Goal: Task Accomplishment & Management: Complete application form

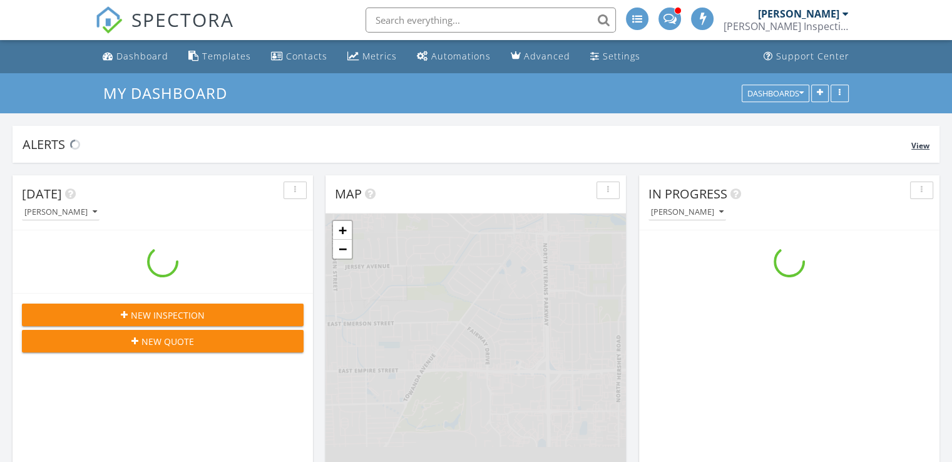
scroll to position [1159, 972]
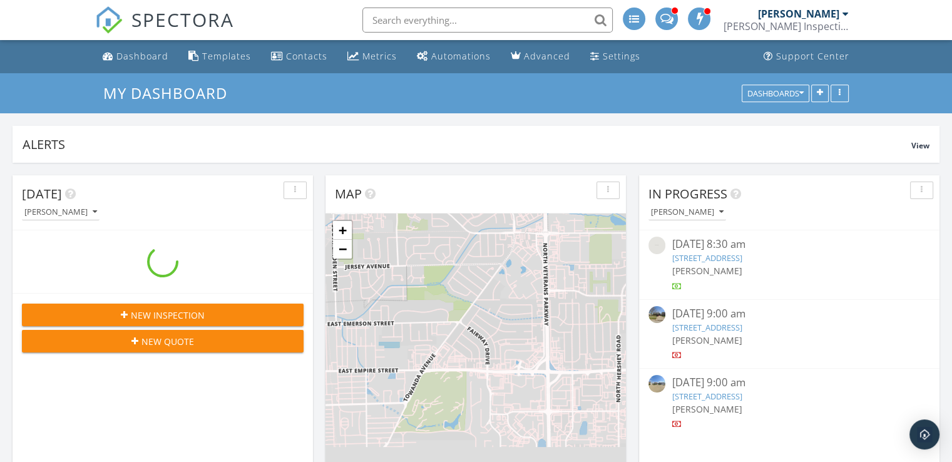
click at [472, 20] on input "text" at bounding box center [488, 20] width 250 height 25
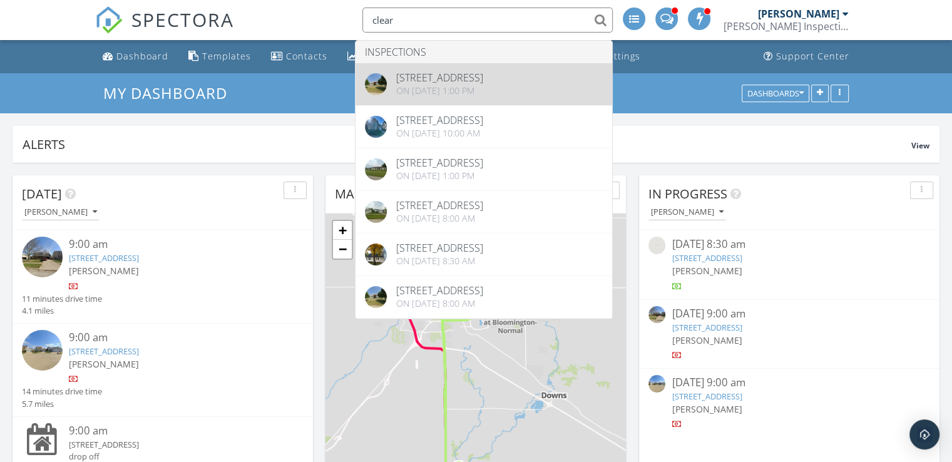
type input "clear"
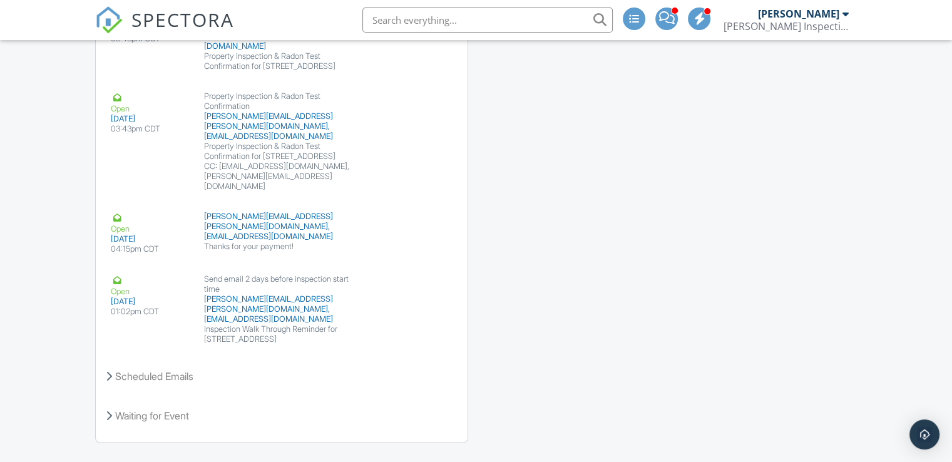
scroll to position [1786, 0]
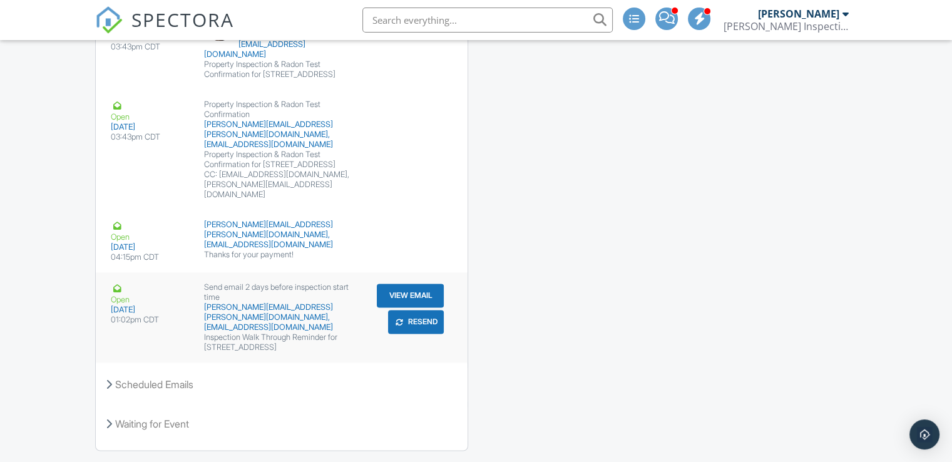
click at [401, 284] on button "View Email" at bounding box center [410, 296] width 67 height 24
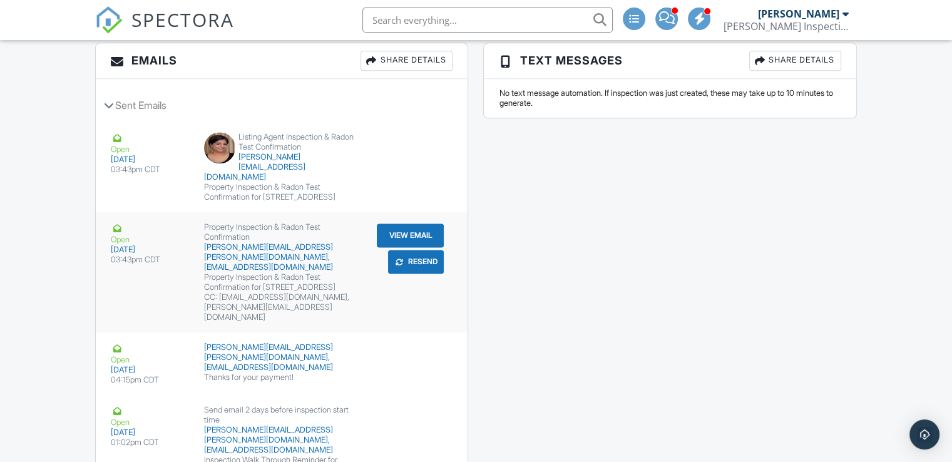
scroll to position [1659, 0]
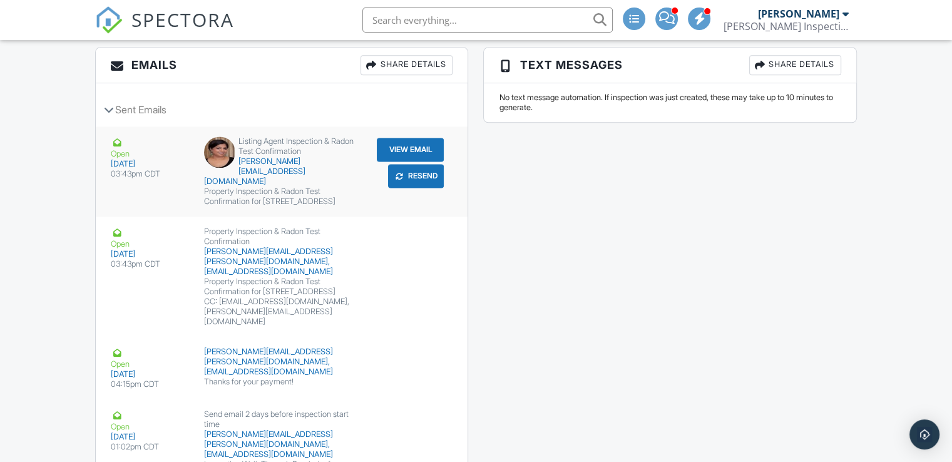
click at [401, 150] on button "View Email" at bounding box center [410, 150] width 67 height 24
click at [436, 19] on input "text" at bounding box center [488, 20] width 250 height 25
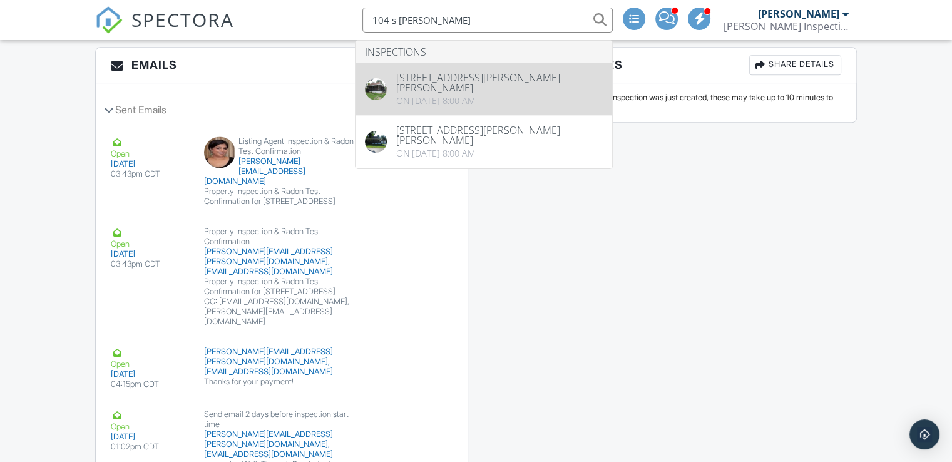
type input "104 s taylor"
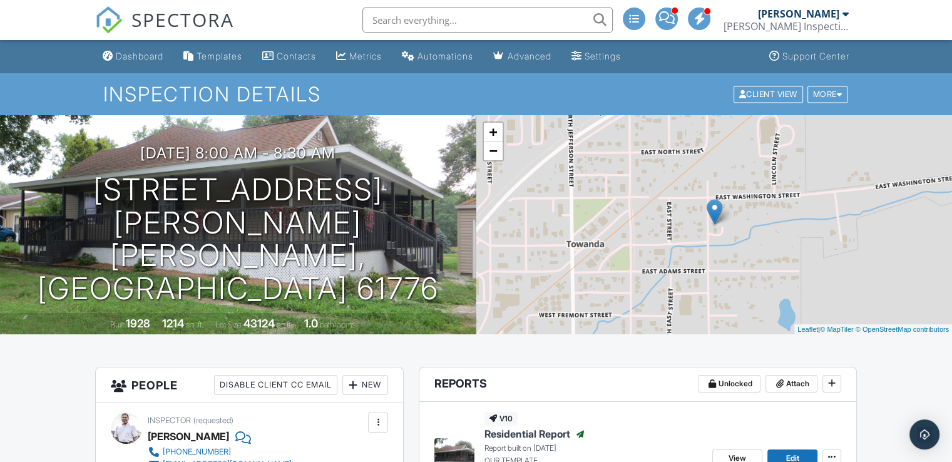
click at [475, 12] on input "text" at bounding box center [488, 20] width 250 height 25
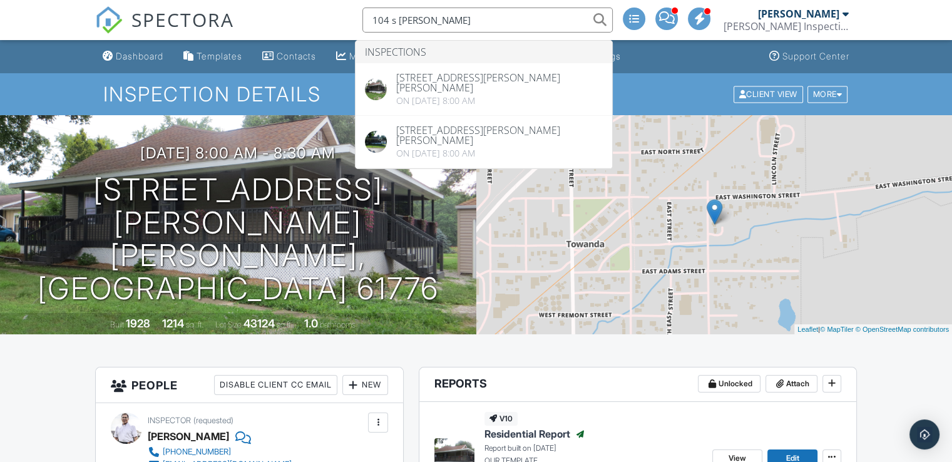
type input "104 s taylor"
click at [160, 56] on div "Dashboard" at bounding box center [140, 56] width 48 height 11
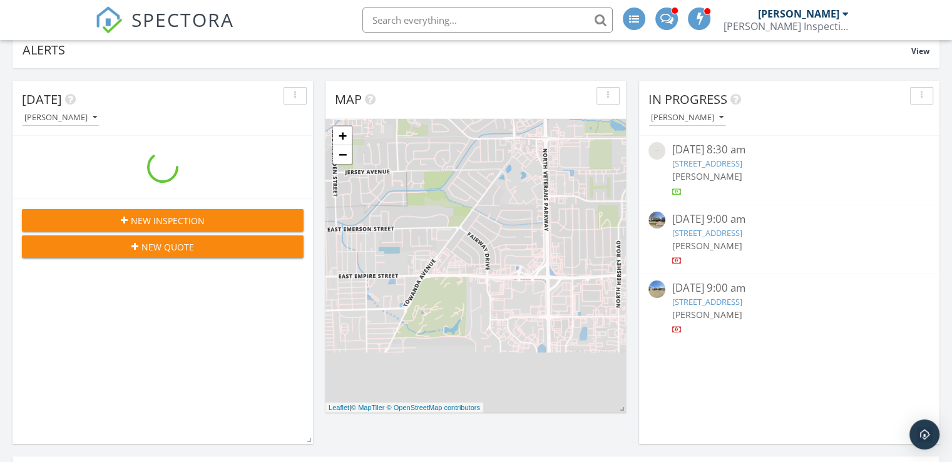
scroll to position [130, 0]
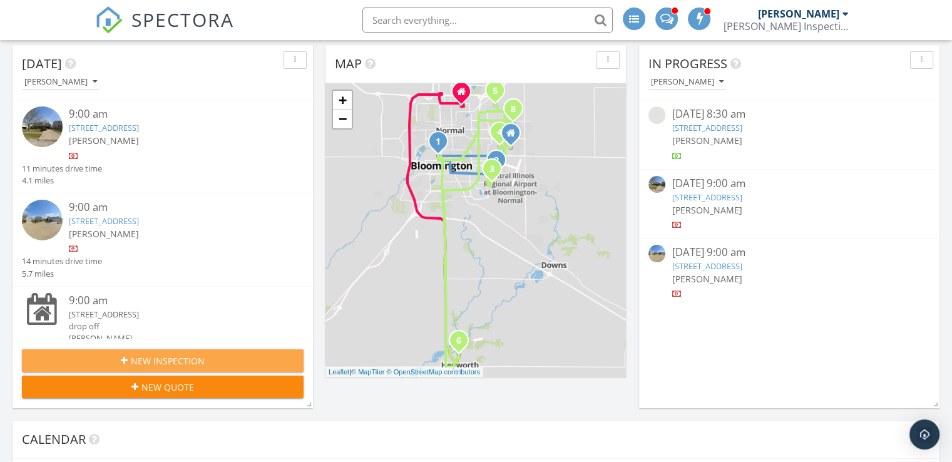
click at [193, 361] on span "New Inspection" at bounding box center [168, 360] width 74 height 13
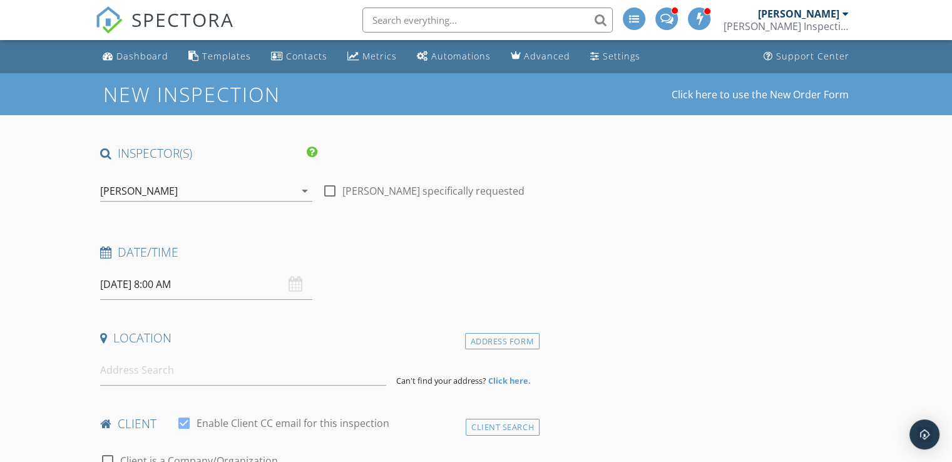
click at [176, 194] on div "[PERSON_NAME]" at bounding box center [197, 191] width 195 height 20
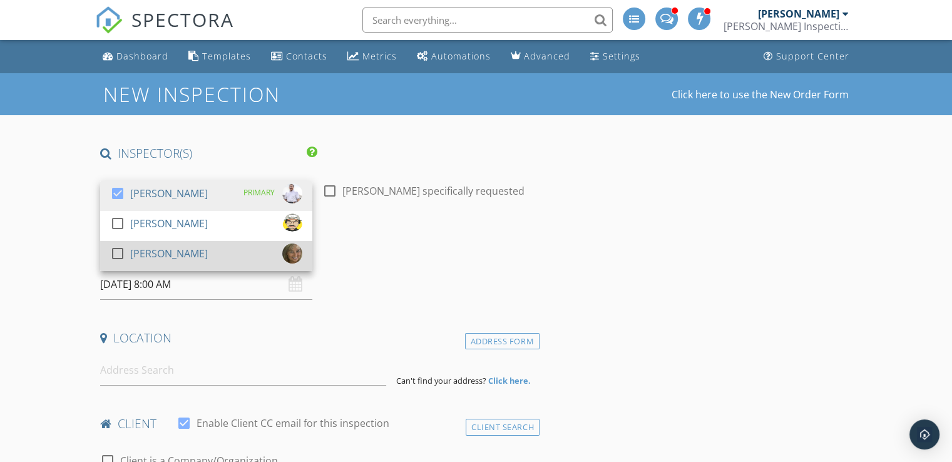
click at [172, 254] on div "[PERSON_NAME]" at bounding box center [169, 254] width 78 height 20
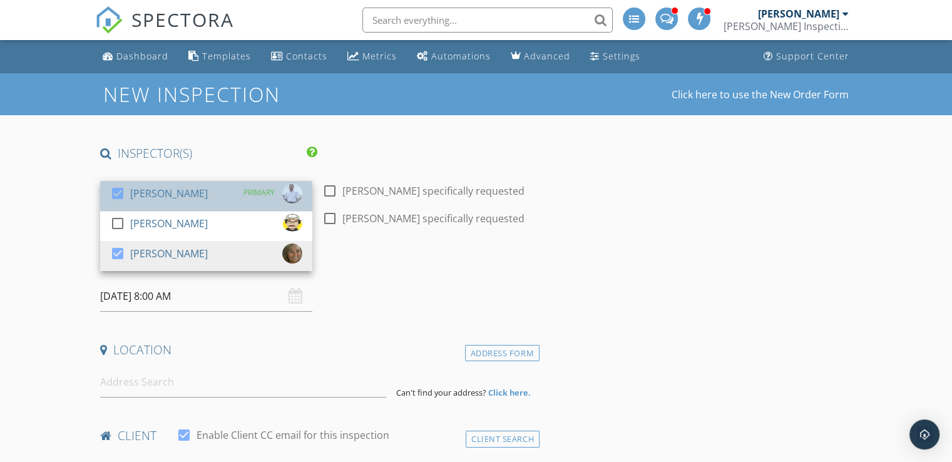
click at [189, 183] on div "[PERSON_NAME]" at bounding box center [169, 193] width 78 height 20
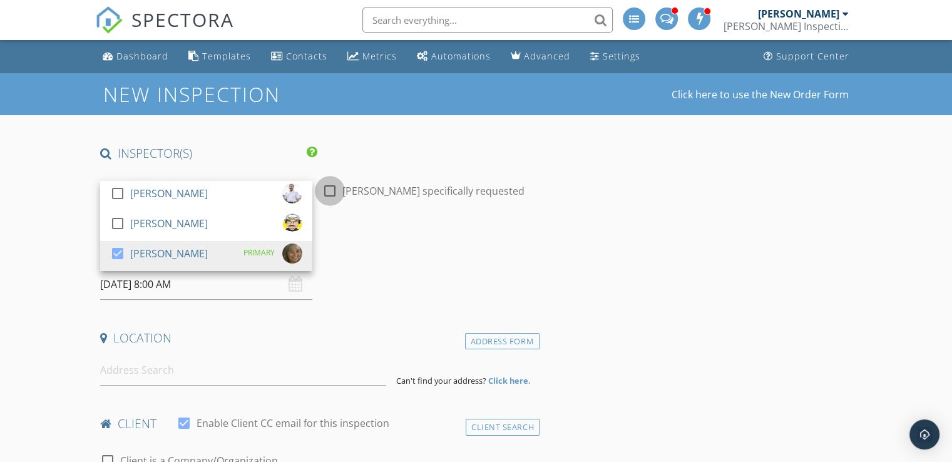
click at [334, 183] on div at bounding box center [329, 190] width 21 height 21
checkbox input "true"
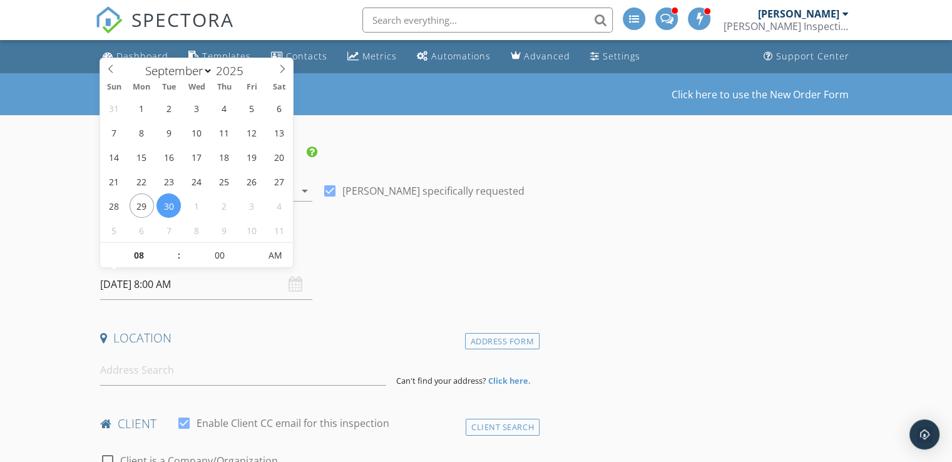
click at [155, 289] on input "09/30/2025 8:00 AM" at bounding box center [206, 284] width 212 height 31
select select "9"
type input "[DATE] 8:00 AM"
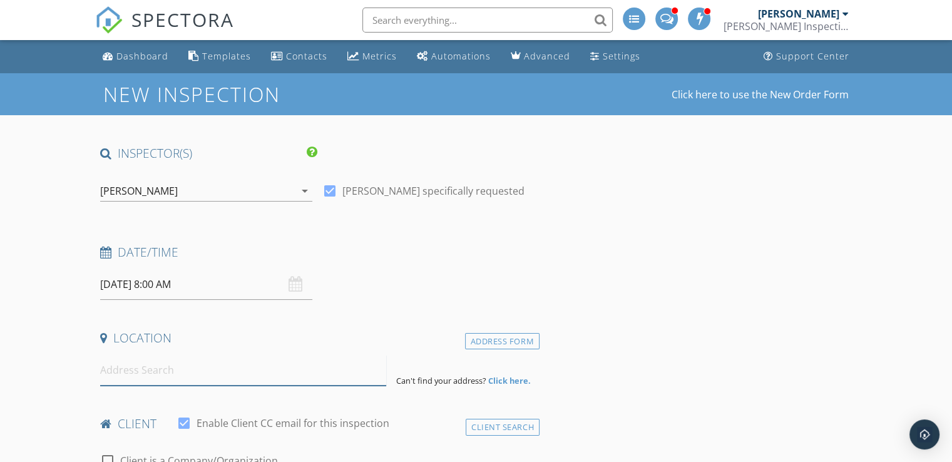
click at [168, 366] on input at bounding box center [243, 370] width 286 height 31
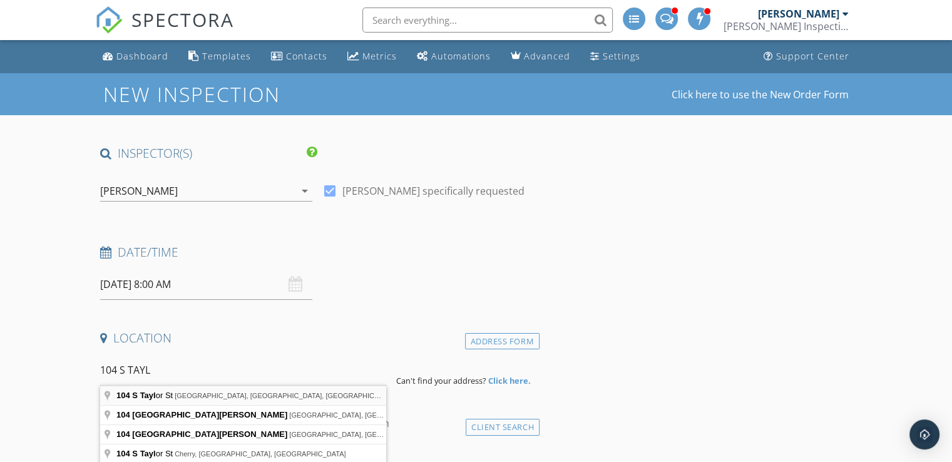
type input "104 S Taylor St, Towanda, IL, USA"
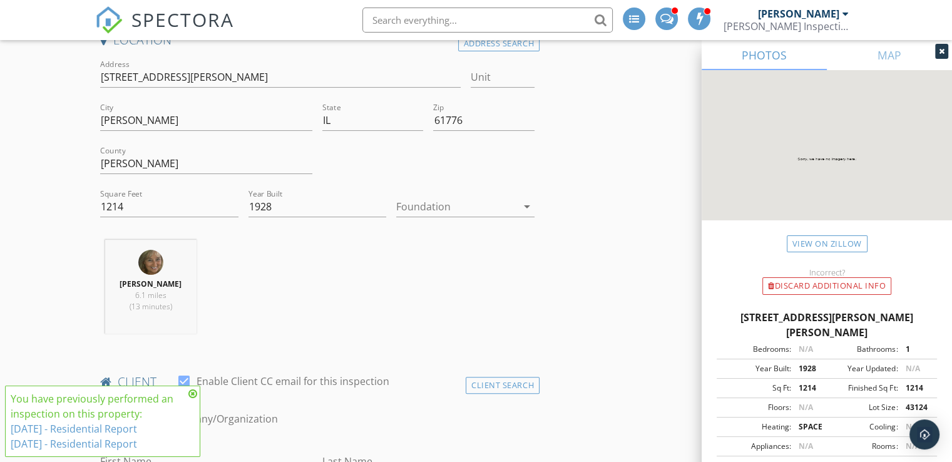
scroll to position [312, 0]
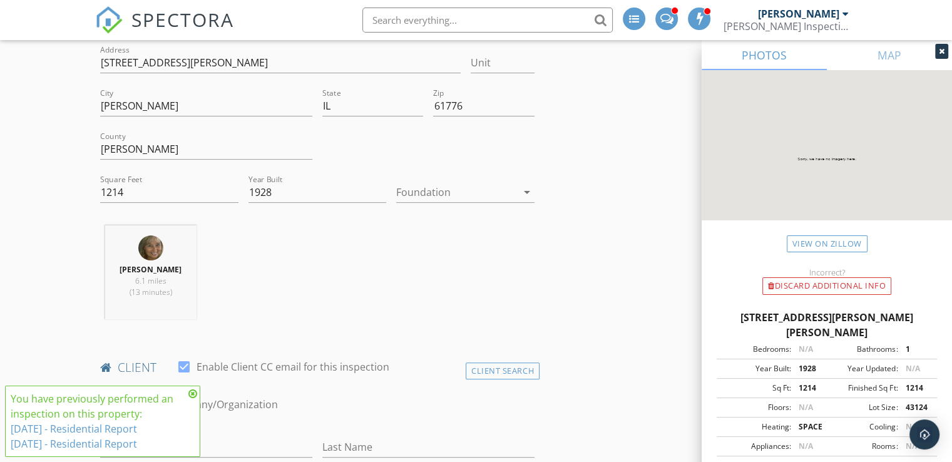
click at [195, 394] on icon at bounding box center [192, 394] width 9 height 10
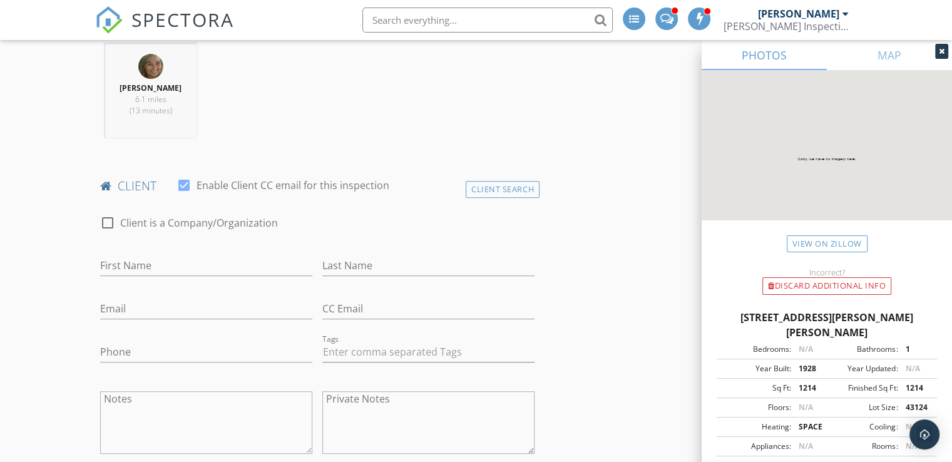
scroll to position [512, 0]
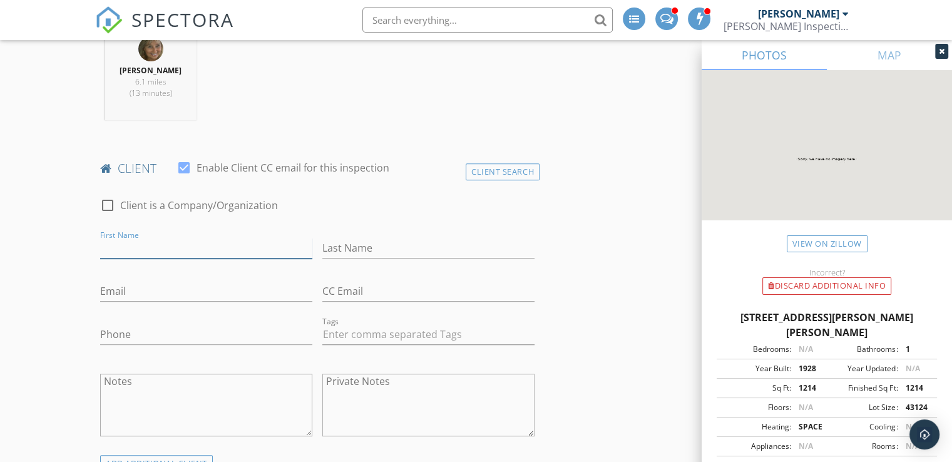
click at [183, 247] on input "First Name" at bounding box center [206, 248] width 212 height 21
type input "Neil & Stephanie"
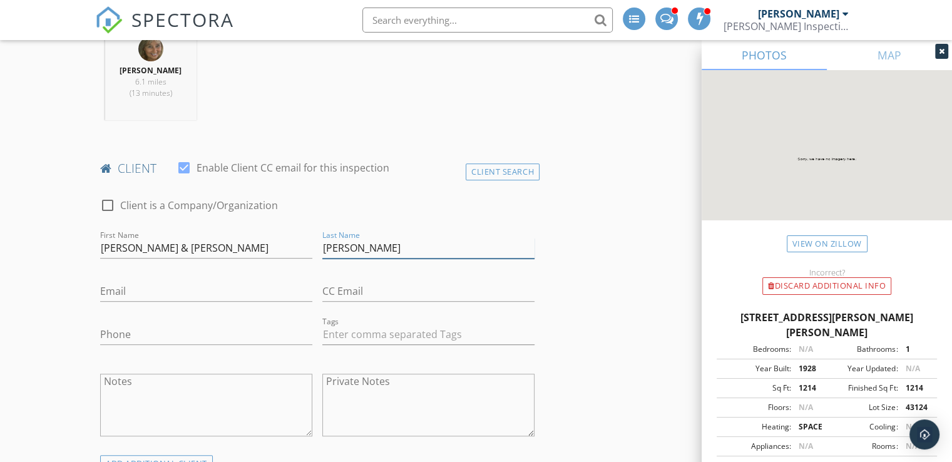
type input "Hubert"
click at [183, 240] on input "Neil & Stephanie" at bounding box center [206, 248] width 212 height 21
type input "Neil"
click at [175, 294] on input "Email" at bounding box center [206, 291] width 212 height 21
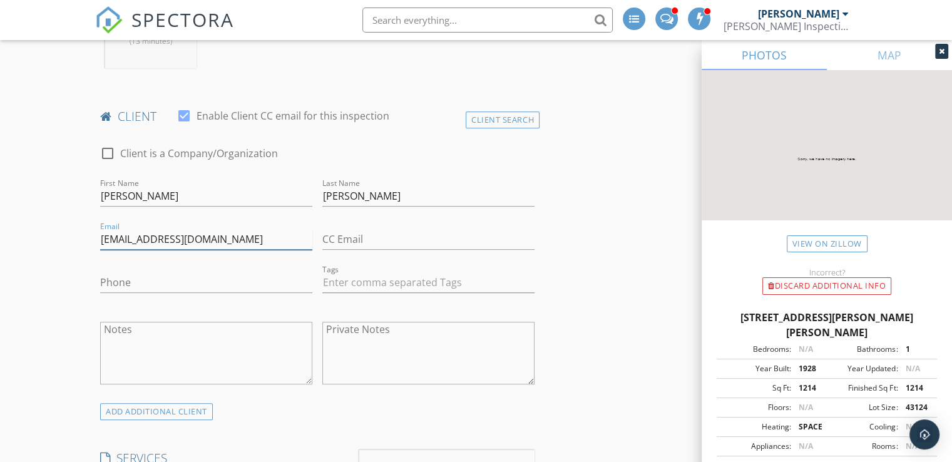
scroll to position [629, 0]
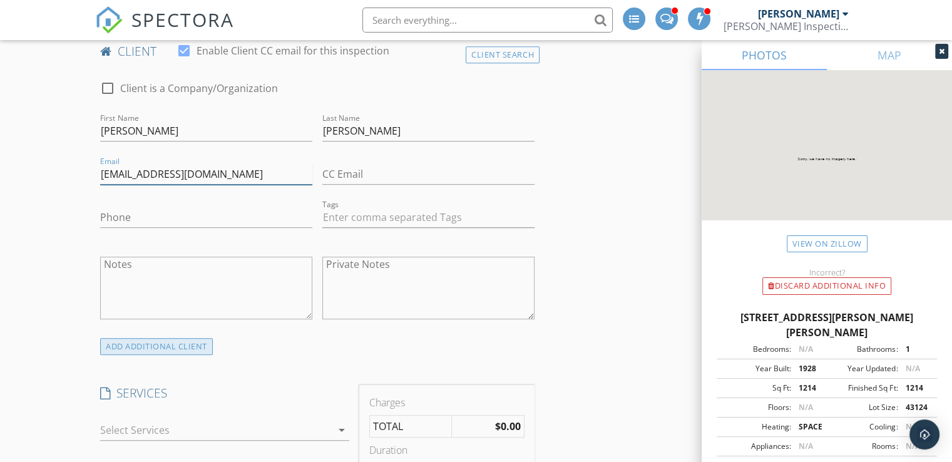
type input "njhubert79@gmail.com"
click at [158, 349] on div "ADD ADDITIONAL client" at bounding box center [156, 346] width 113 height 17
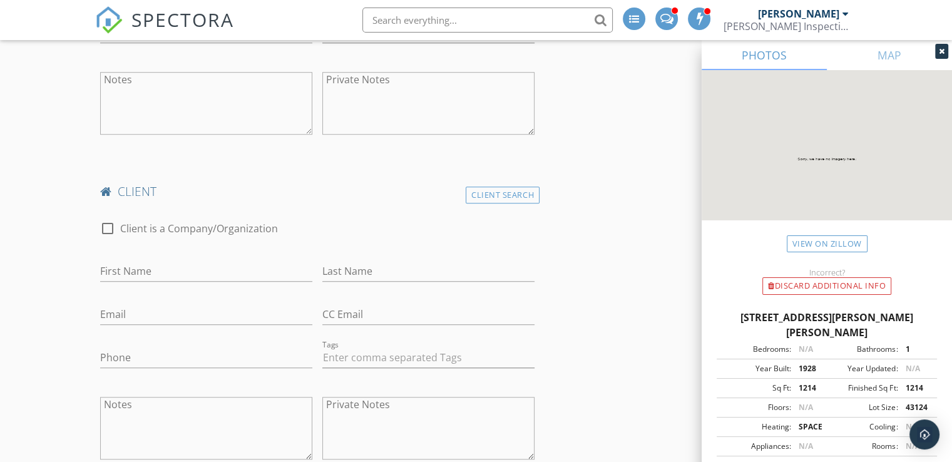
scroll to position [815, 0]
click at [214, 265] on input "First Name" at bounding box center [206, 269] width 212 height 21
type input "Stephanie"
type input "Benson"
click at [190, 314] on input "Email" at bounding box center [206, 312] width 212 height 21
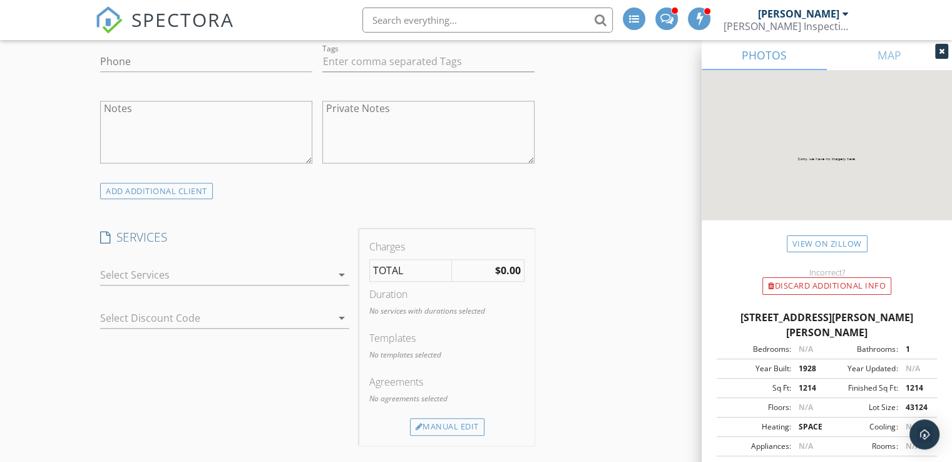
scroll to position [1114, 0]
type input "stephbenson7896@gmail.com"
click at [235, 269] on div at bounding box center [216, 270] width 232 height 20
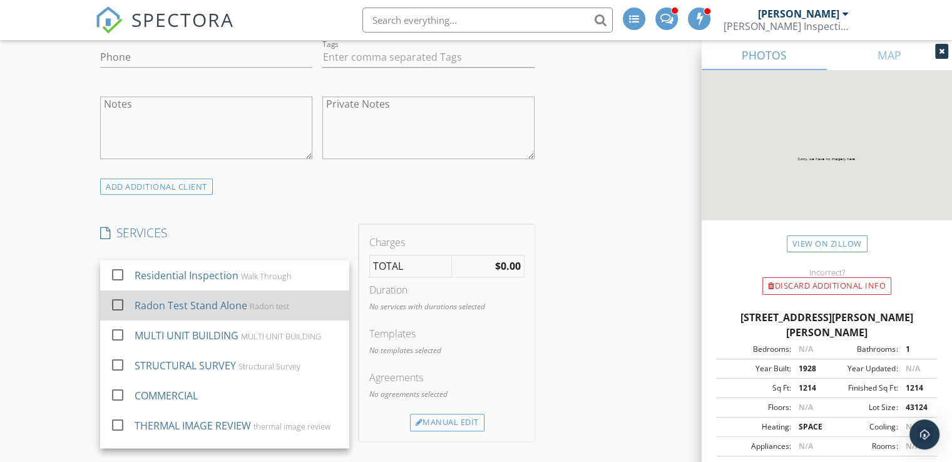
click at [238, 301] on div "Radon Test Stand Alone" at bounding box center [191, 305] width 113 height 15
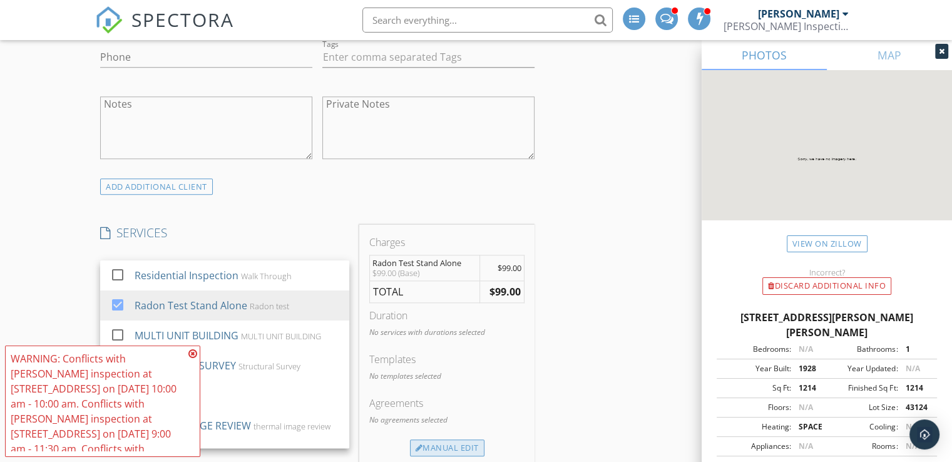
click at [433, 446] on div "Manual Edit" at bounding box center [447, 449] width 75 height 18
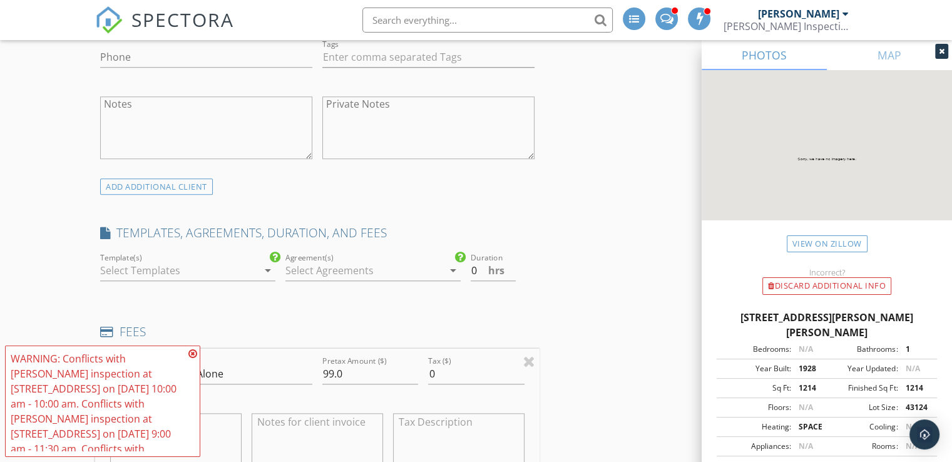
click at [191, 351] on icon at bounding box center [192, 354] width 9 height 10
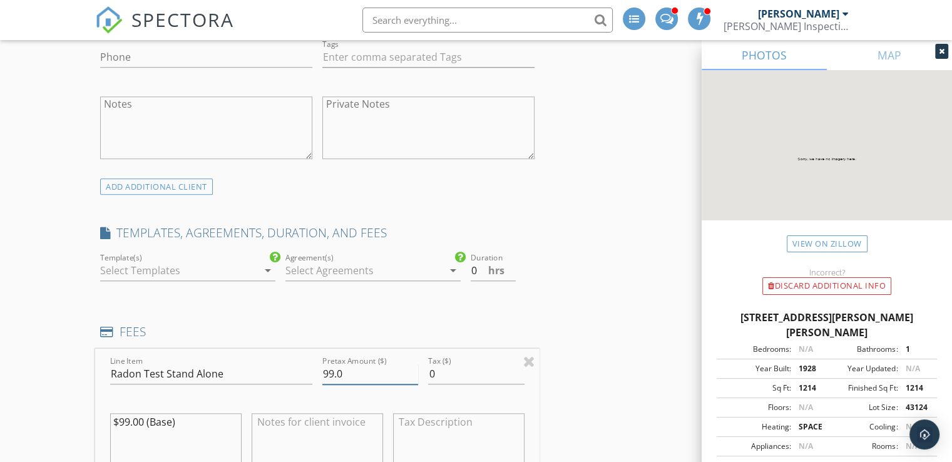
click at [333, 373] on input "99.0" at bounding box center [370, 374] width 96 height 21
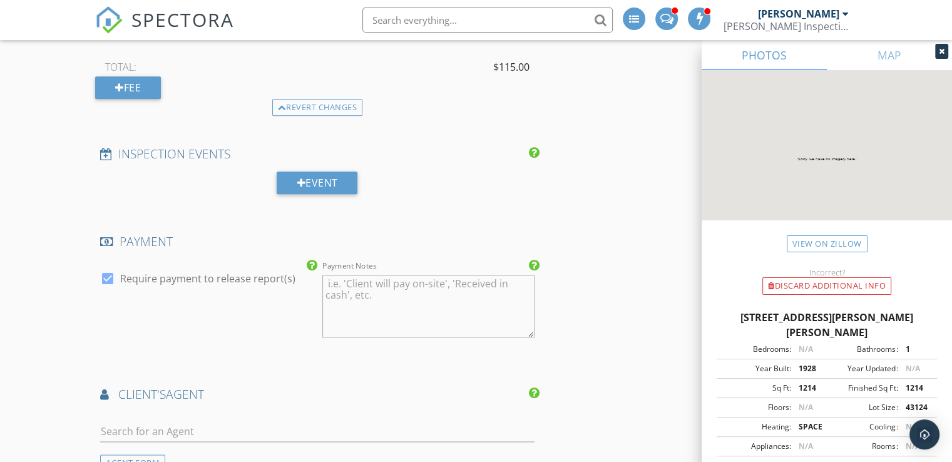
scroll to position [1583, 0]
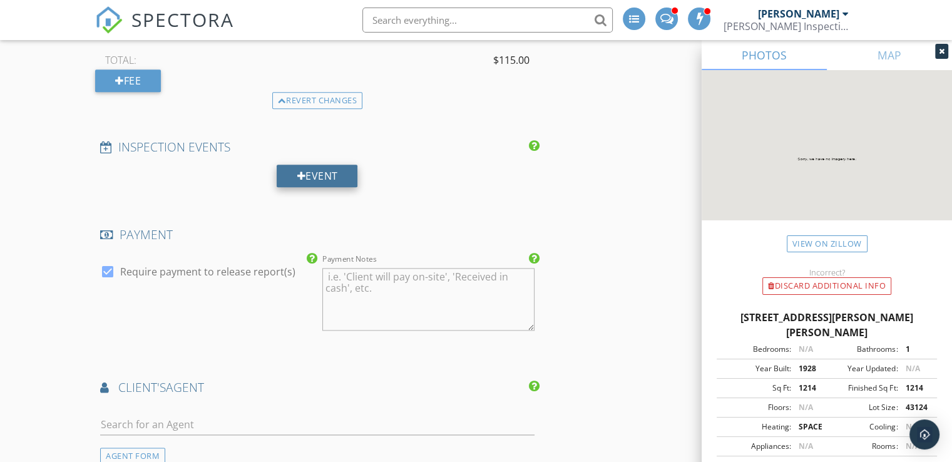
type input "115.0"
click at [307, 176] on div "Event" at bounding box center [317, 176] width 81 height 23
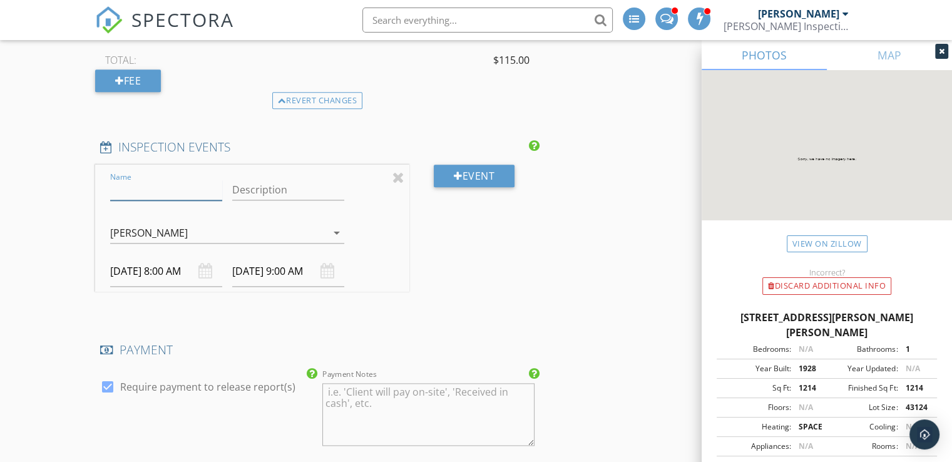
click at [173, 187] on input "Name" at bounding box center [166, 190] width 112 height 21
type input "drop off"
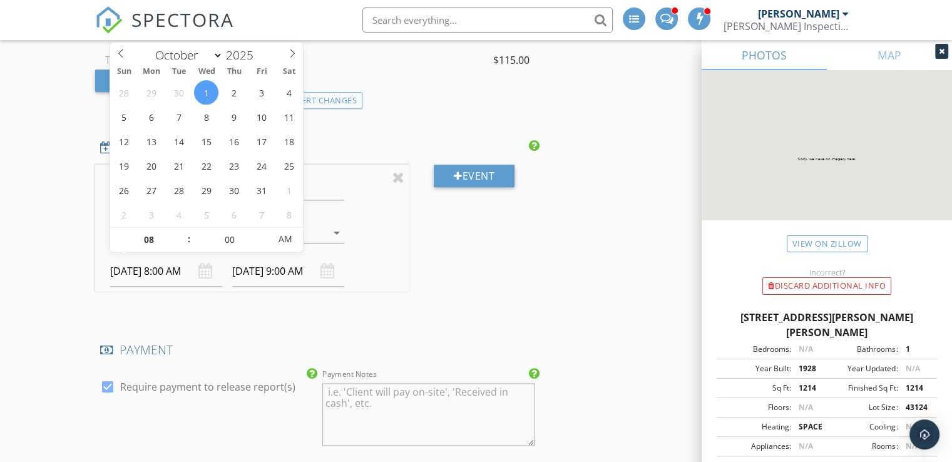
click at [127, 264] on input "10/01/2025 8:00 AM" at bounding box center [166, 271] width 112 height 31
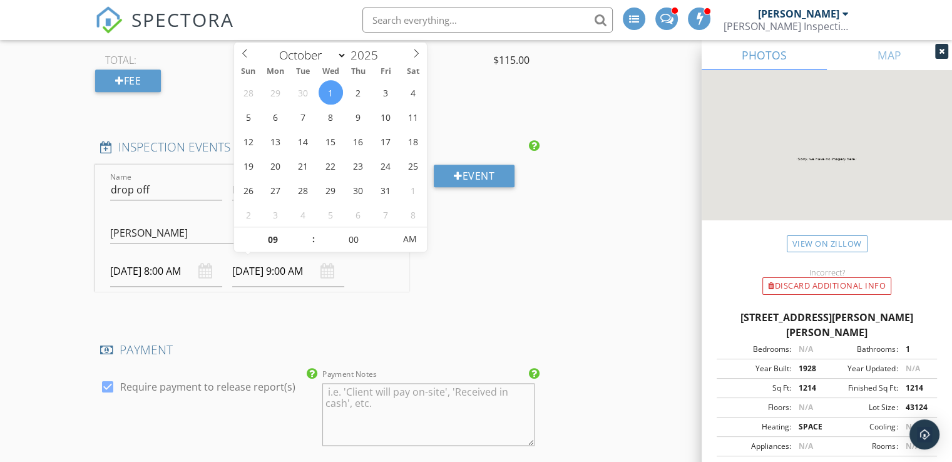
click at [271, 265] on input "10/01/2025 9:00 AM" at bounding box center [288, 271] width 112 height 31
type input "10"
type input "10/01/2025 10:00 AM"
click at [303, 230] on span at bounding box center [307, 233] width 9 height 13
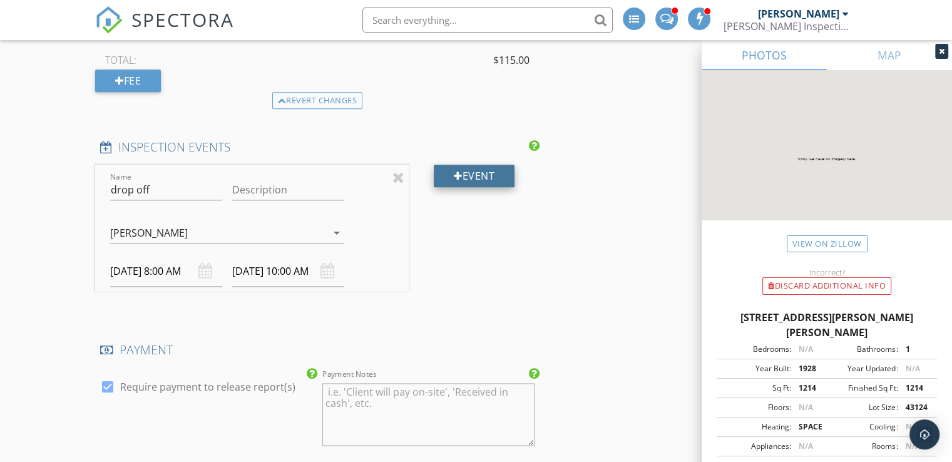
click at [478, 173] on div "Event" at bounding box center [474, 176] width 81 height 23
select select "9"
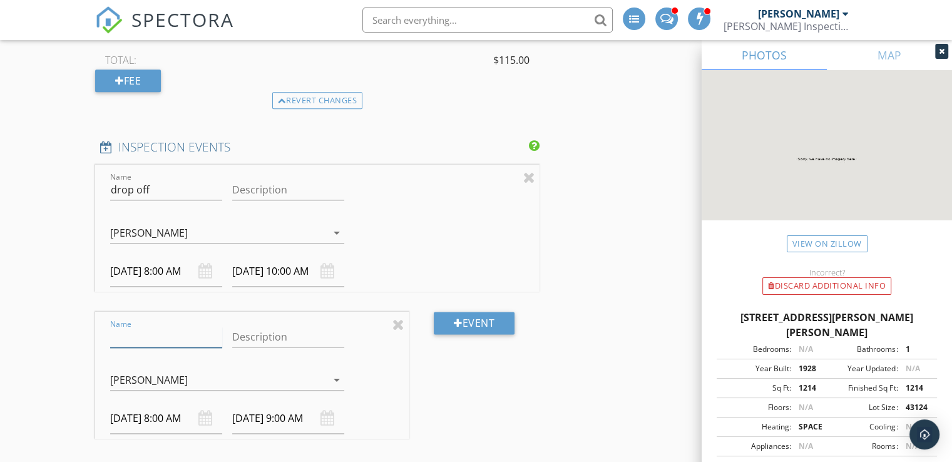
click at [215, 341] on input "Name" at bounding box center [166, 337] width 112 height 21
type input "pick up"
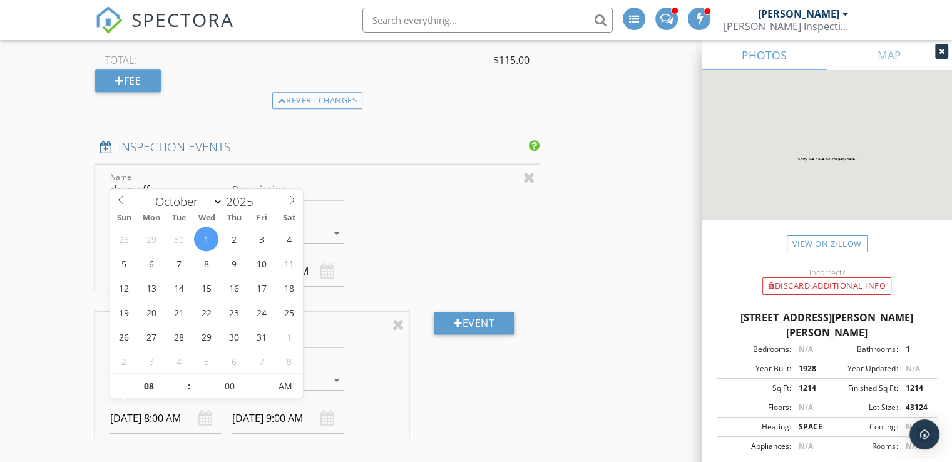
click at [173, 414] on input "10/01/2025 8:00 AM" at bounding box center [166, 418] width 112 height 31
type input "10/03/2025 8:00 AM"
type input "10/03/2025 9:00 AM"
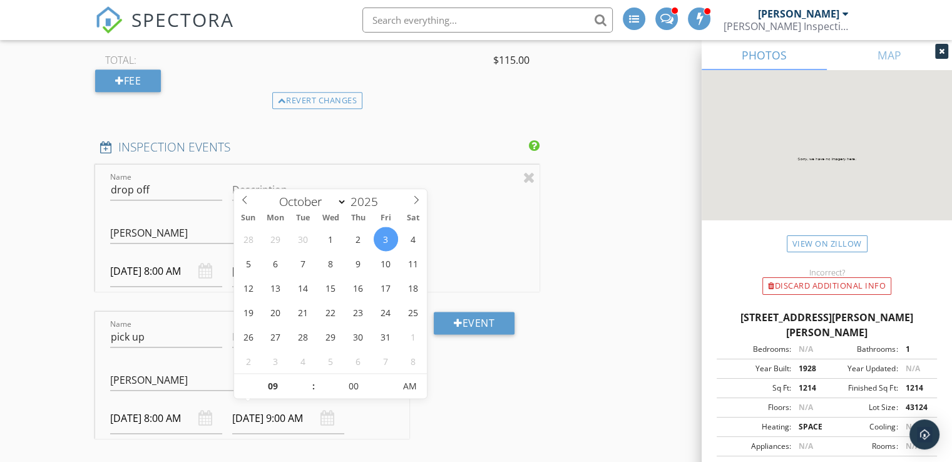
click at [250, 411] on input "10/03/2025 9:00 AM" at bounding box center [288, 418] width 112 height 31
type input "10"
type input "10/03/2025 10:00 AM"
click at [307, 377] on span at bounding box center [307, 380] width 9 height 13
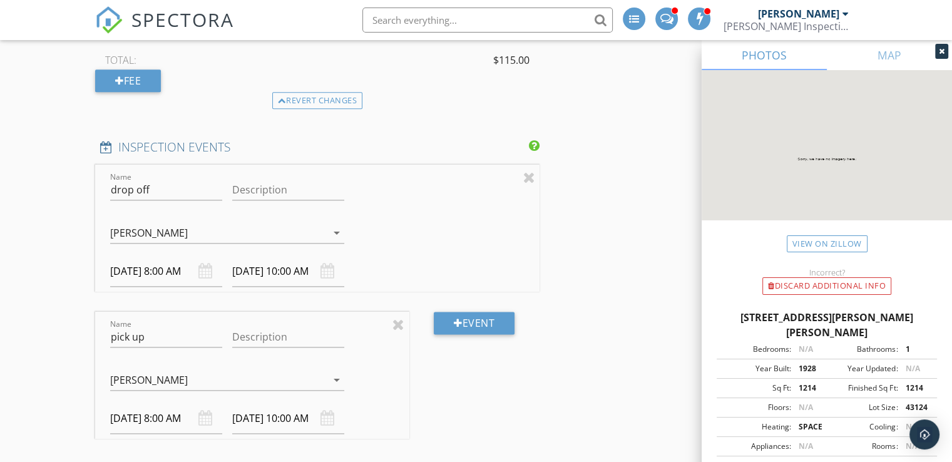
click at [486, 378] on div "Event" at bounding box center [474, 385] width 130 height 147
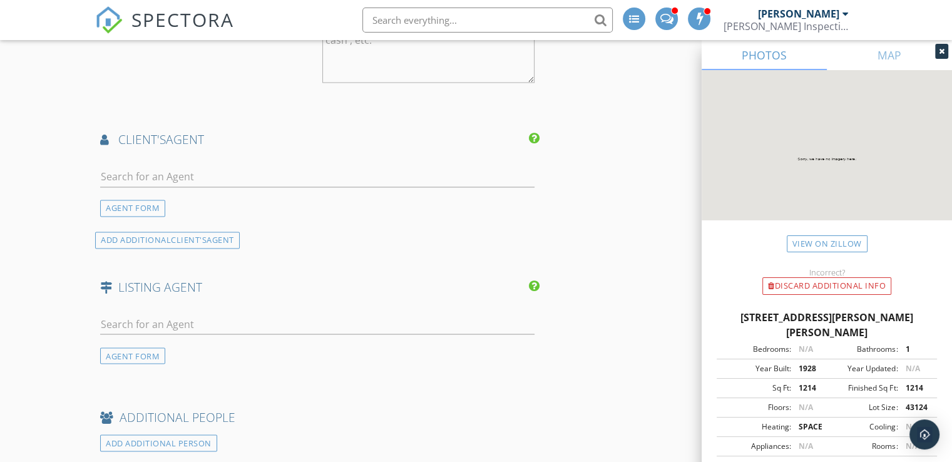
scroll to position [2096, 0]
click at [318, 164] on input "text" at bounding box center [317, 174] width 435 height 21
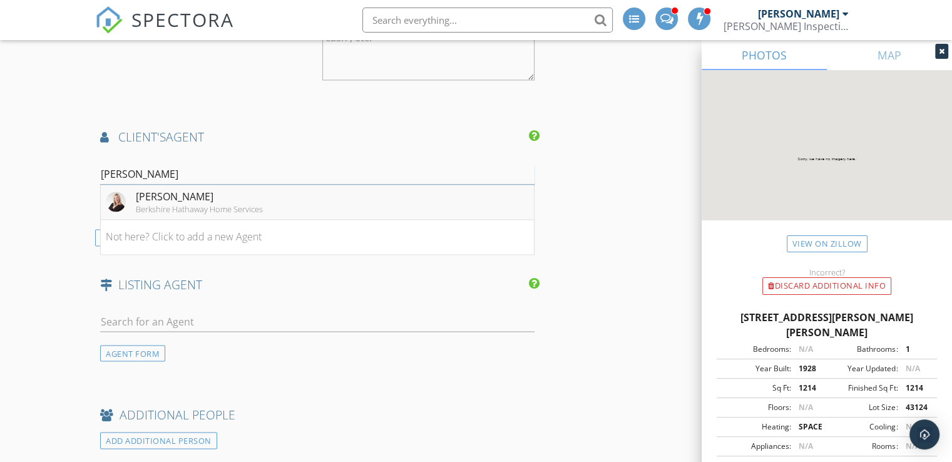
type input "Julie dunc"
click at [131, 197] on div "Julie Duncan Berkshire Hathaway Home Services" at bounding box center [184, 201] width 157 height 25
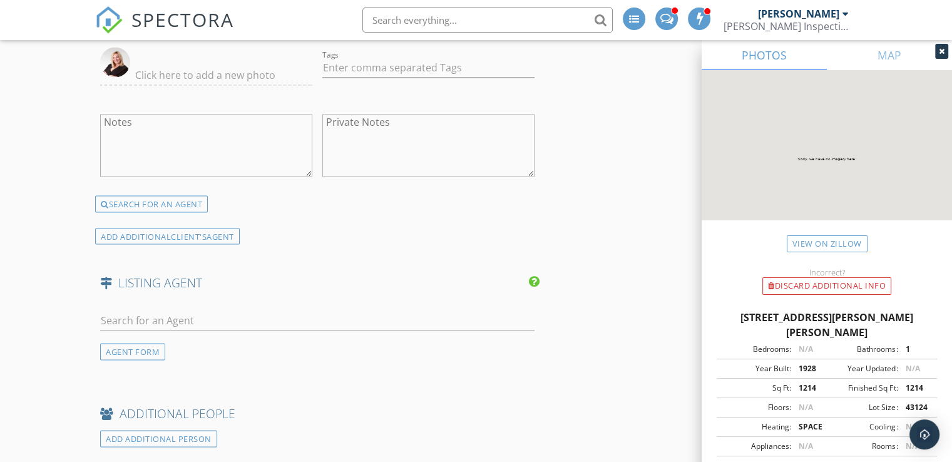
scroll to position [2358, 0]
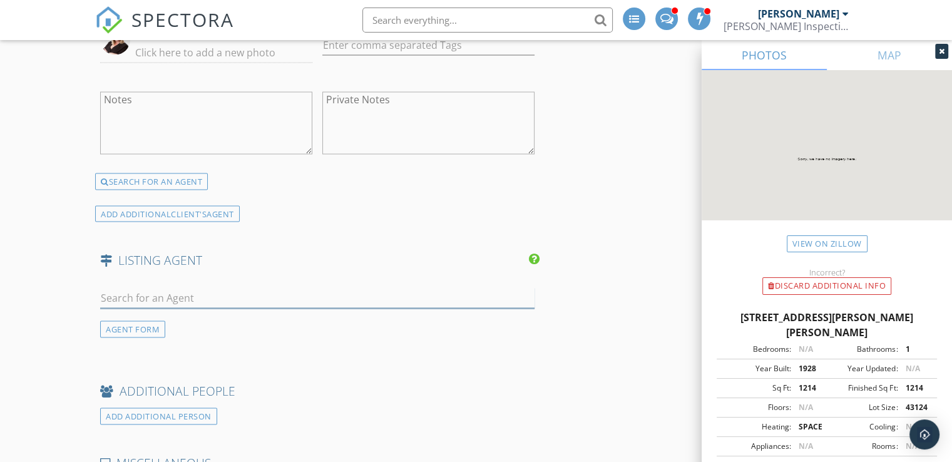
click at [195, 287] on input "text" at bounding box center [317, 297] width 435 height 21
type input "Brady lo"
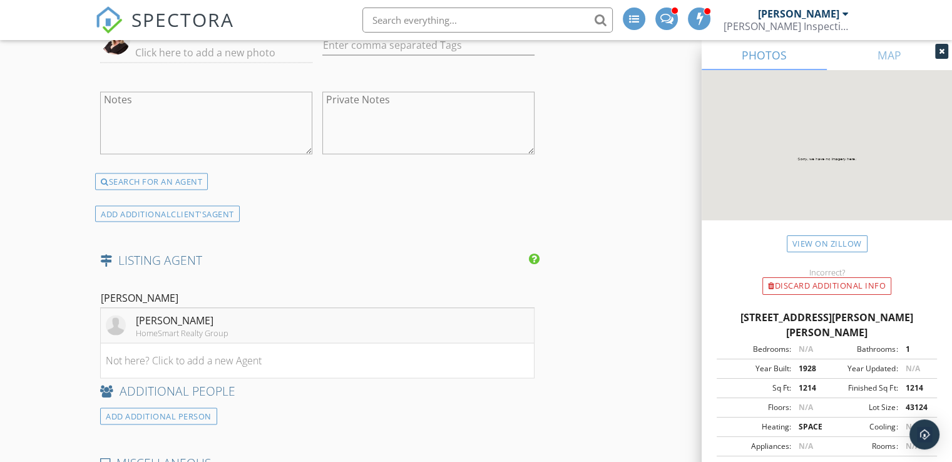
click at [174, 321] on div "Brady Lockenour" at bounding box center [182, 319] width 93 height 15
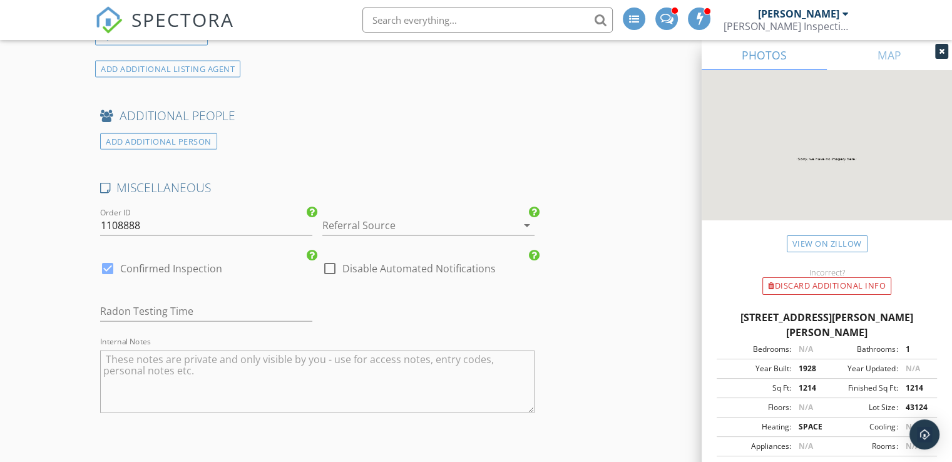
scroll to position [2904, 0]
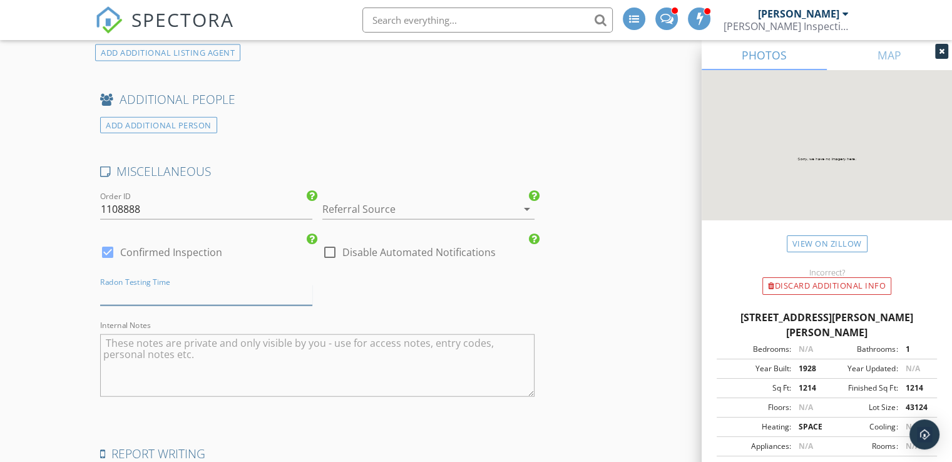
click at [171, 285] on input "text" at bounding box center [206, 295] width 212 height 21
click at [173, 294] on input "[DATE]" at bounding box center [206, 295] width 212 height 21
type input "[DATE]"
click at [160, 336] on textarea "Internal Notes" at bounding box center [317, 365] width 435 height 63
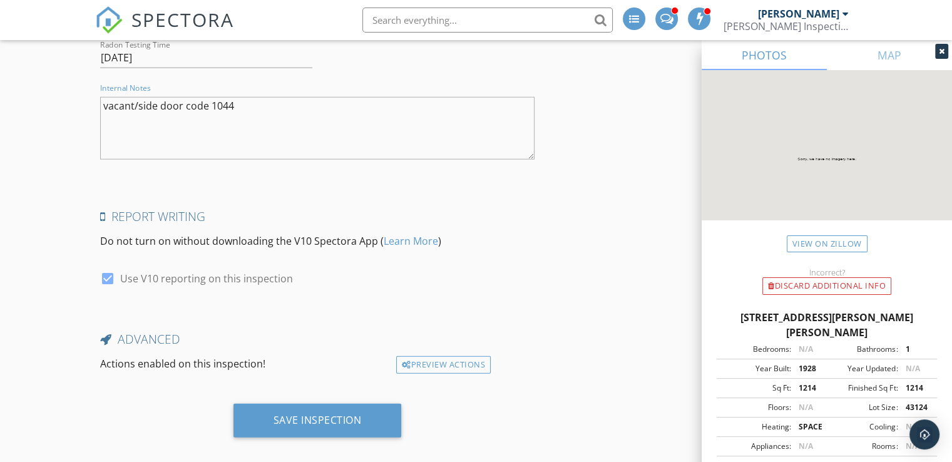
scroll to position [3147, 0]
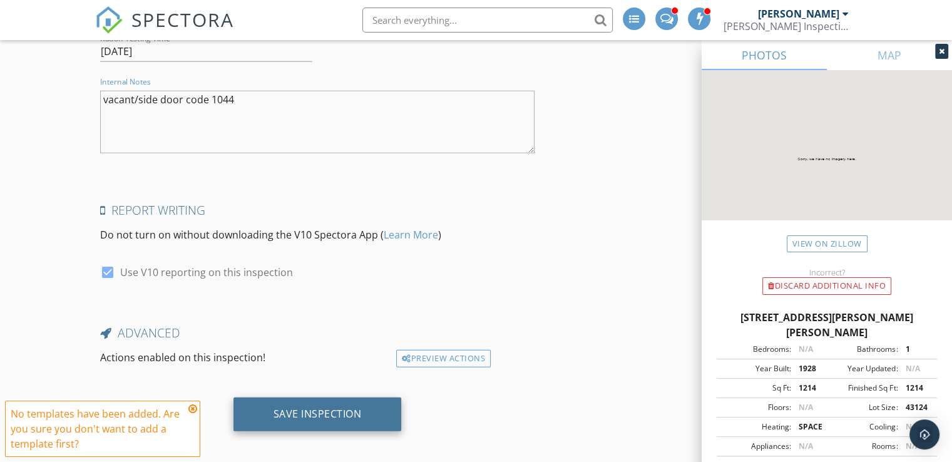
type textarea "vacant/side door code 1044"
click at [310, 408] on div "Save Inspection" at bounding box center [318, 414] width 88 height 13
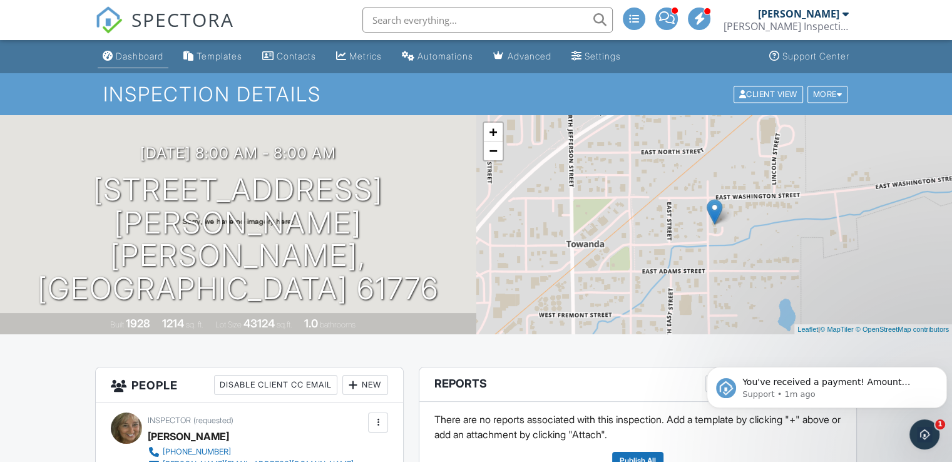
click at [144, 56] on div "Dashboard" at bounding box center [140, 56] width 48 height 11
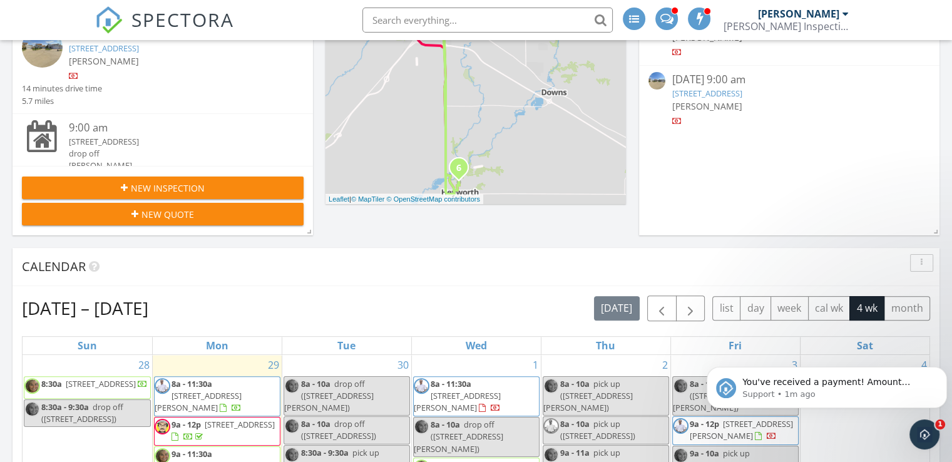
scroll to position [303, 0]
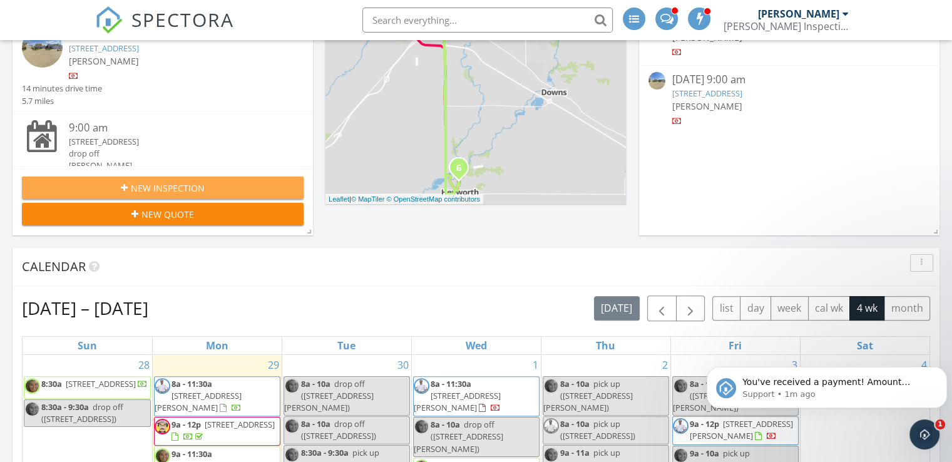
click at [204, 184] on div "New Inspection" at bounding box center [163, 188] width 262 height 13
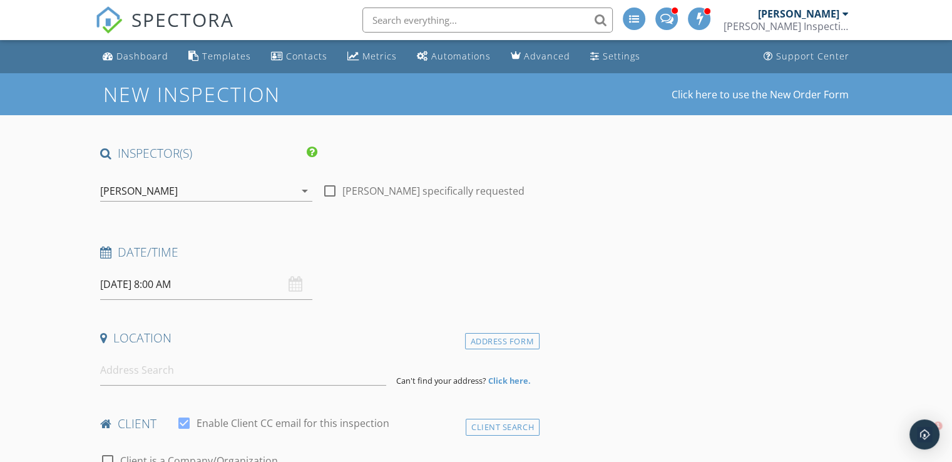
click at [178, 192] on div "[PERSON_NAME]" at bounding box center [197, 191] width 195 height 20
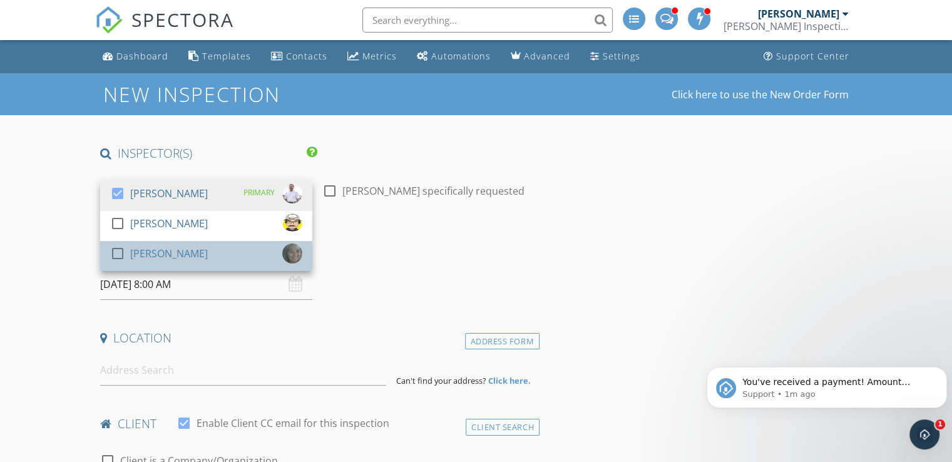
click at [160, 252] on div "[PERSON_NAME]" at bounding box center [169, 254] width 78 height 20
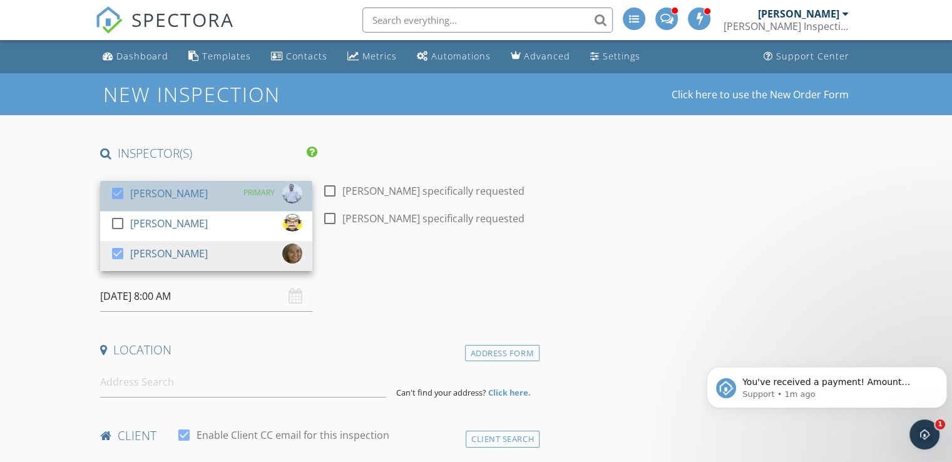
click at [172, 193] on div "[PERSON_NAME]" at bounding box center [169, 193] width 78 height 20
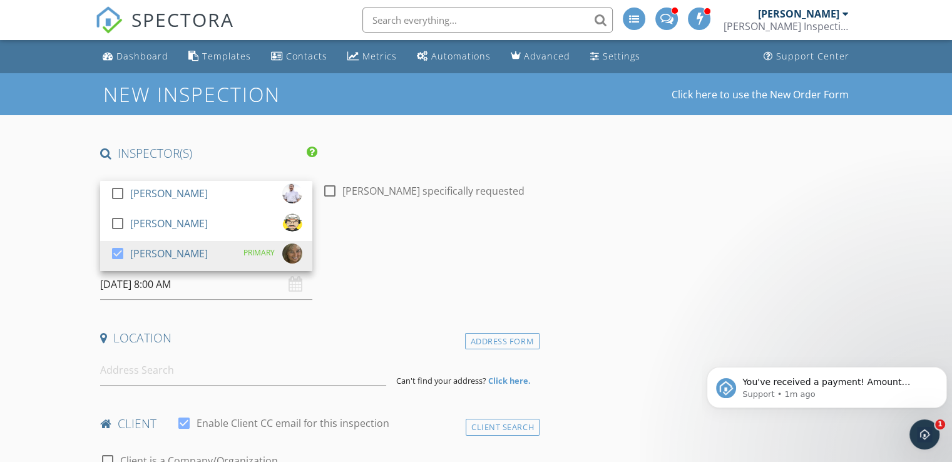
click at [336, 188] on div at bounding box center [329, 190] width 21 height 21
checkbox input "true"
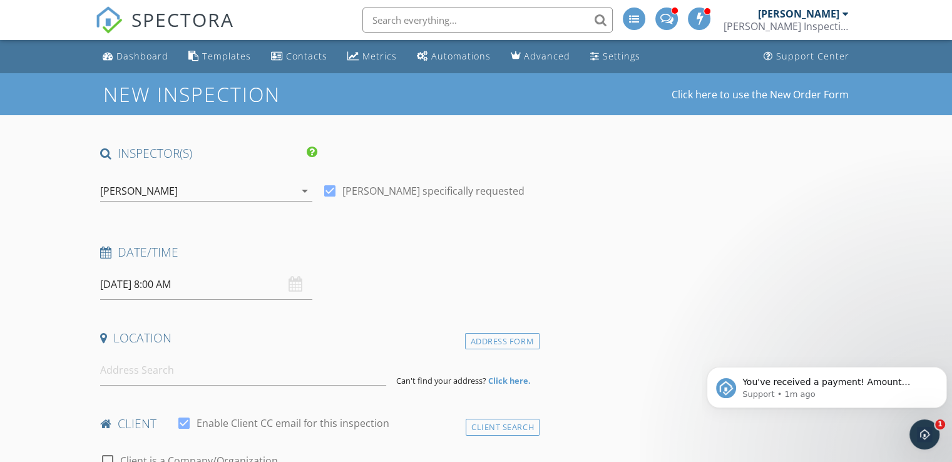
click at [198, 286] on input "09/30/2025 8:00 AM" at bounding box center [206, 284] width 212 height 31
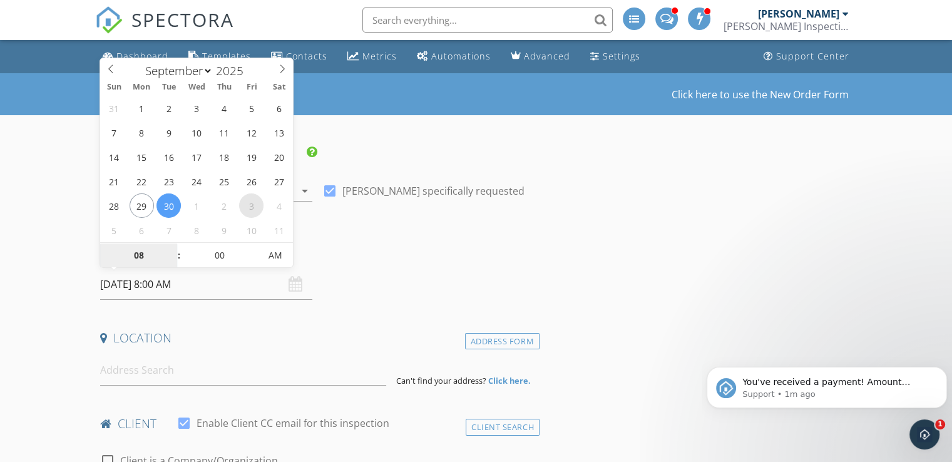
select select "9"
type input "10/03/2025 8:00 AM"
type input "09"
type input "[DATE] 9:00 AM"
click at [173, 247] on span at bounding box center [172, 249] width 9 height 13
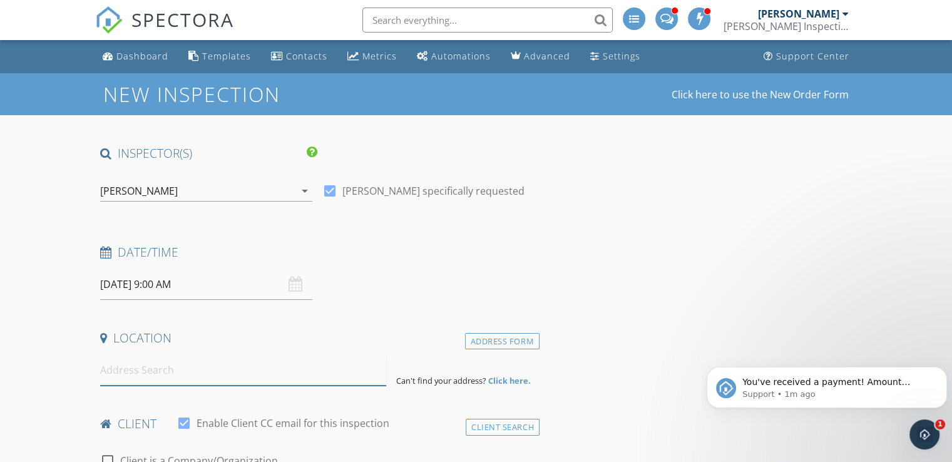
click at [177, 371] on input at bounding box center [243, 370] width 286 height 31
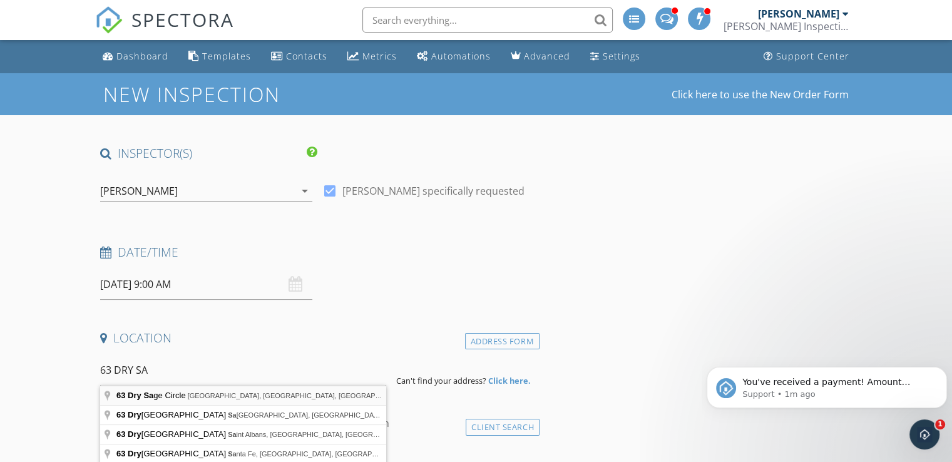
type input "63 Dry Sage Circle, Bloomington, IL, USA"
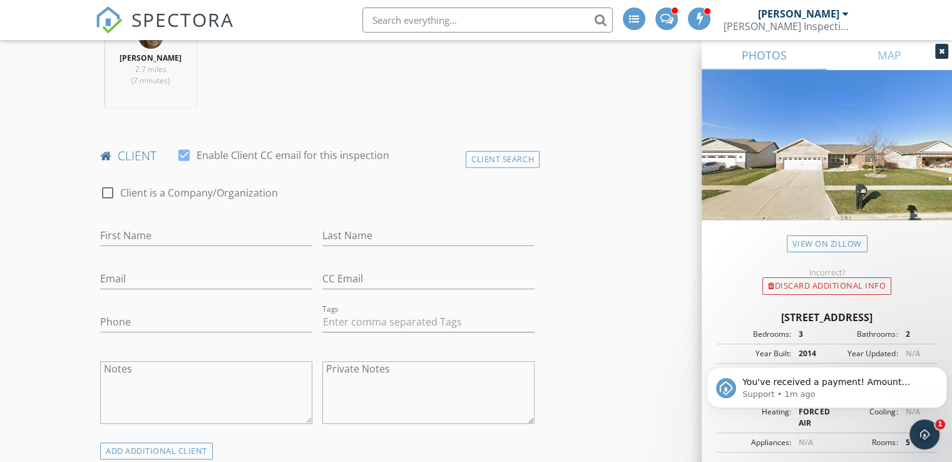
scroll to position [528, 0]
click at [208, 229] on input "First Name" at bounding box center [206, 232] width 212 height 21
type input "Vinoth"
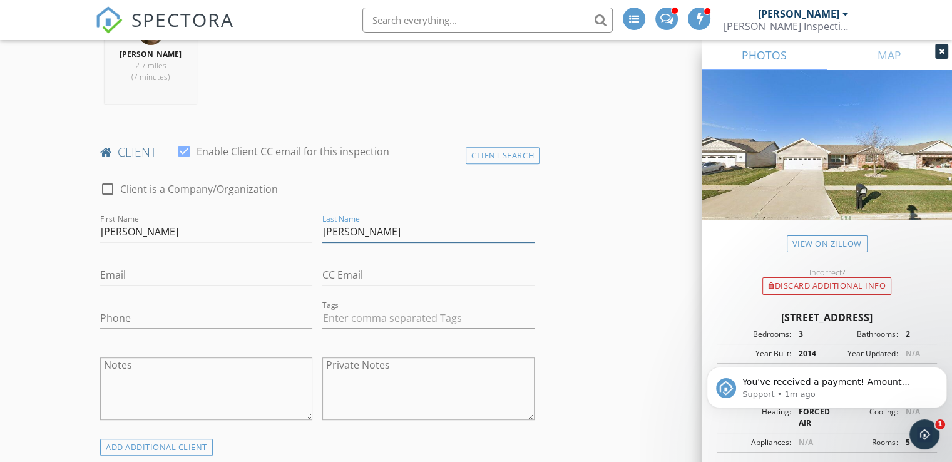
type input "Thiyagarajan"
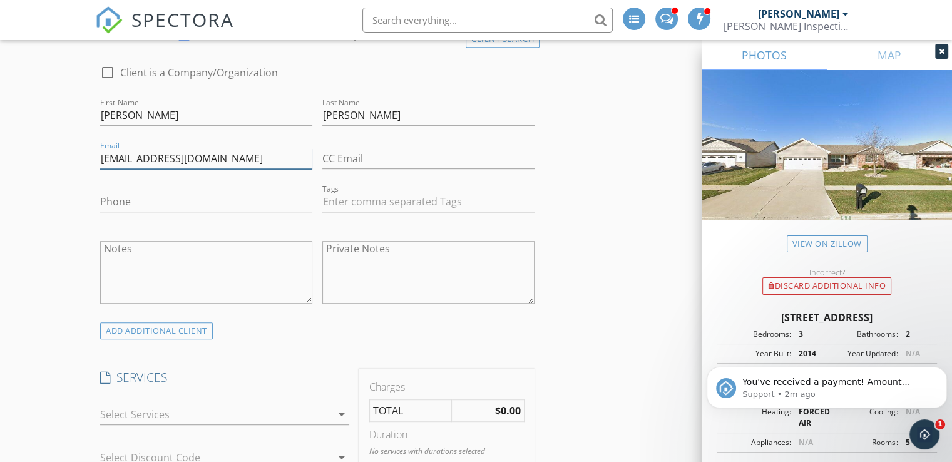
scroll to position [650, 0]
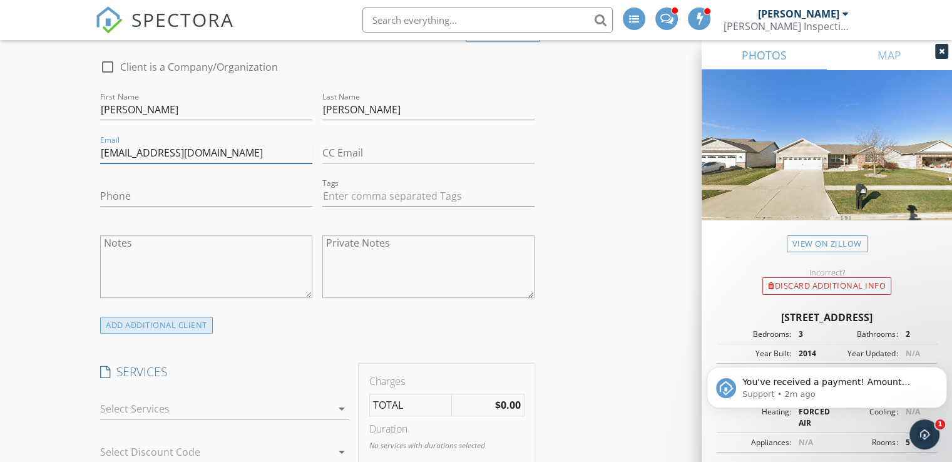
type input "tcvinoth@gmail.com"
click at [155, 322] on div "ADD ADDITIONAL client" at bounding box center [156, 325] width 113 height 17
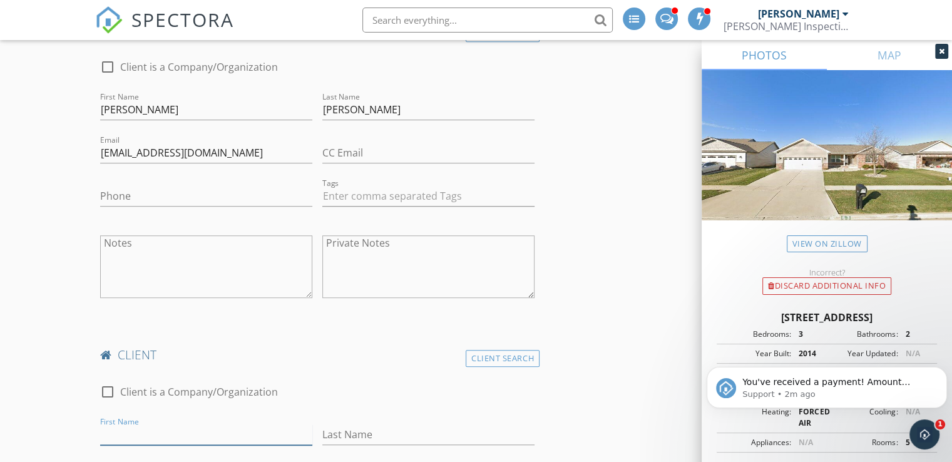
click at [172, 436] on input "First Name" at bounding box center [206, 435] width 212 height 21
type input "Priya"
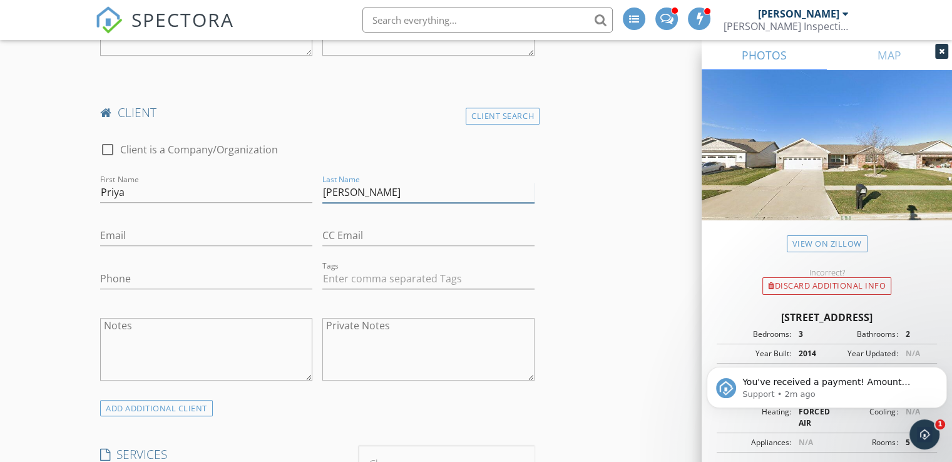
scroll to position [893, 0]
type input "Srinivasan"
click at [187, 240] on input "Email" at bounding box center [206, 235] width 212 height 21
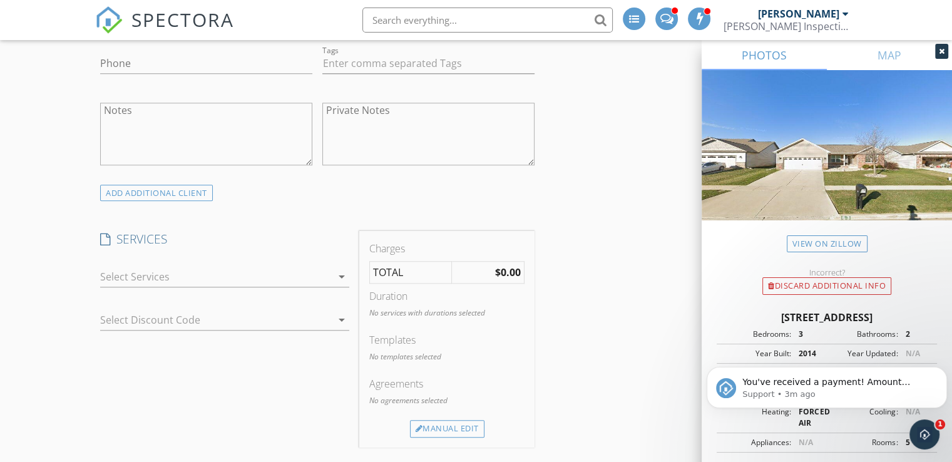
scroll to position [1133, 0]
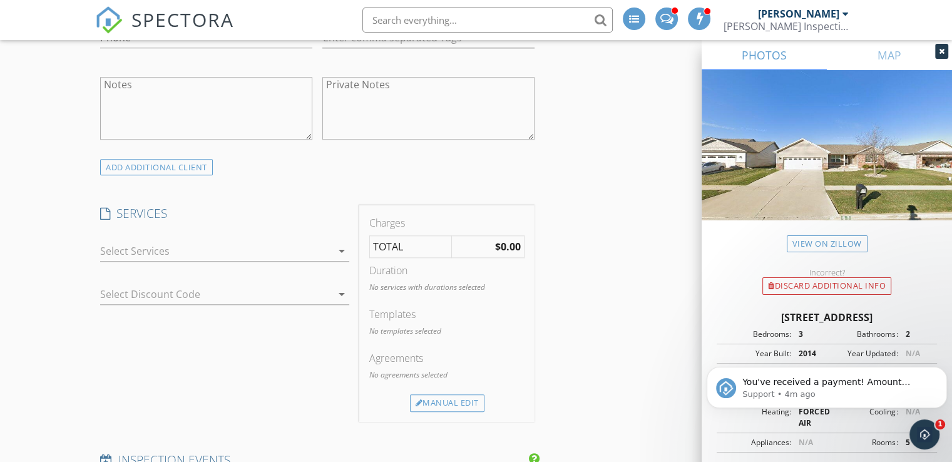
type input "v.priyaalakshmi@gmail.com"
click at [342, 253] on icon "arrow_drop_down" at bounding box center [341, 251] width 15 height 15
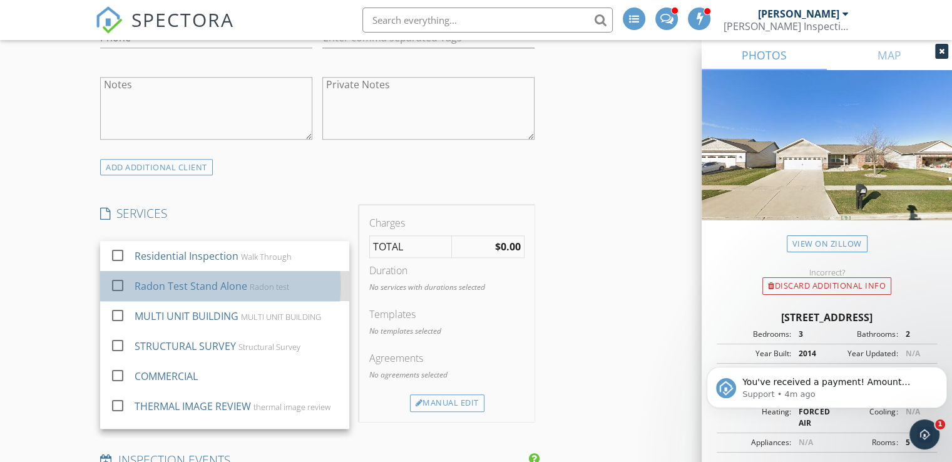
click at [271, 287] on div "Radon test" at bounding box center [269, 287] width 39 height 10
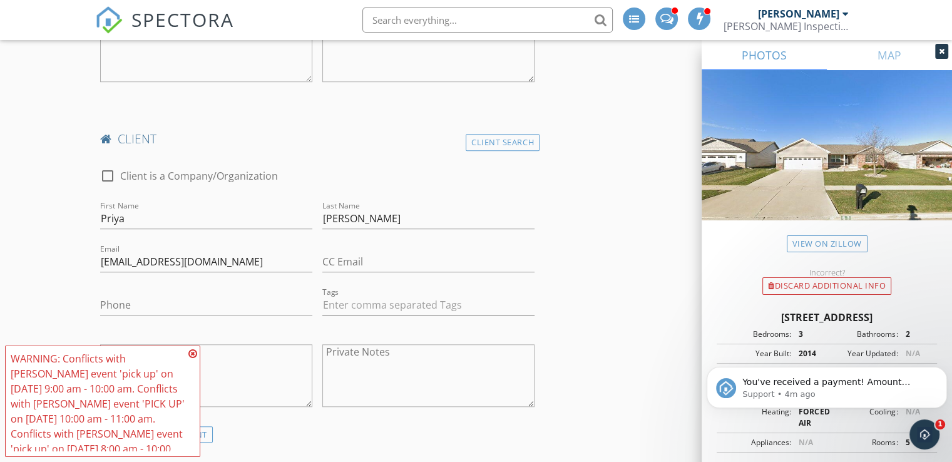
scroll to position [867, 0]
click at [193, 354] on icon at bounding box center [192, 354] width 9 height 10
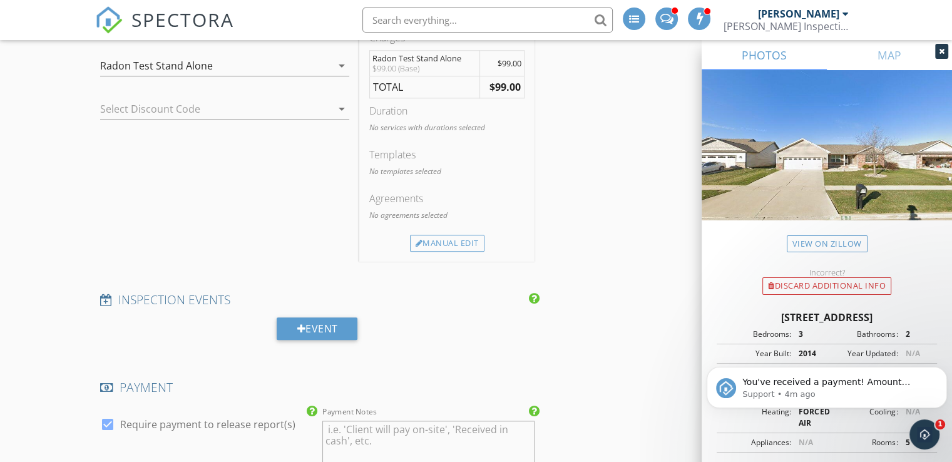
scroll to position [1325, 0]
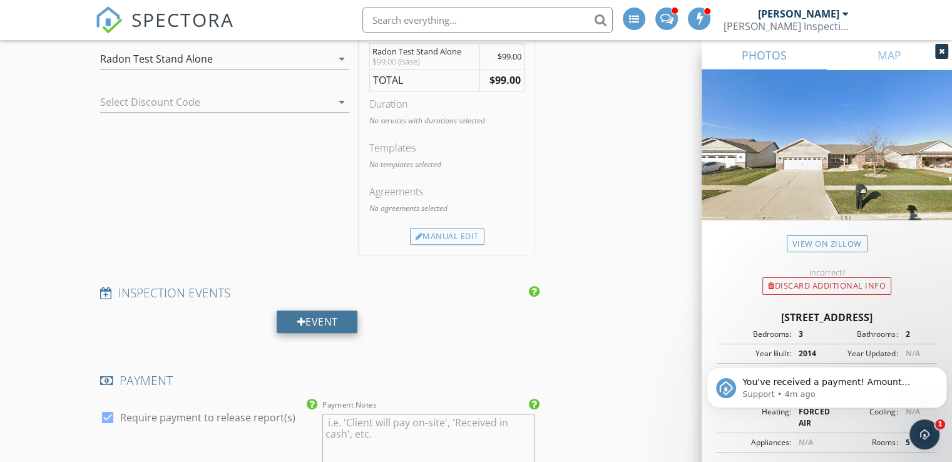
click at [332, 317] on div "Event" at bounding box center [317, 322] width 81 height 23
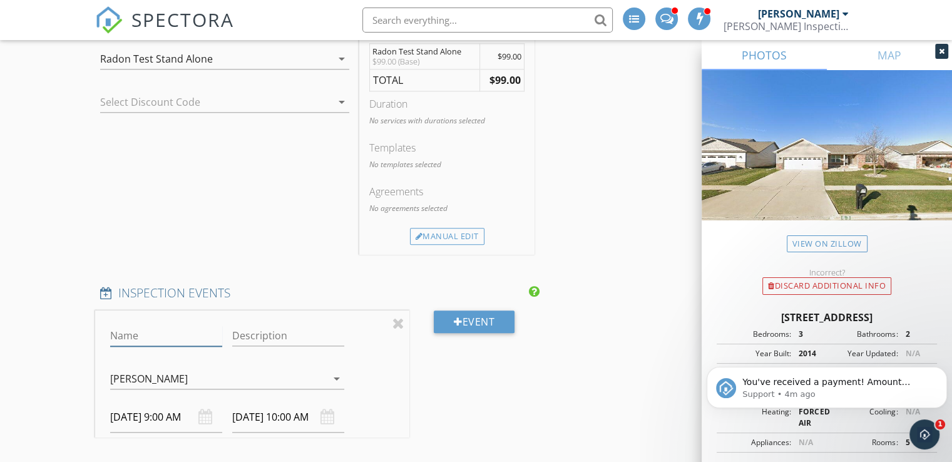
click at [190, 329] on input "Name" at bounding box center [166, 336] width 112 height 21
type input "drop off"
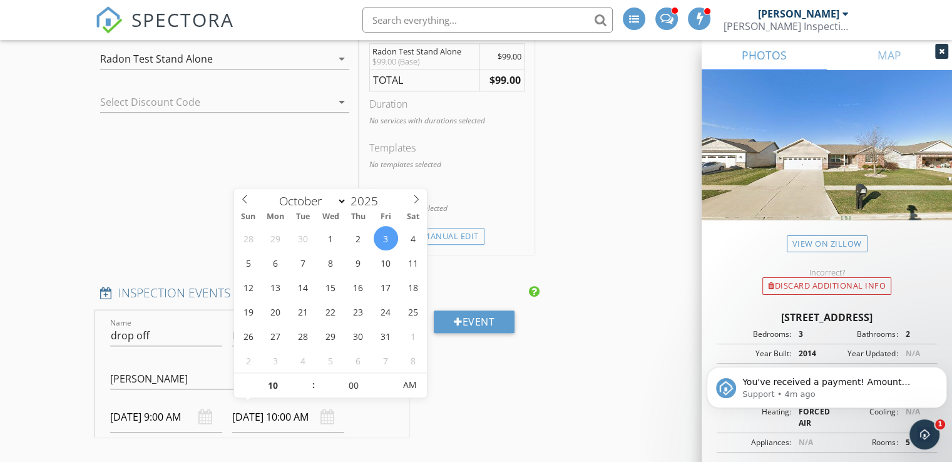
click at [265, 409] on input "10/03/2025 10:00 AM" at bounding box center [288, 417] width 112 height 31
type input "11"
type input "10/03/2025 11:00 AM"
click at [309, 377] on span at bounding box center [307, 379] width 9 height 13
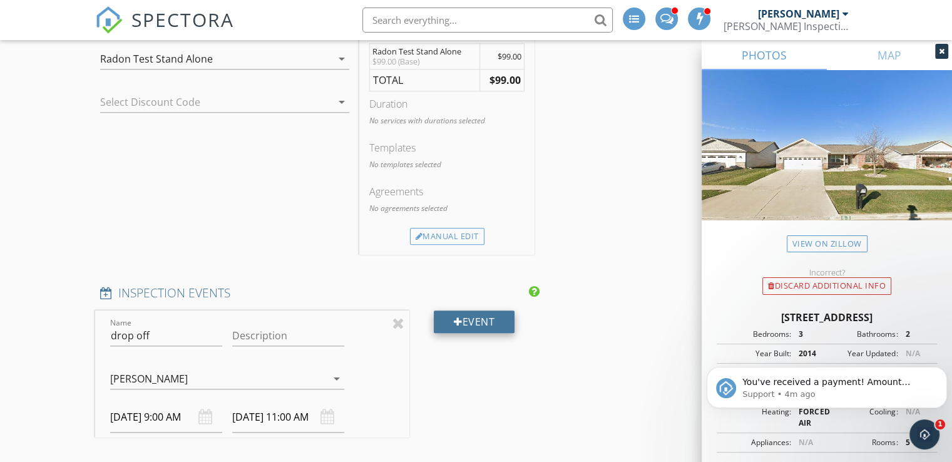
click at [486, 316] on div "Event" at bounding box center [474, 322] width 81 height 23
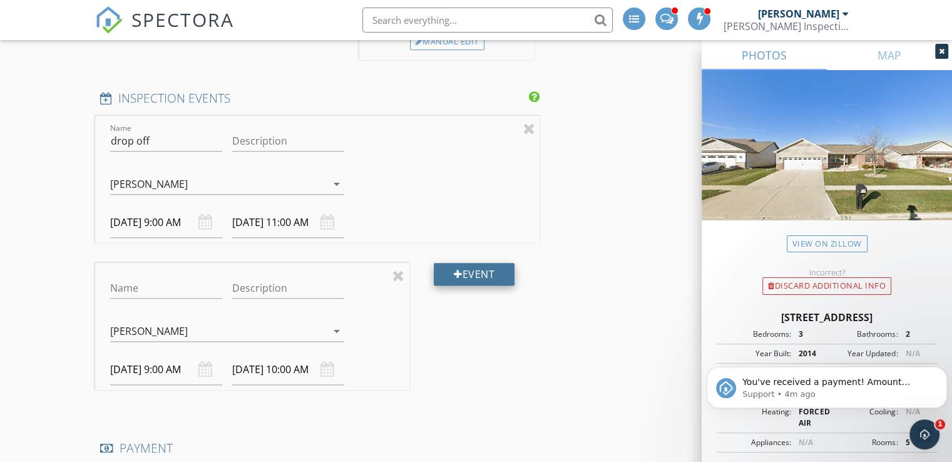
scroll to position [1547, 0]
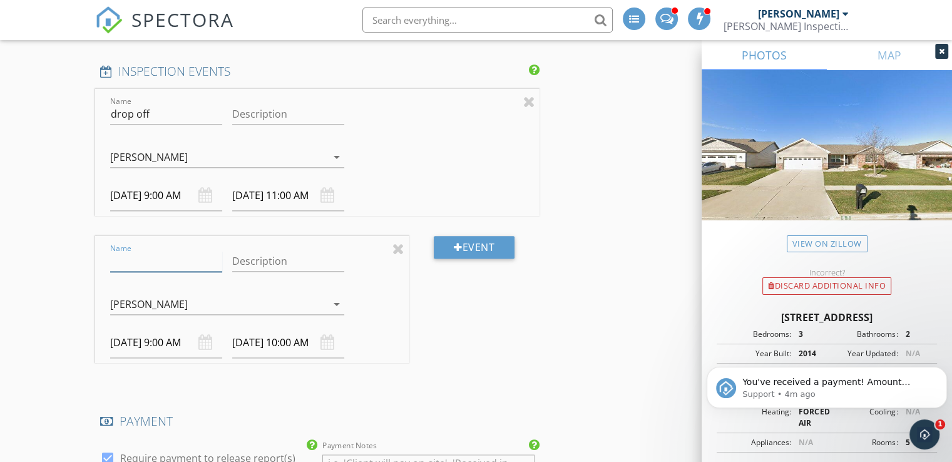
click at [198, 256] on input "Name" at bounding box center [166, 261] width 112 height 21
type input "pick up"
click at [168, 330] on input "10/03/2025 9:00 AM" at bounding box center [166, 342] width 112 height 31
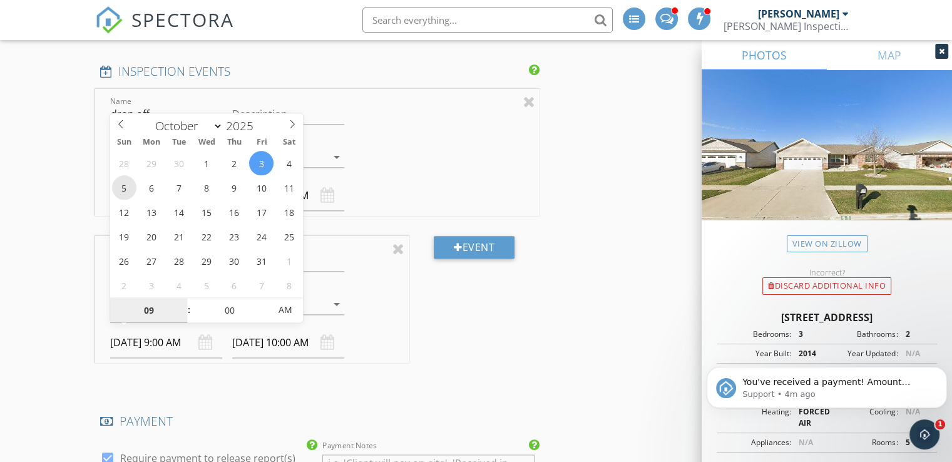
type input "10/05/2025 9:00 AM"
type input "10/05/2025 10:00 AM"
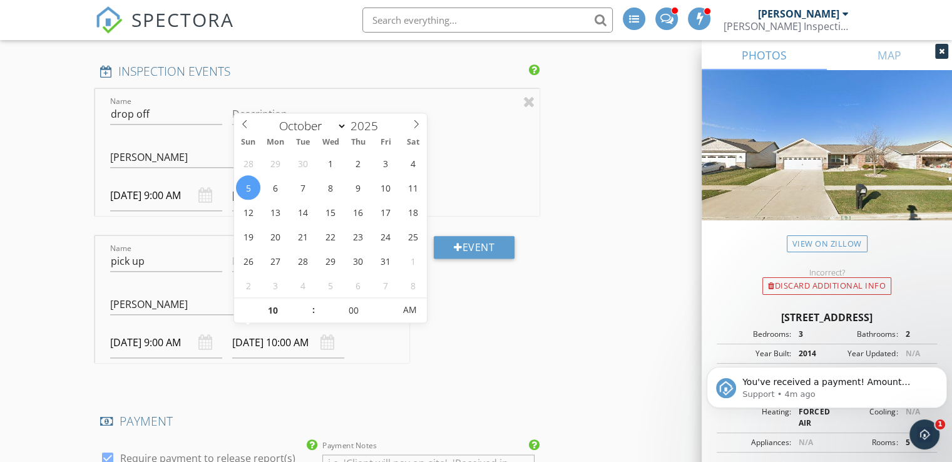
click at [272, 340] on input "10/05/2025 10:00 AM" at bounding box center [288, 342] width 112 height 31
type input "11"
type input "10/05/2025 11:00 AM"
click at [303, 301] on span at bounding box center [307, 304] width 9 height 13
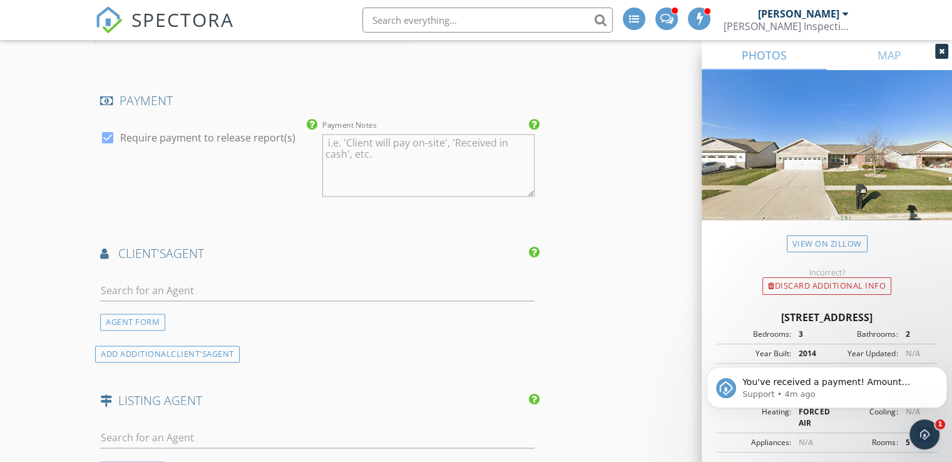
scroll to position [1874, 0]
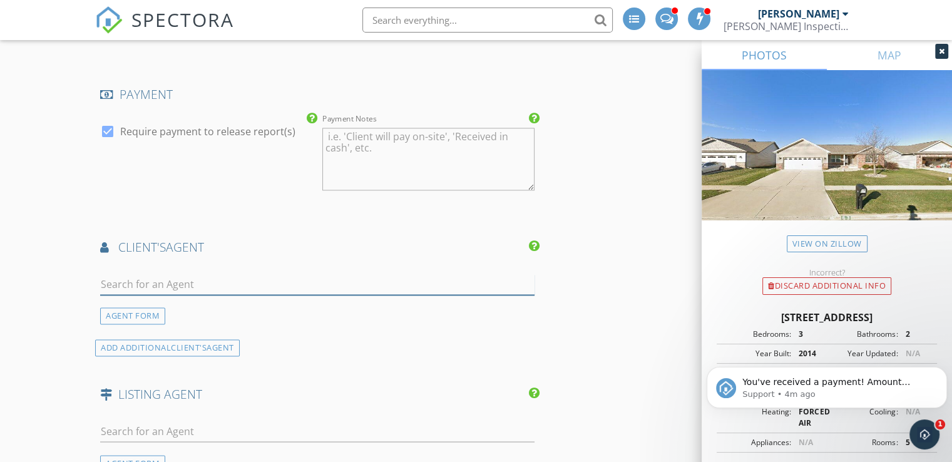
click at [331, 281] on input "text" at bounding box center [317, 284] width 435 height 21
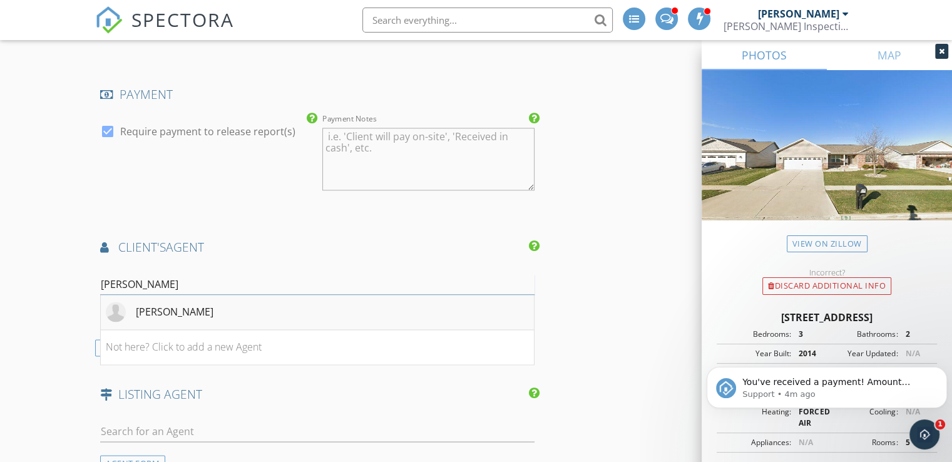
type input "Sarah kho"
click at [147, 307] on div "Sarah Khokar" at bounding box center [175, 311] width 78 height 15
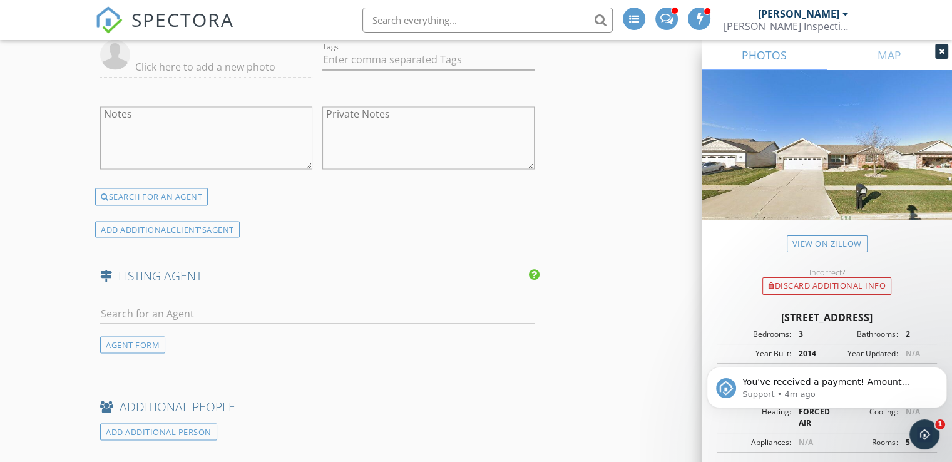
scroll to position [2231, 0]
click at [140, 308] on input "text" at bounding box center [317, 312] width 435 height 21
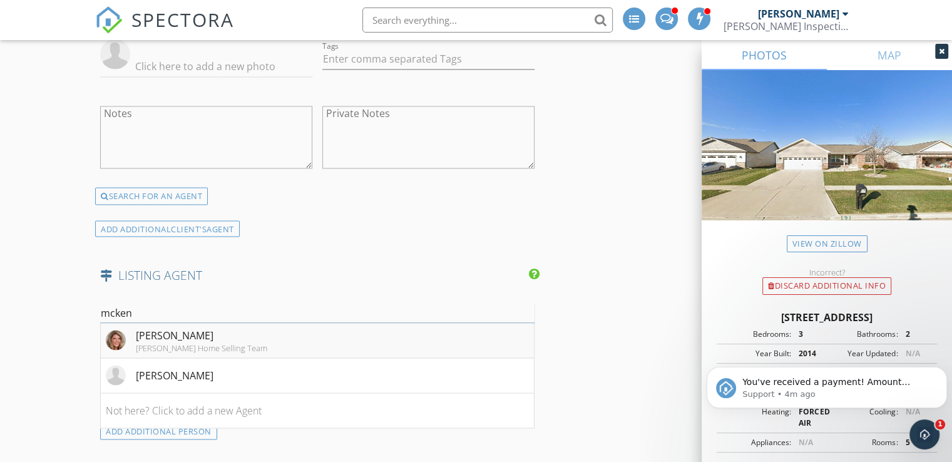
type input "mcken"
click at [135, 336] on div "McKenzie Sylvester McKenzie Sylvester Home Selling Team" at bounding box center [187, 339] width 162 height 25
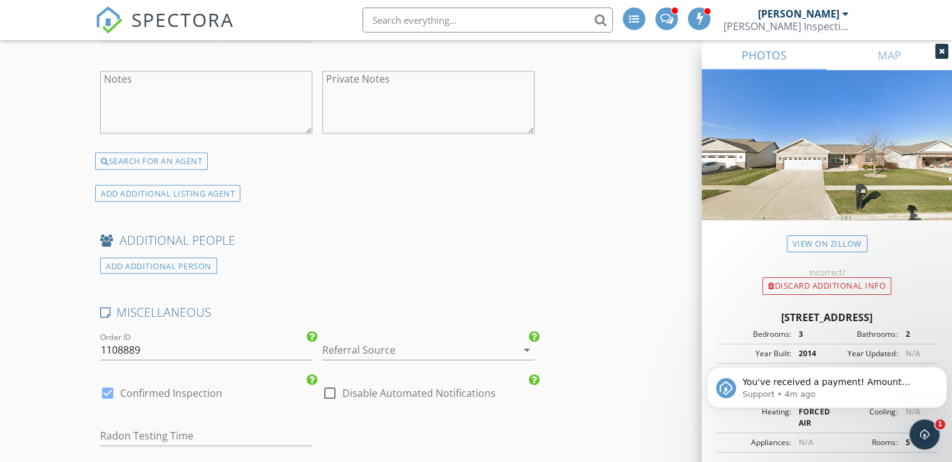
scroll to position [2666, 0]
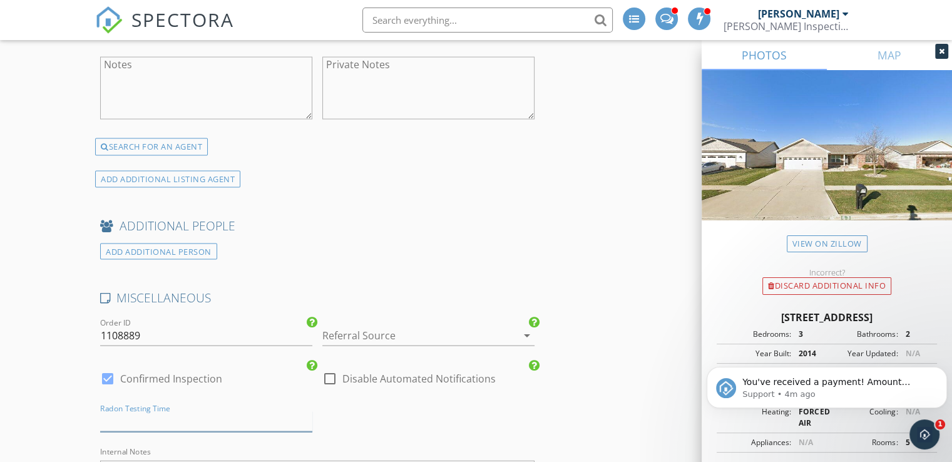
click at [155, 411] on input "text" at bounding box center [206, 421] width 212 height 21
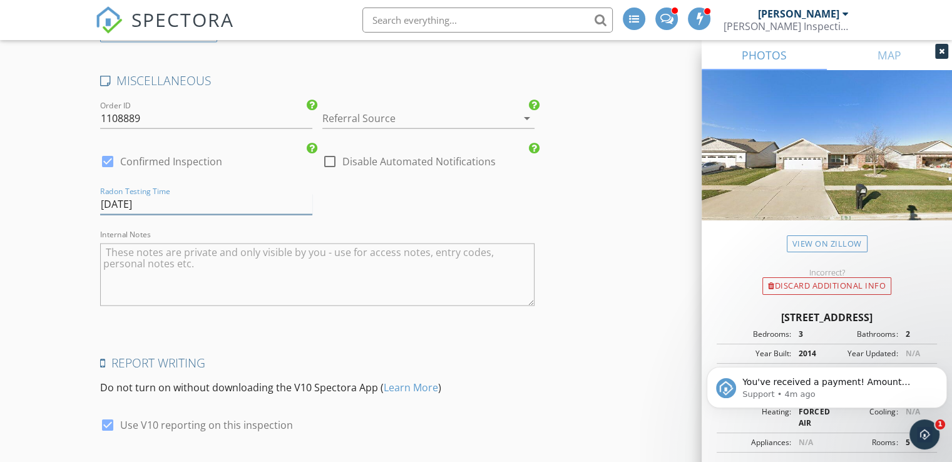
scroll to position [2885, 0]
type input "Oct 5th"
click at [177, 274] on textarea "Internal Notes" at bounding box center [317, 273] width 435 height 63
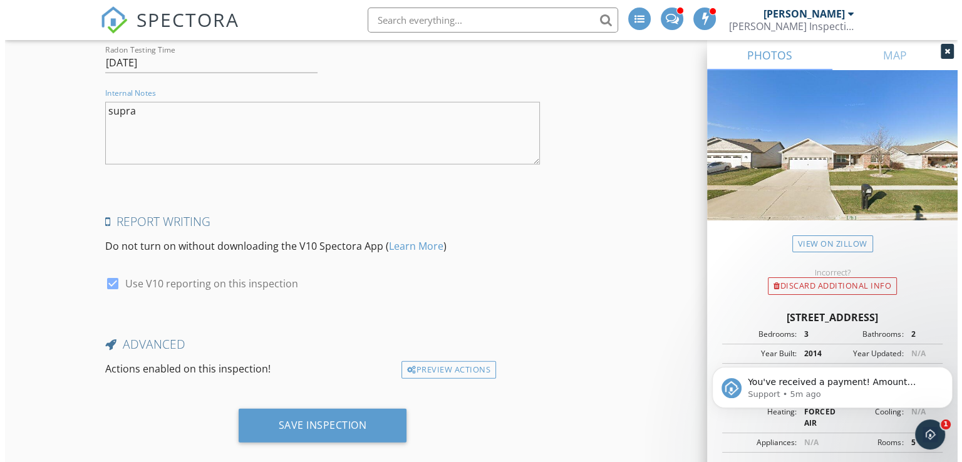
scroll to position [3035, 0]
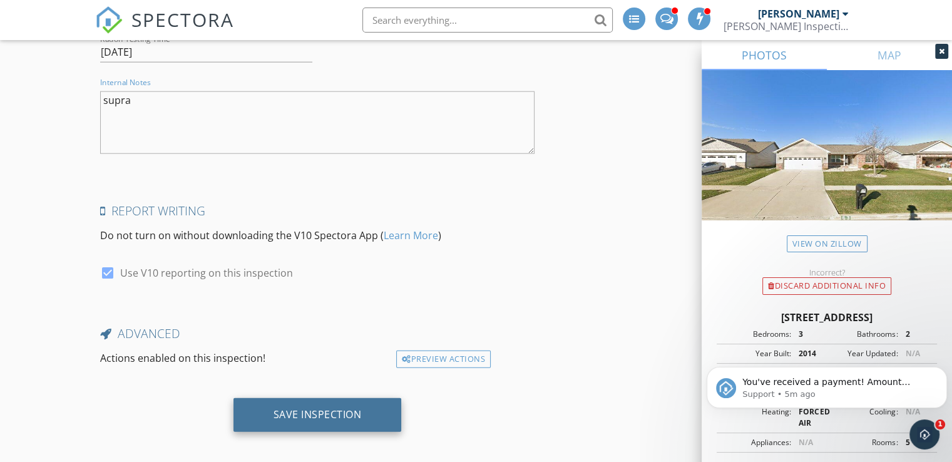
type textarea "supra"
click at [331, 411] on div "Save Inspection" at bounding box center [318, 415] width 168 height 34
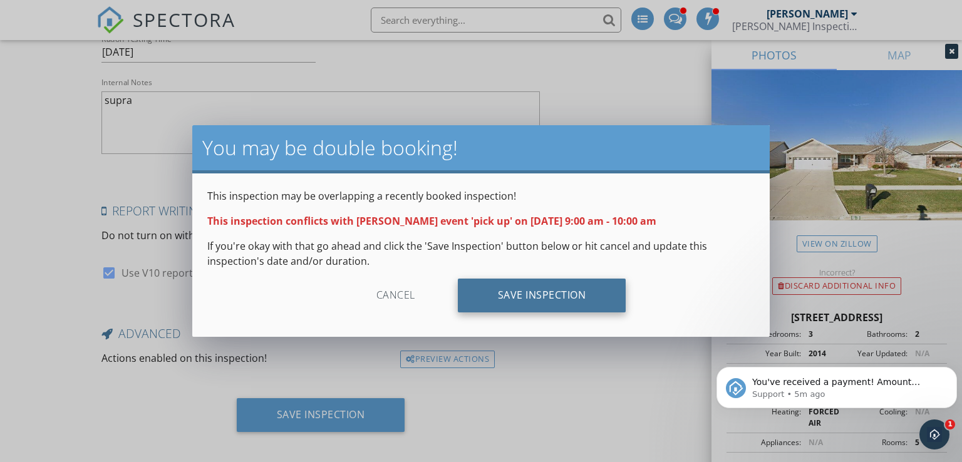
click at [513, 289] on div "Save Inspection" at bounding box center [542, 296] width 168 height 34
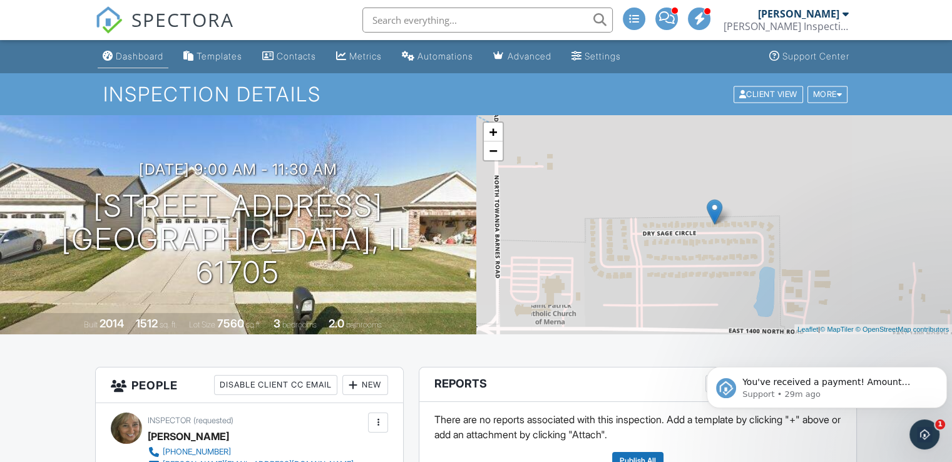
click at [143, 53] on div "Dashboard" at bounding box center [140, 56] width 48 height 11
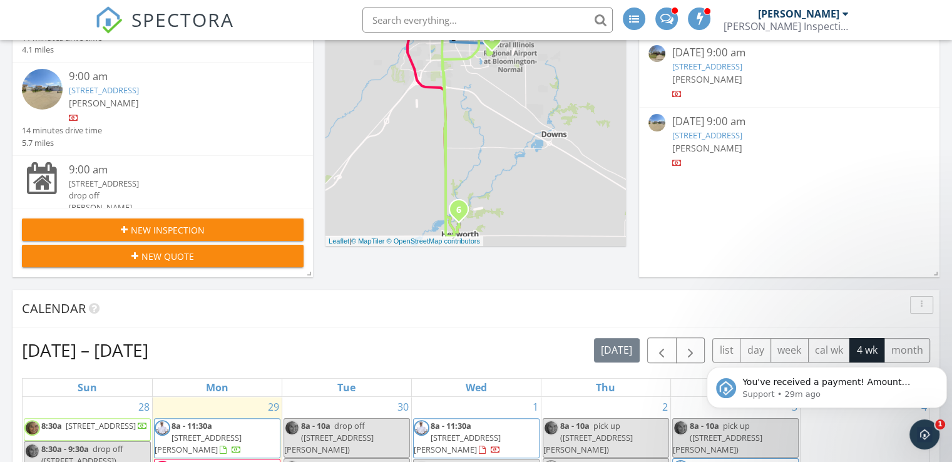
scroll to position [264, 0]
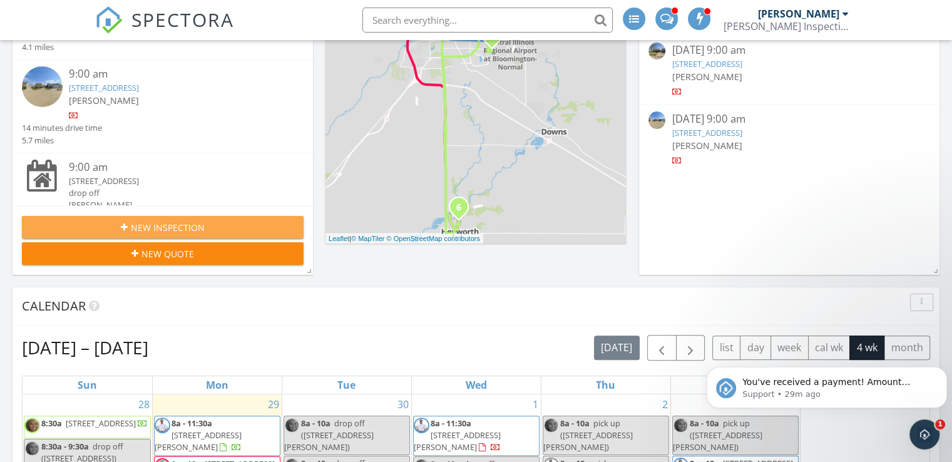
click at [203, 234] on button "New Inspection" at bounding box center [163, 227] width 282 height 23
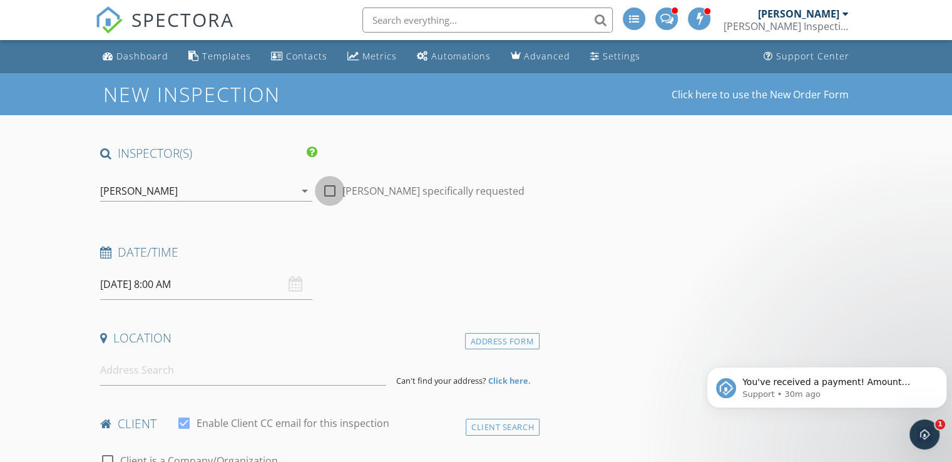
click at [334, 186] on div at bounding box center [329, 190] width 21 height 21
checkbox input "true"
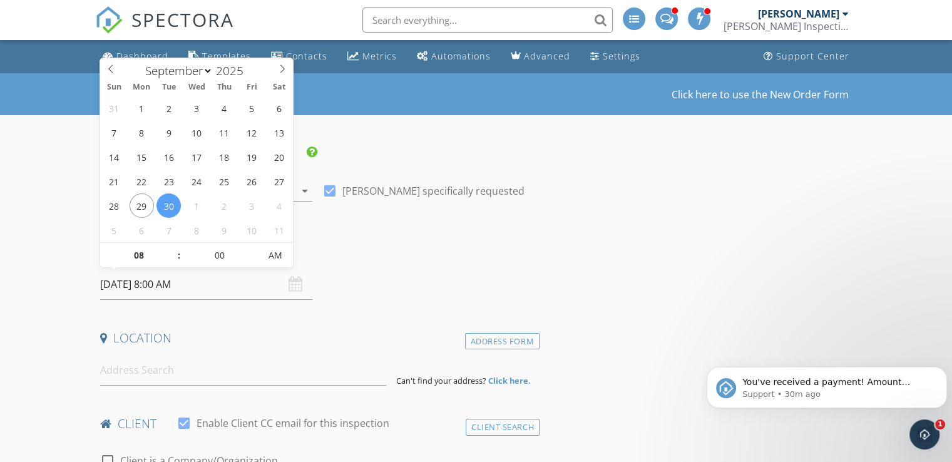
click at [172, 286] on input "[DATE] 8:00 AM" at bounding box center [206, 284] width 212 height 31
select select "9"
type input "[DATE] 8:00 AM"
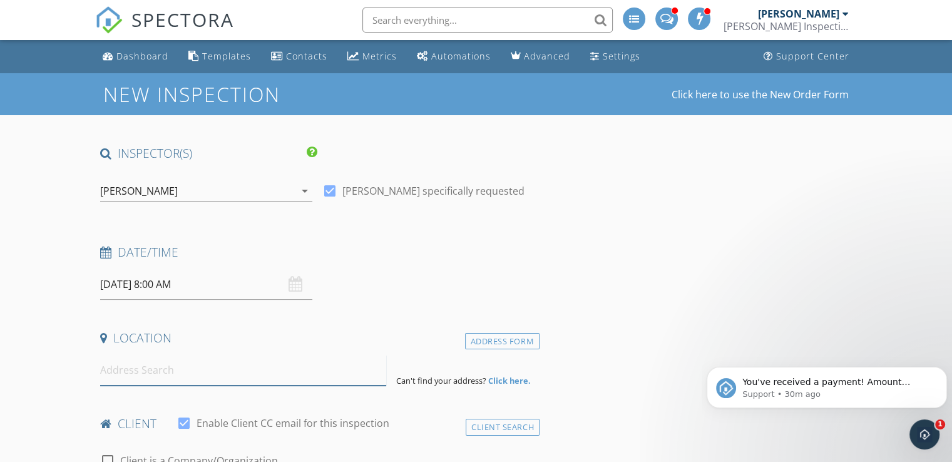
click at [178, 378] on input at bounding box center [243, 370] width 286 height 31
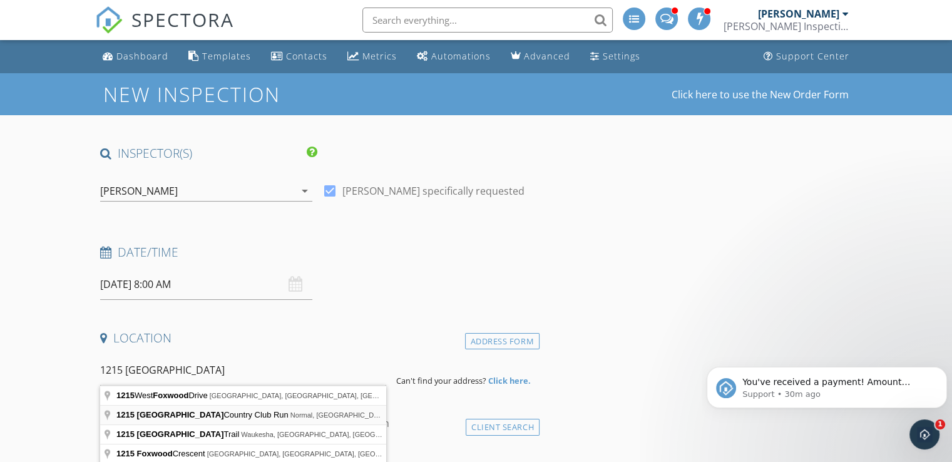
type input "1215 Foxwood Country Club Run, Normal, IL, USA"
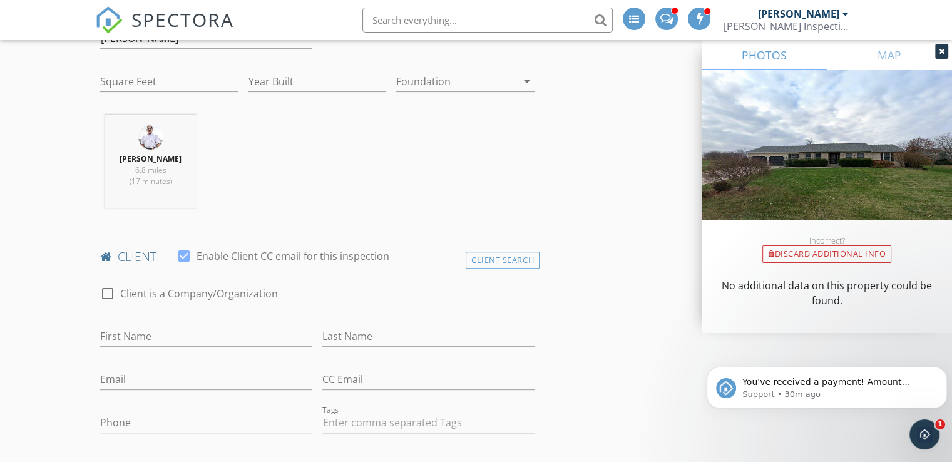
scroll to position [425, 0]
click at [195, 333] on input "First Name" at bounding box center [206, 335] width 212 height 21
type input "[PERSON_NAME]"
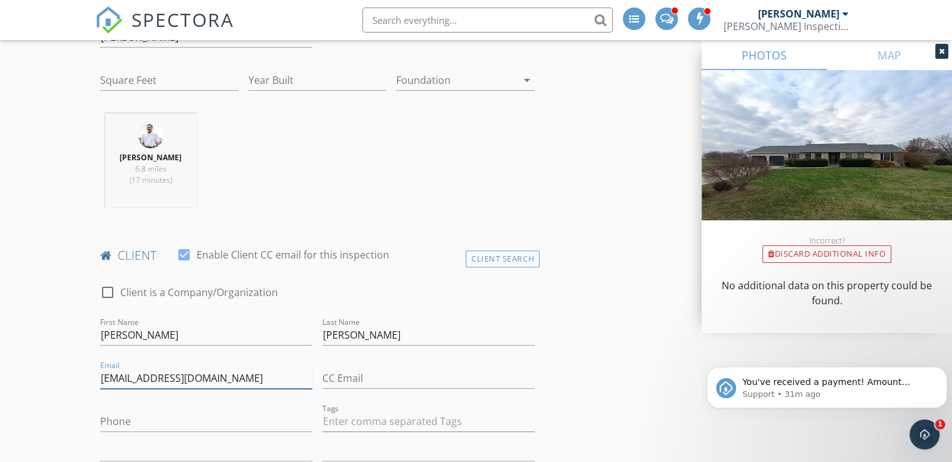
type input "[EMAIL_ADDRESS][DOMAIN_NAME]"
click at [172, 414] on input "Phone" at bounding box center [206, 421] width 212 height 21
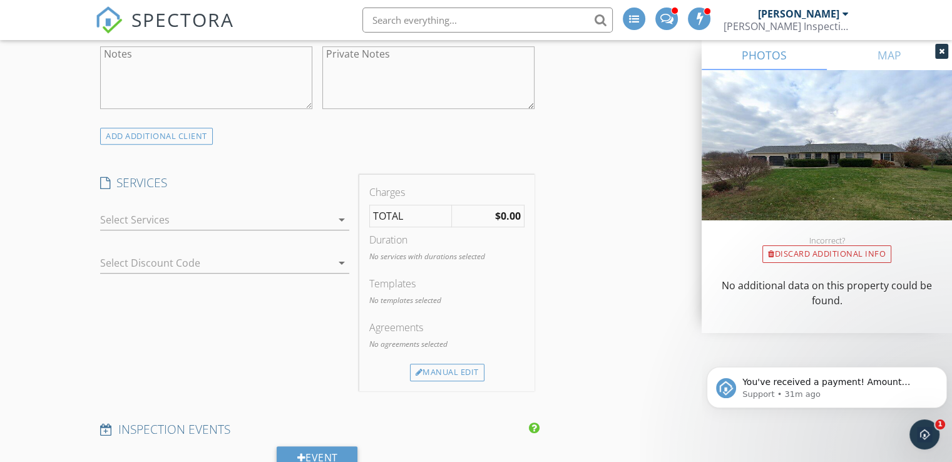
scroll to position [842, 0]
type input "[PHONE_NUMBER]"
click at [331, 208] on div at bounding box center [216, 217] width 232 height 20
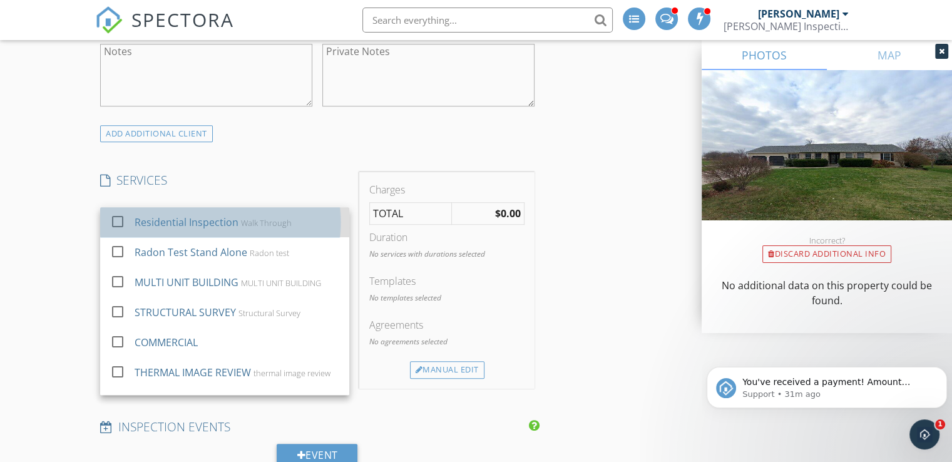
click at [260, 219] on div "Walk Through" at bounding box center [266, 223] width 51 height 10
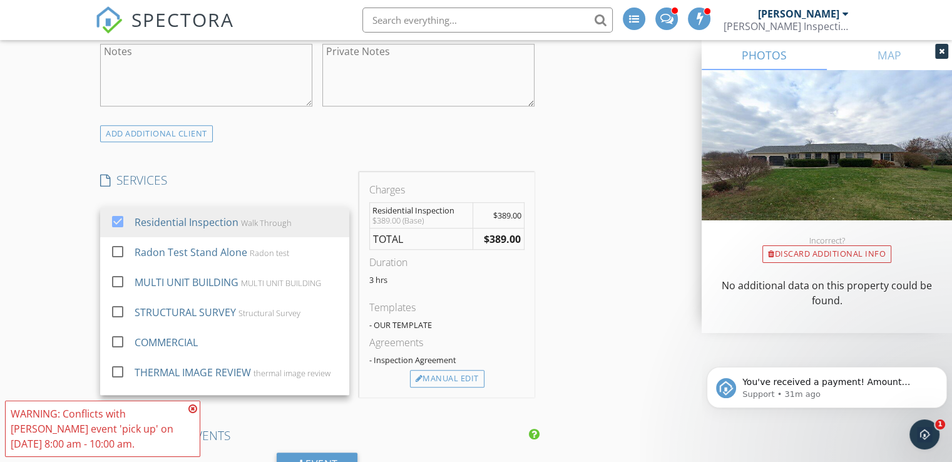
click at [265, 178] on h4 "SERVICES" at bounding box center [224, 180] width 249 height 16
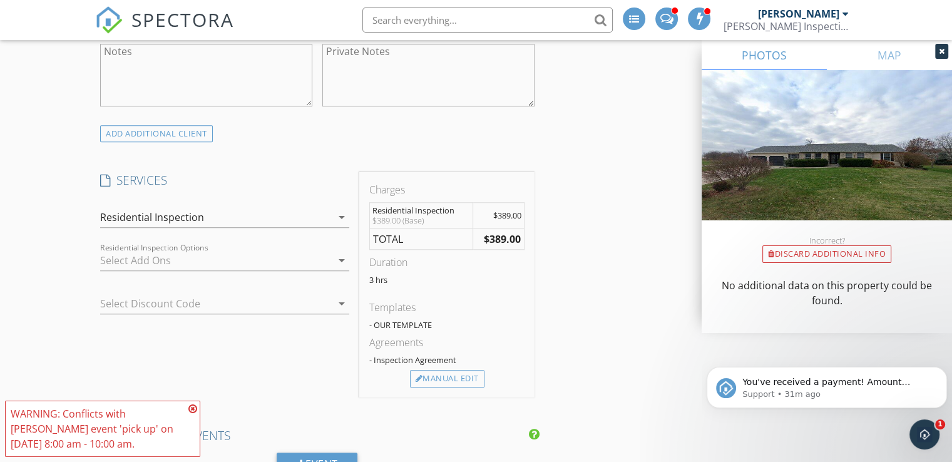
click at [220, 250] on div at bounding box center [216, 260] width 232 height 20
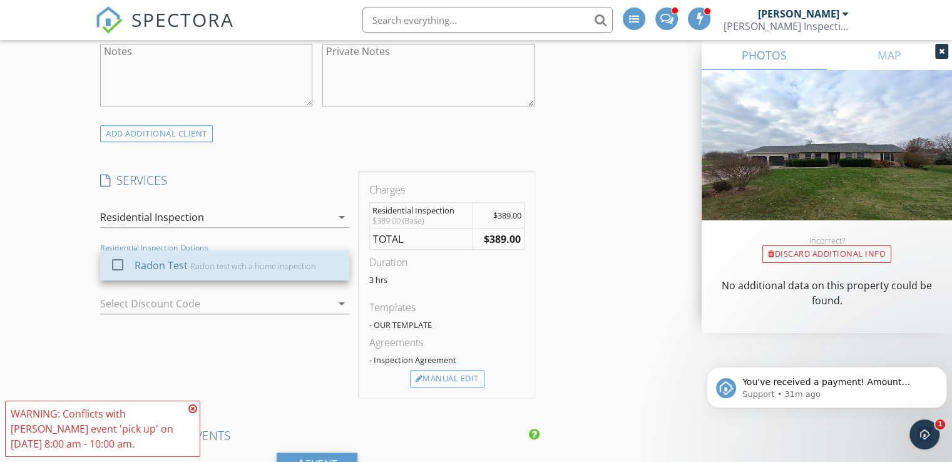
click at [220, 252] on div "check_box_outline_blank Radon Test Radon test with a home inspection" at bounding box center [224, 266] width 229 height 28
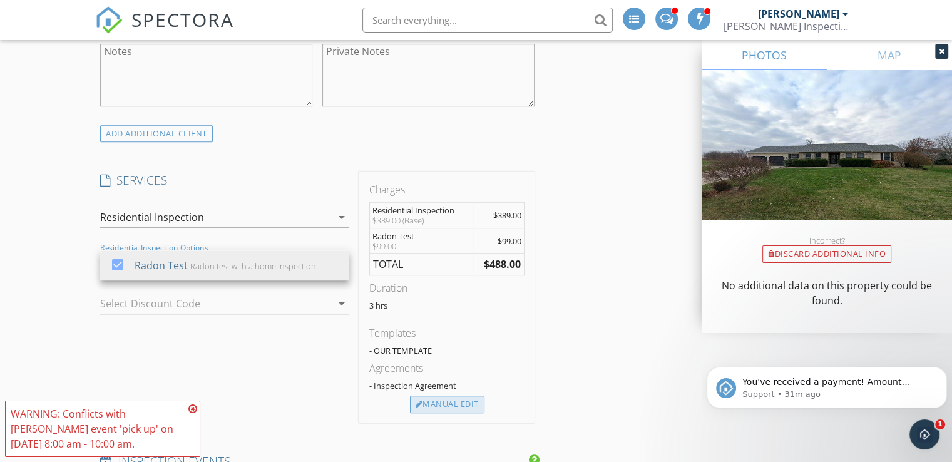
click at [428, 401] on div "Manual Edit" at bounding box center [447, 405] width 75 height 18
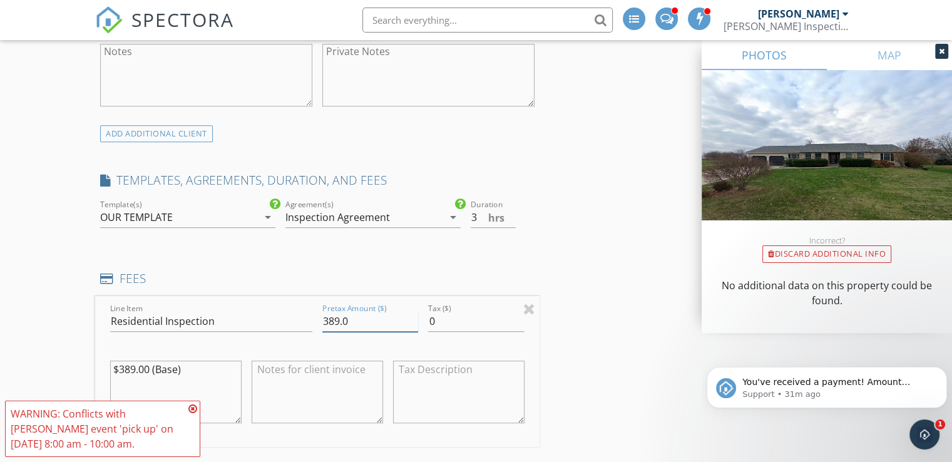
click at [334, 319] on input "389.0" at bounding box center [370, 321] width 96 height 21
type input "425.0"
type input "3.5"
click at [510, 212] on input "3.5" at bounding box center [493, 217] width 45 height 21
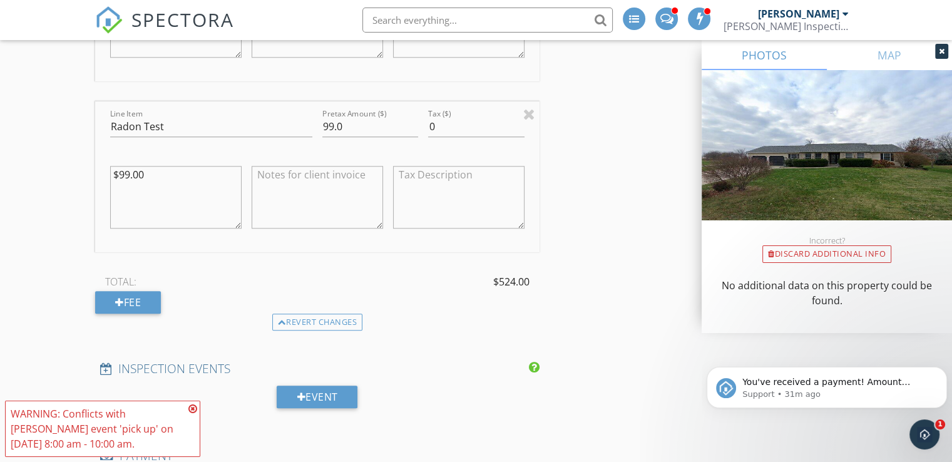
scroll to position [1210, 0]
click at [192, 406] on icon at bounding box center [192, 409] width 9 height 10
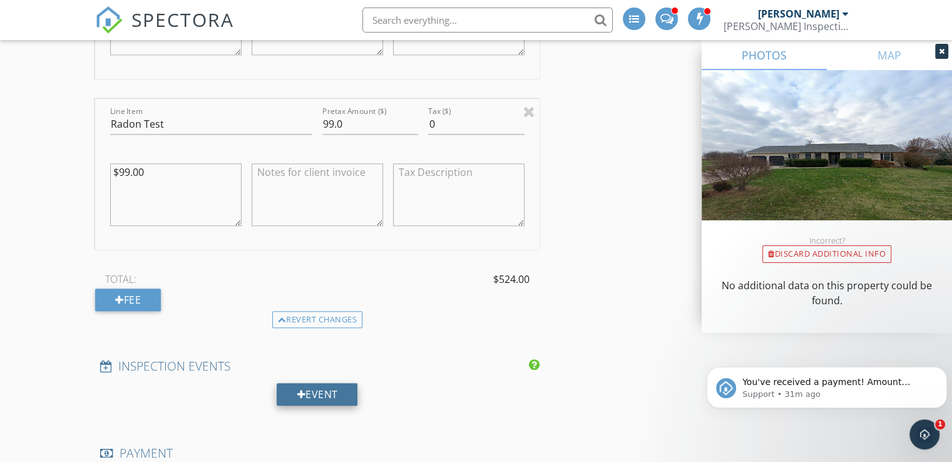
click at [320, 394] on div "Event" at bounding box center [317, 394] width 81 height 23
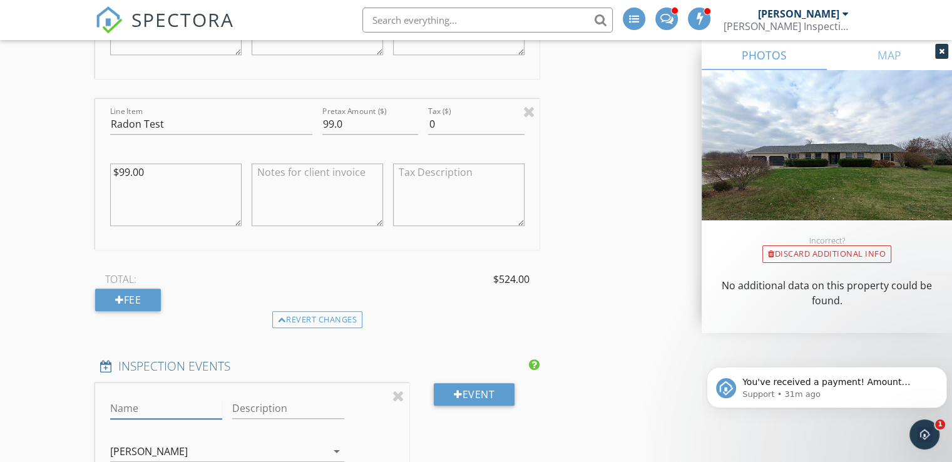
click at [202, 398] on input "Name" at bounding box center [166, 408] width 112 height 21
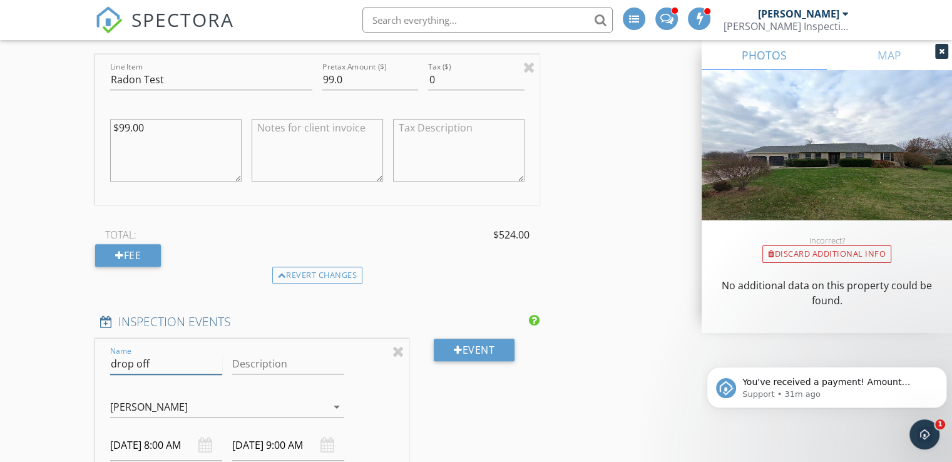
scroll to position [1392, 0]
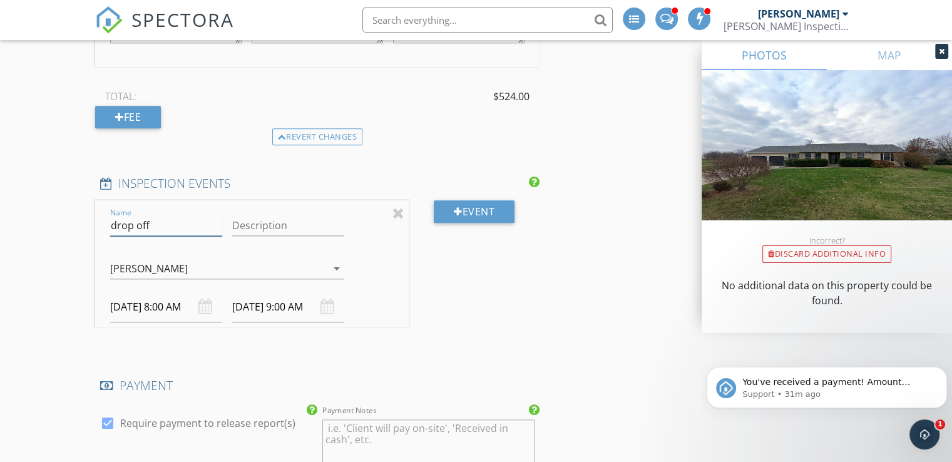
type input "drop off"
click at [161, 264] on div "[PERSON_NAME]" at bounding box center [149, 268] width 78 height 11
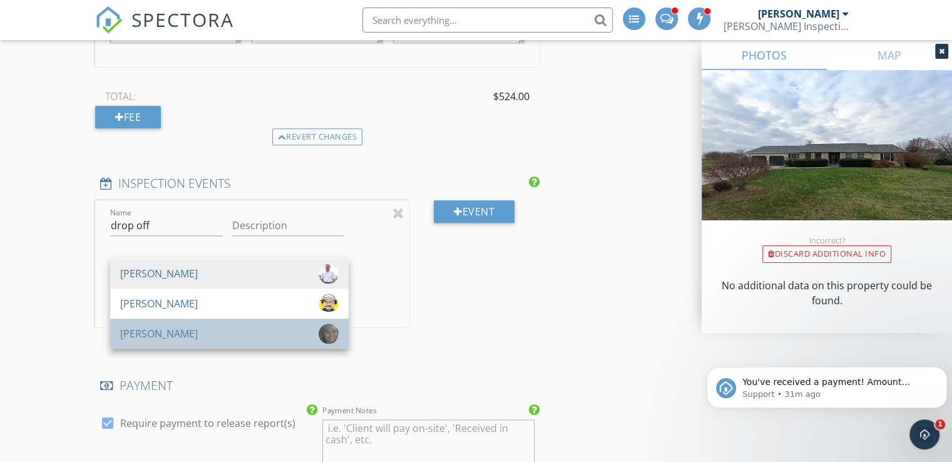
click at [159, 334] on div "[PERSON_NAME]" at bounding box center [159, 334] width 78 height 20
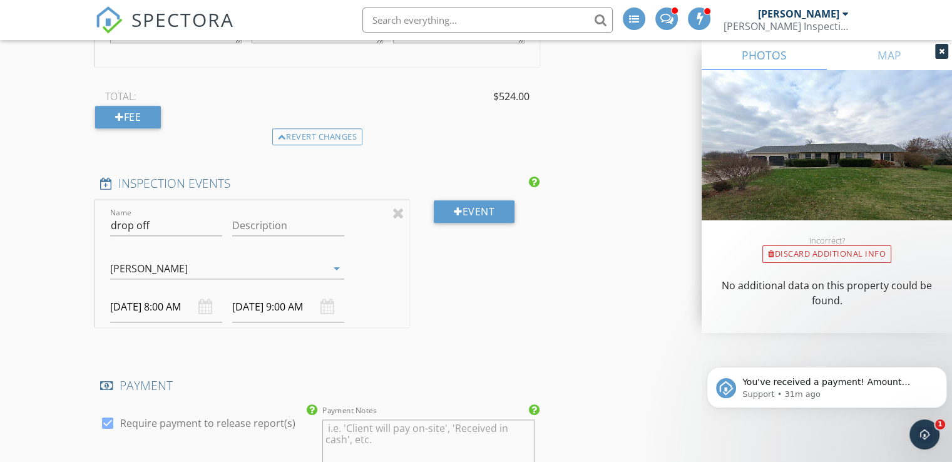
click at [148, 297] on input "10/02/2025 8:00 AM" at bounding box center [166, 307] width 112 height 31
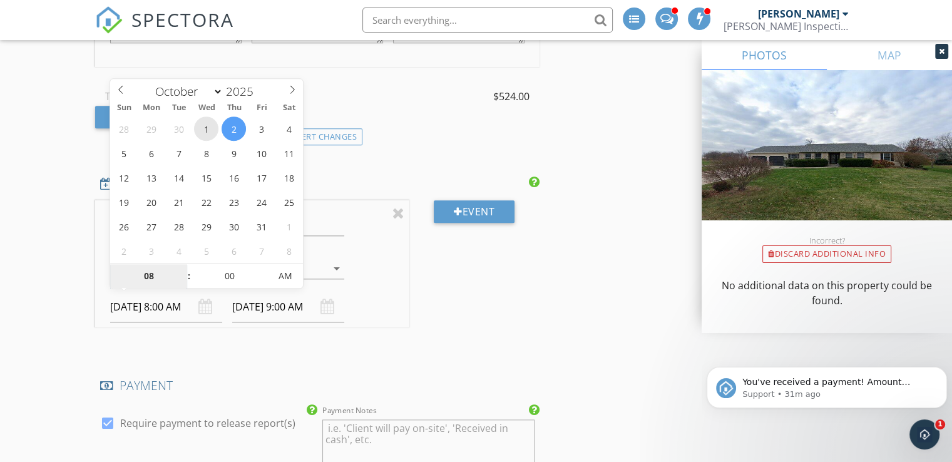
type input "10/01/2025 8:00 AM"
type input "10/01/2025 9:00 AM"
type input "09"
type input "10/01/2025 9:00 AM"
click at [180, 269] on span at bounding box center [182, 270] width 9 height 13
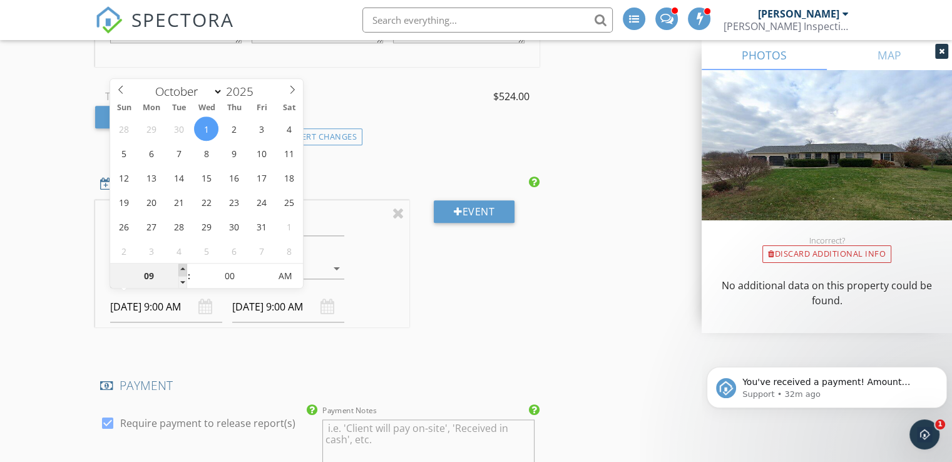
type input "10/01/2025 10:00 AM"
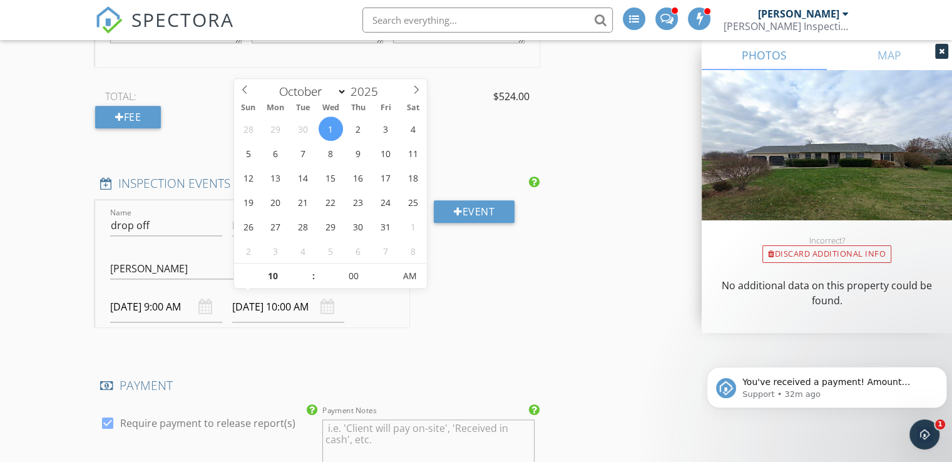
click at [278, 305] on input "10/01/2025 10:00 AM" at bounding box center [288, 307] width 112 height 31
type input "11"
type input "10/01/2025 11:00 AM"
click at [309, 266] on span at bounding box center [307, 270] width 9 height 13
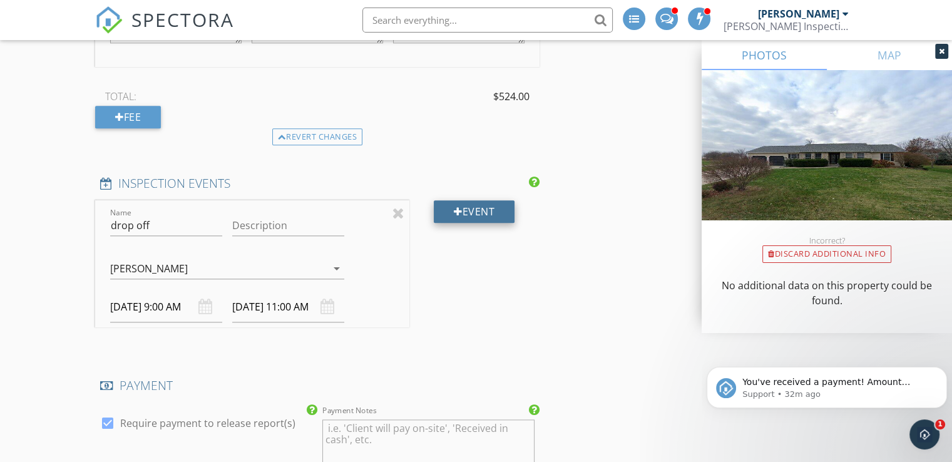
click at [471, 208] on div "Event" at bounding box center [474, 211] width 81 height 23
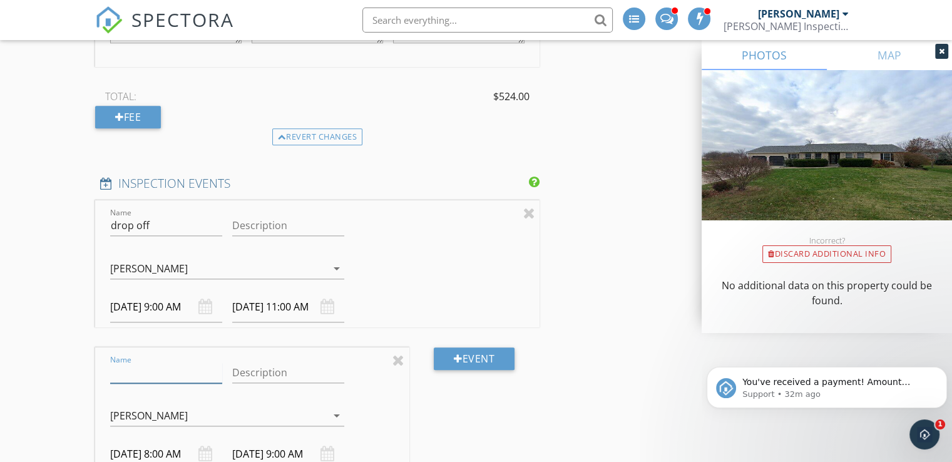
click at [183, 368] on input "Name" at bounding box center [166, 373] width 112 height 21
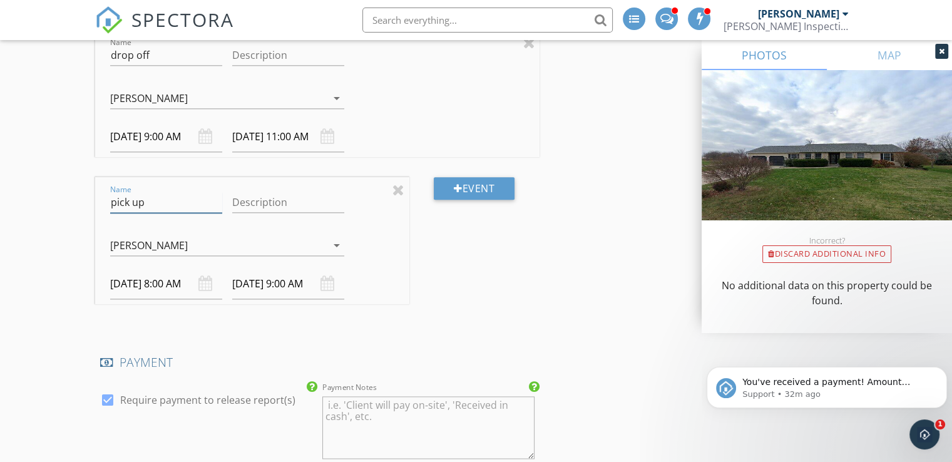
scroll to position [1565, 0]
type input "pick up"
click at [157, 238] on div "[PERSON_NAME]" at bounding box center [149, 243] width 78 height 11
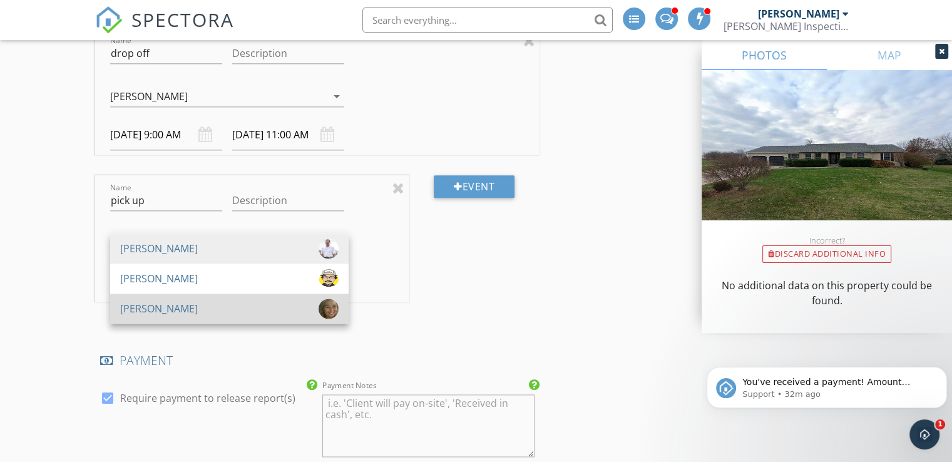
click at [155, 310] on div "[PERSON_NAME]" at bounding box center [159, 309] width 78 height 20
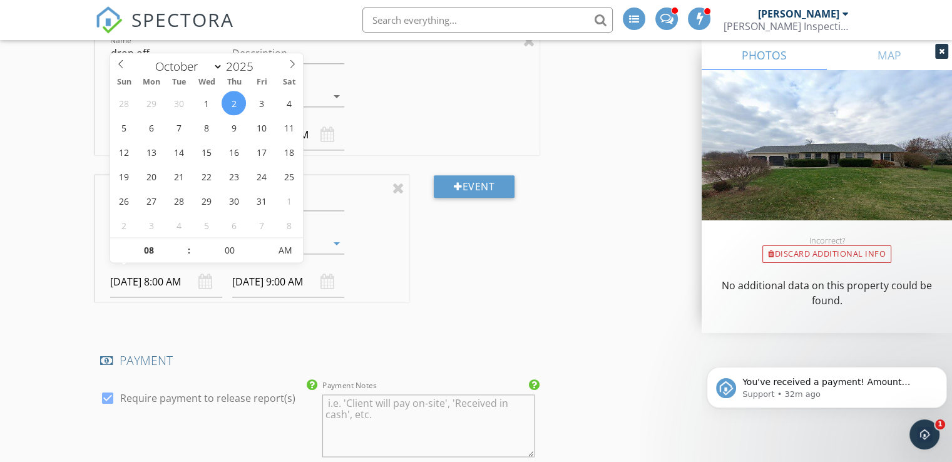
click at [148, 279] on input "10/02/2025 8:00 AM" at bounding box center [166, 282] width 112 height 31
type input "10/03/2025 8:00 AM"
type input "10/03/2025 9:00 AM"
type input "09"
type input "10/03/2025 9:00 AM"
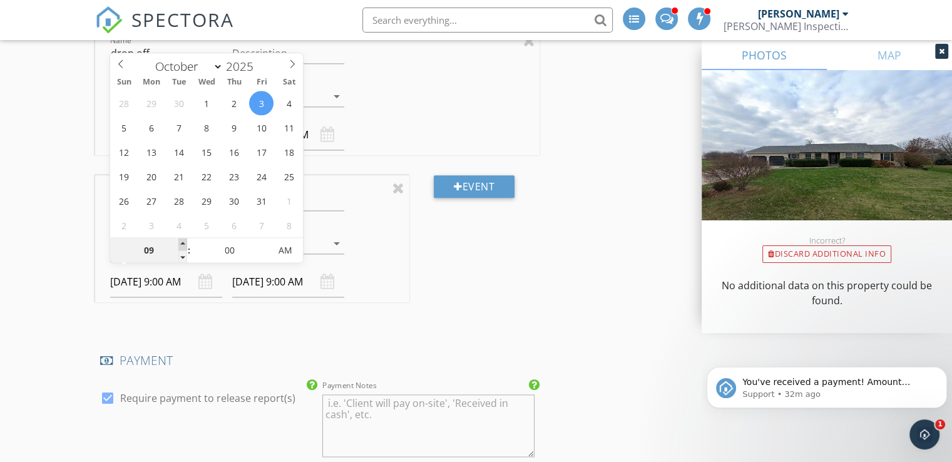
click at [183, 239] on span at bounding box center [182, 244] width 9 height 13
type input "10/03/2025 10:00 AM"
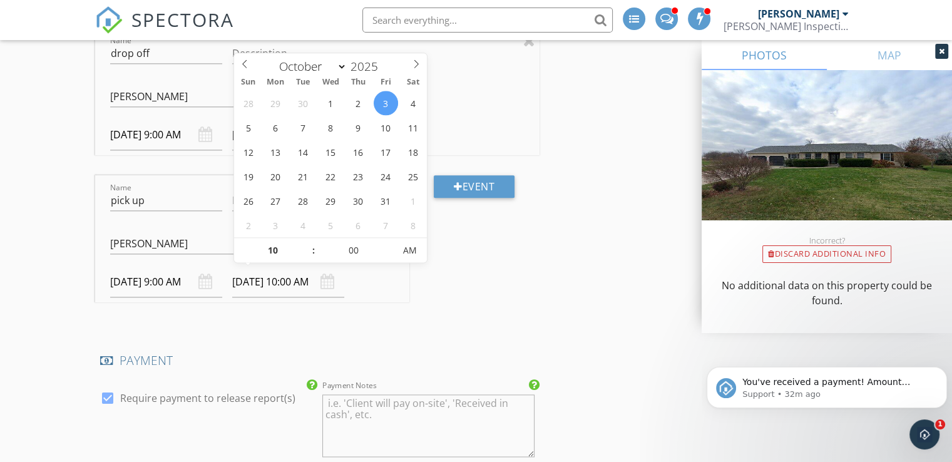
click at [274, 276] on input "10/03/2025 10:00 AM" at bounding box center [288, 282] width 112 height 31
type input "11"
type input "10/03/2025 11:00 AM"
click at [306, 244] on span at bounding box center [307, 244] width 9 height 13
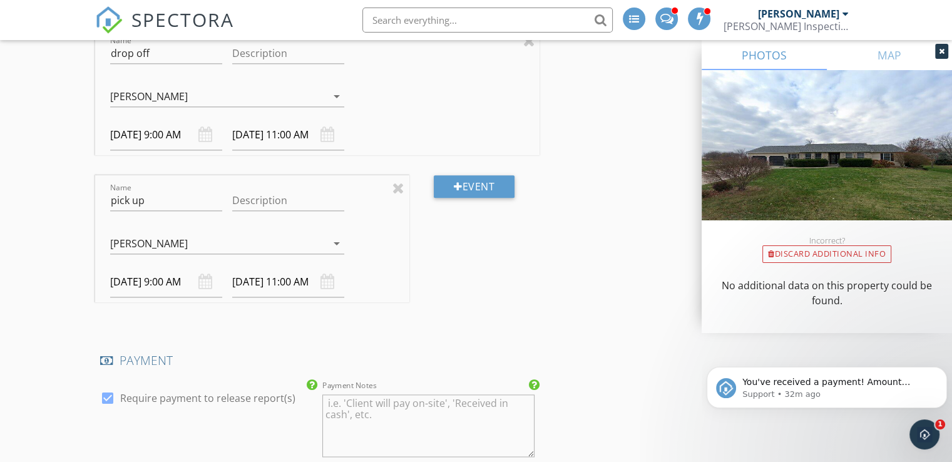
click at [516, 267] on div "Event" at bounding box center [474, 248] width 130 height 147
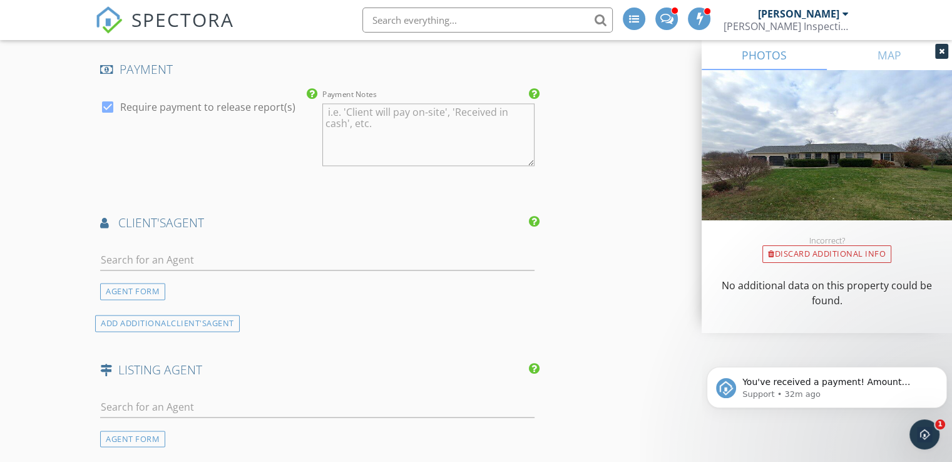
scroll to position [1866, 0]
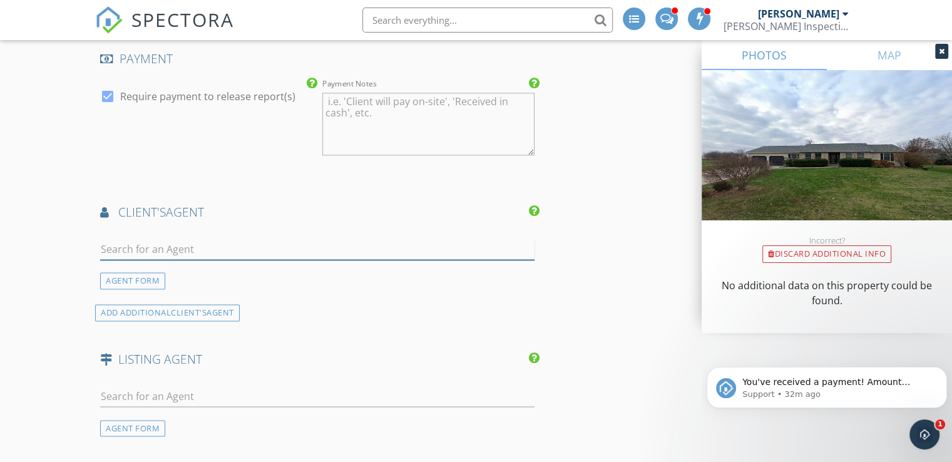
click at [384, 249] on input "text" at bounding box center [317, 249] width 435 height 21
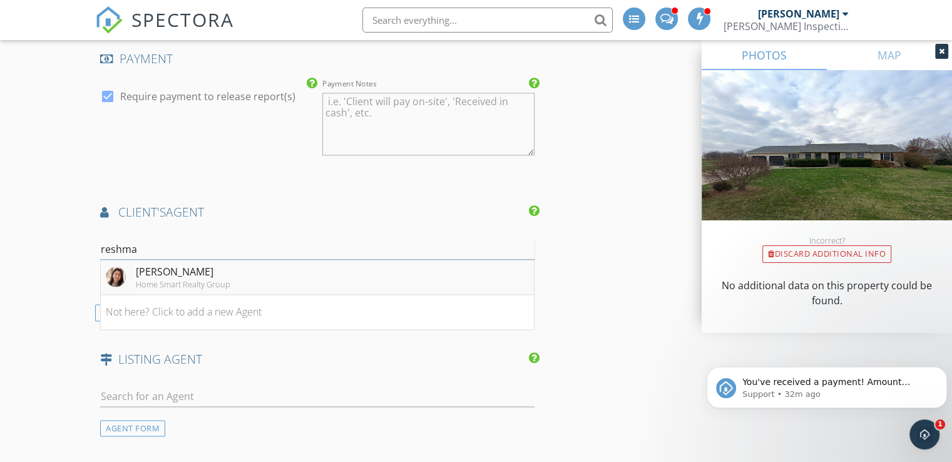
type input "reshma"
click at [376, 277] on li "Reshma Shah Home Smart Realty Group" at bounding box center [317, 277] width 433 height 35
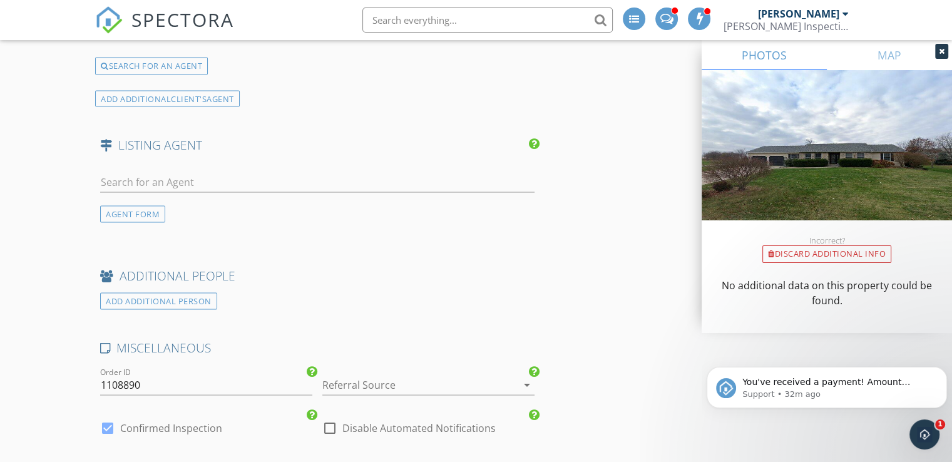
scroll to position [2320, 0]
click at [210, 177] on input "text" at bounding box center [317, 180] width 435 height 21
type input "kindi"
click at [190, 198] on div "[PERSON_NAME]" at bounding box center [206, 203] width 141 height 15
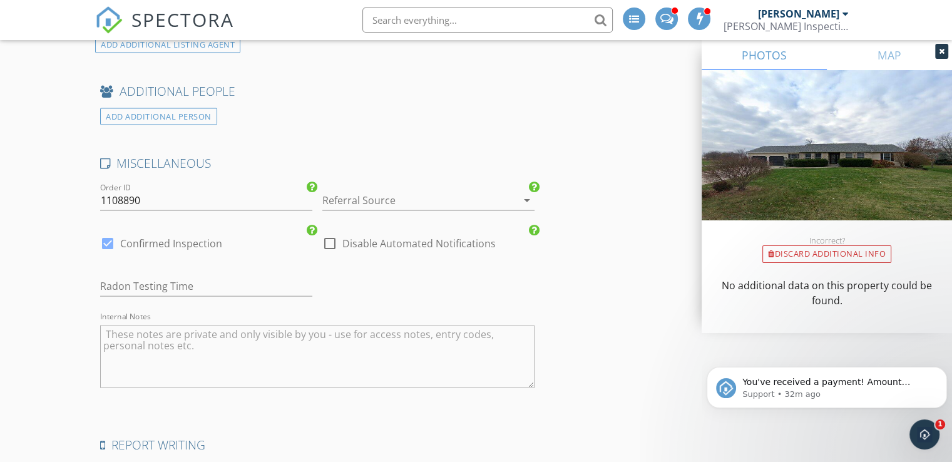
scroll to position [2761, 0]
click at [146, 274] on input "text" at bounding box center [206, 284] width 212 height 21
type input "[DATE]"
click at [120, 339] on textarea "Internal Notes" at bounding box center [317, 354] width 435 height 63
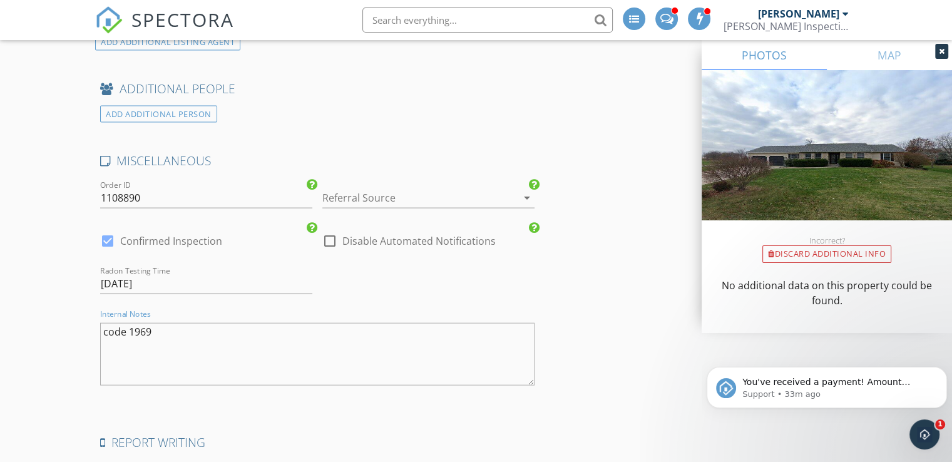
click at [180, 329] on textarea "code 1969" at bounding box center [317, 354] width 435 height 63
click at [155, 324] on textarea "code 1969 /buyer at 1130" at bounding box center [317, 354] width 435 height 63
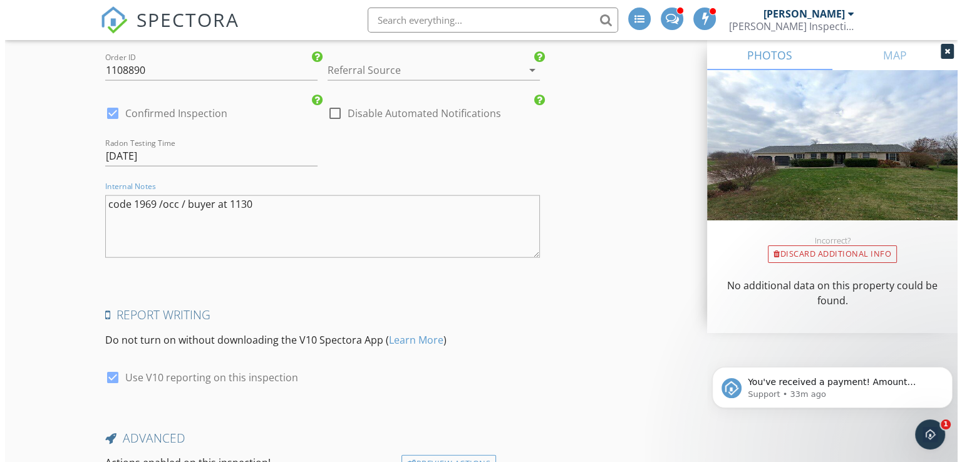
scroll to position [2993, 0]
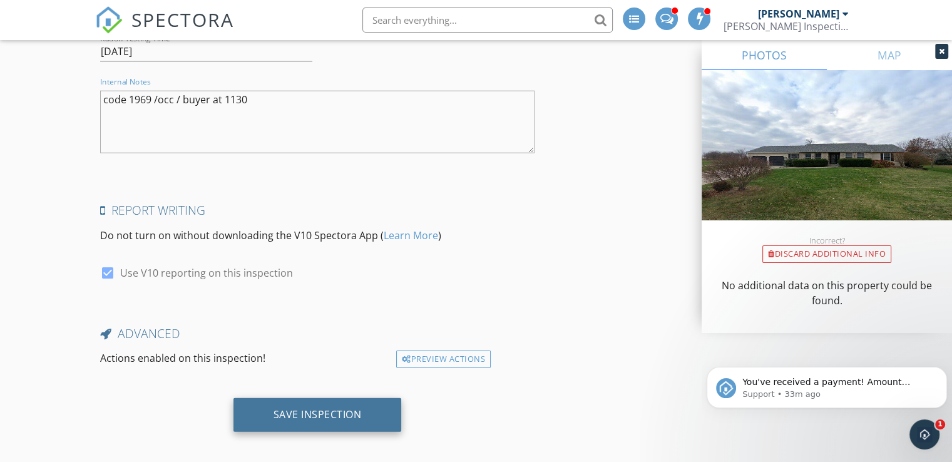
type textarea "code 1969 /occ / buyer at 1130"
click at [311, 409] on div "Save Inspection" at bounding box center [318, 414] width 88 height 13
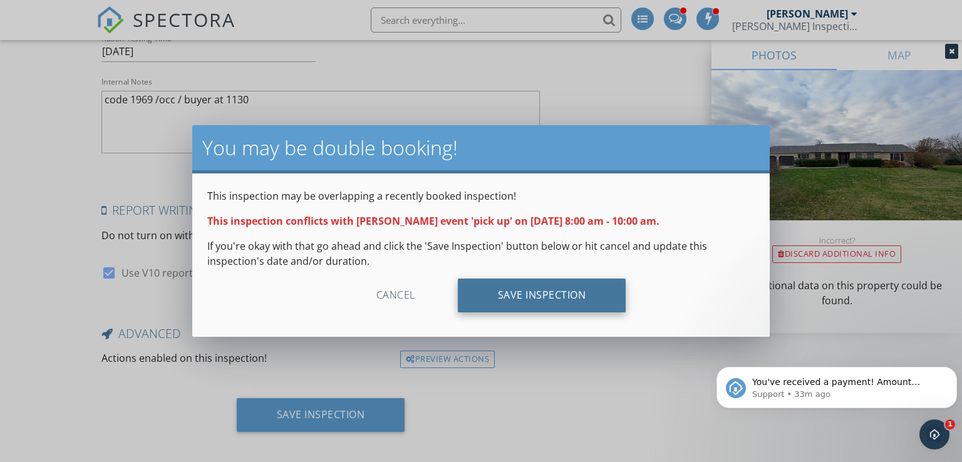
click at [559, 302] on div "Save Inspection" at bounding box center [542, 296] width 168 height 34
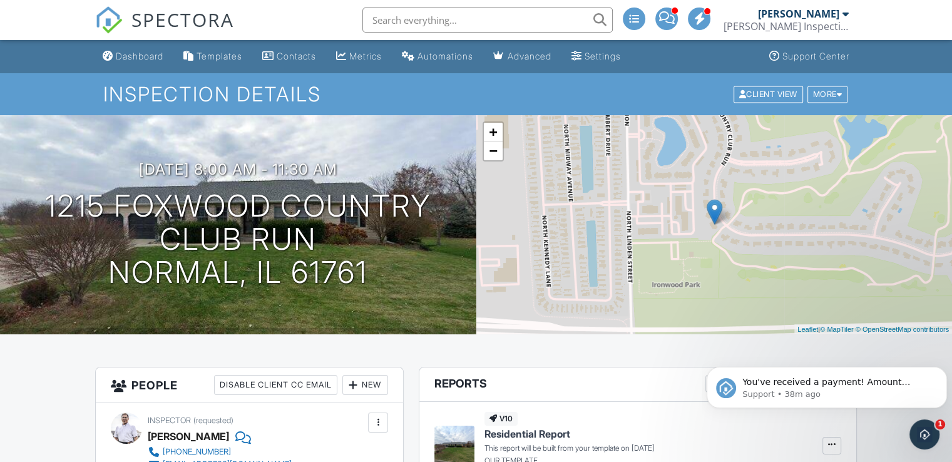
click at [411, 23] on input "text" at bounding box center [488, 20] width 250 height 25
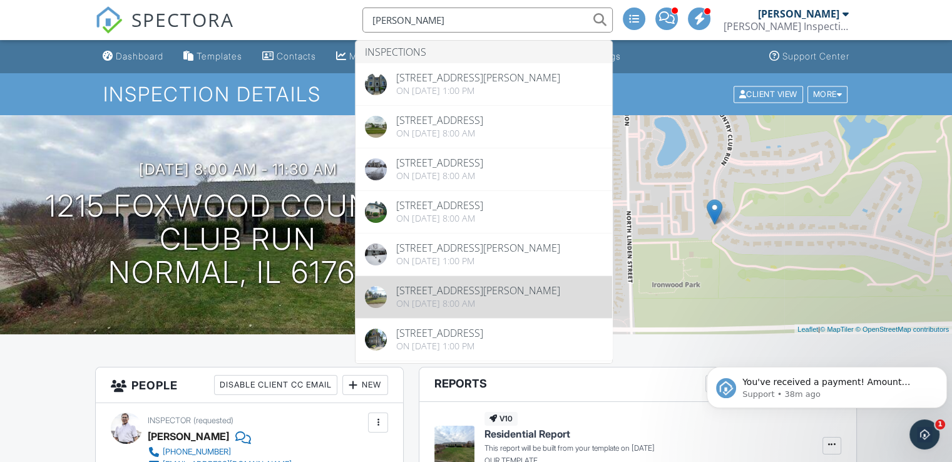
type input "[PERSON_NAME]"
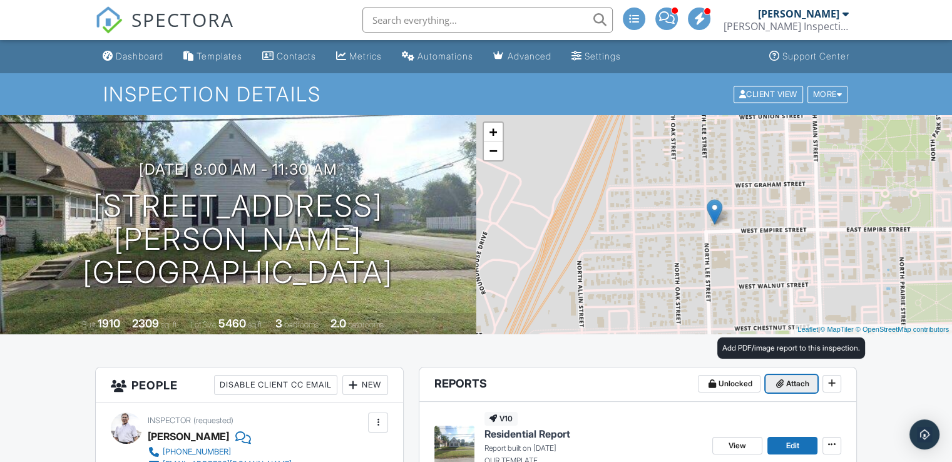
click at [795, 381] on span "Attach" at bounding box center [797, 384] width 23 height 13
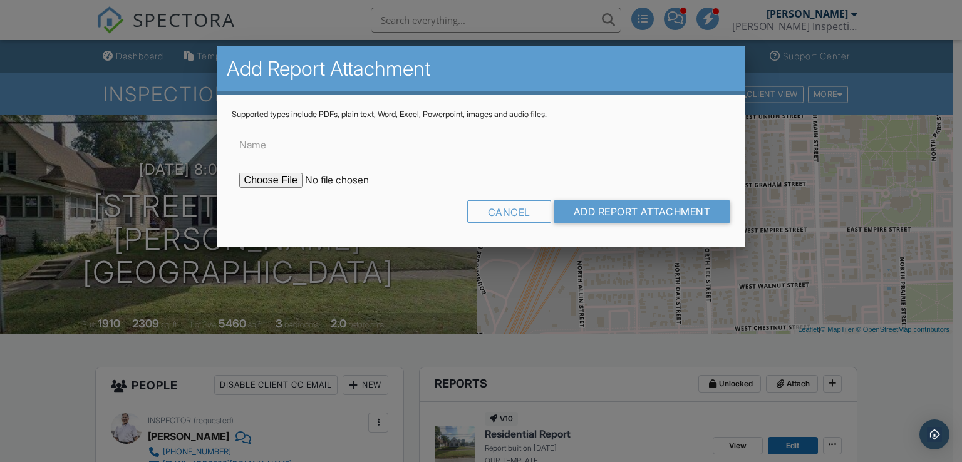
click at [277, 178] on input "file" at bounding box center [345, 180] width 213 height 15
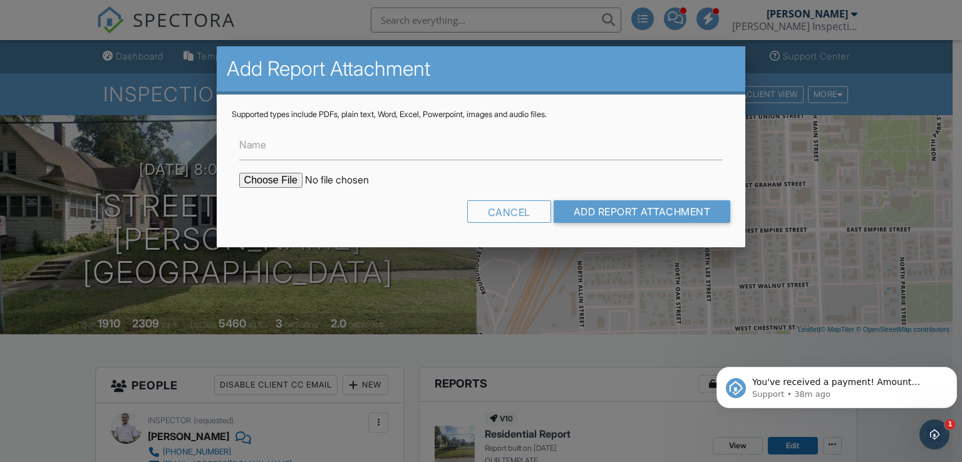
type input "C:\fakepath\DIAGRAMS-[PERSON_NAME].pdf"
click at [591, 212] on input "Add Report Attachment" at bounding box center [641, 211] width 177 height 23
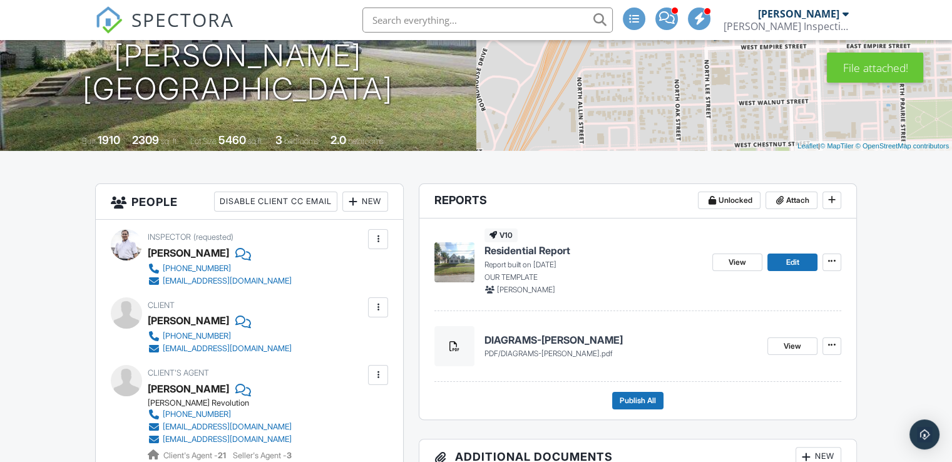
scroll to position [209, 0]
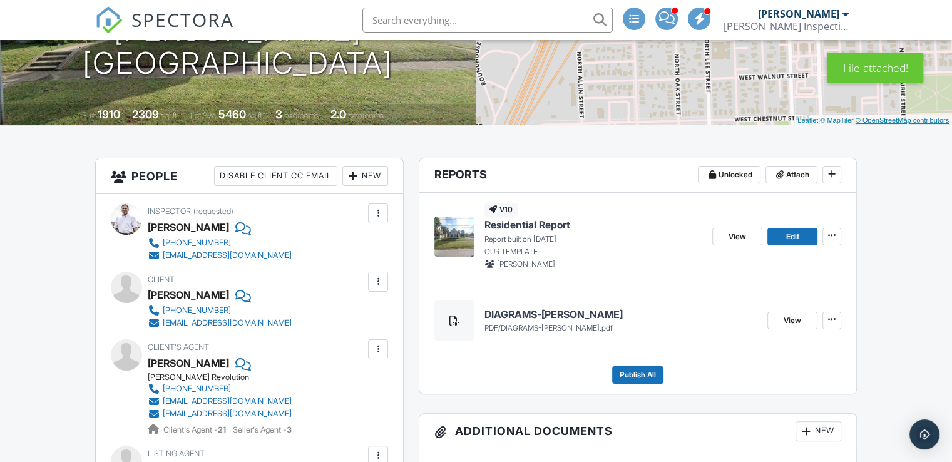
click at [935, 118] on link "© OpenStreetMap contributors" at bounding box center [902, 120] width 93 height 8
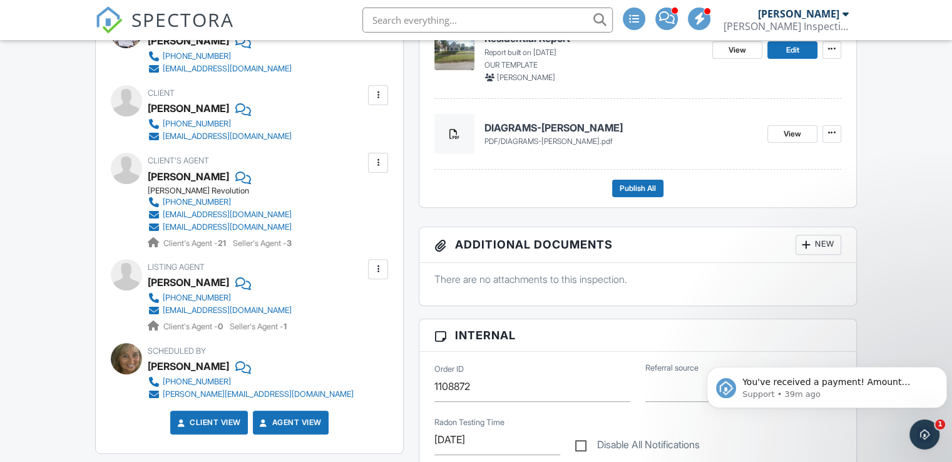
scroll to position [446, 0]
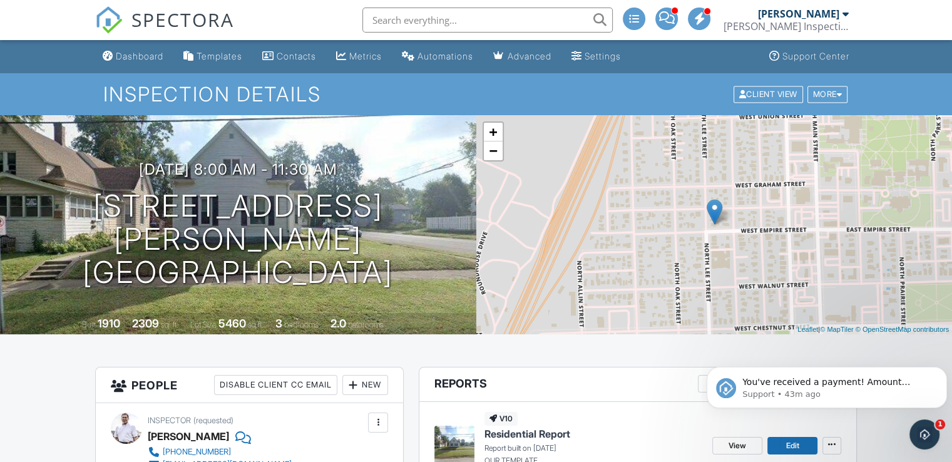
click at [423, 12] on input "text" at bounding box center [488, 20] width 250 height 25
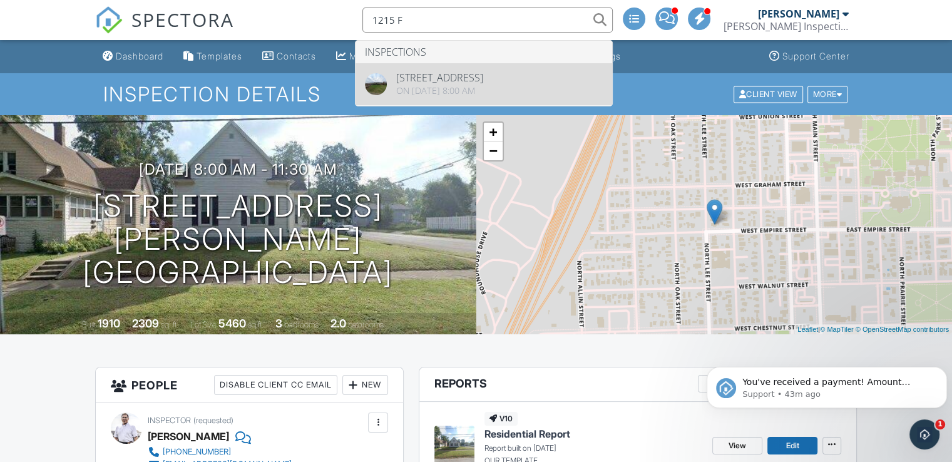
type input "1215 F"
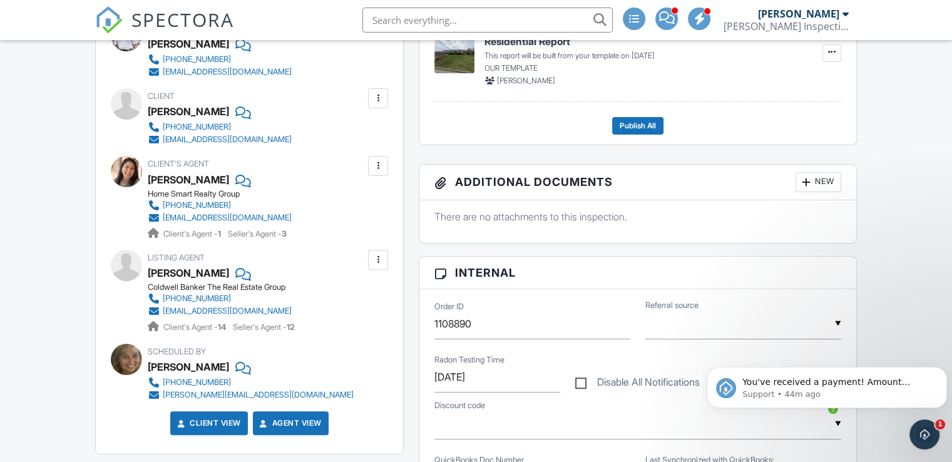
scroll to position [384, 0]
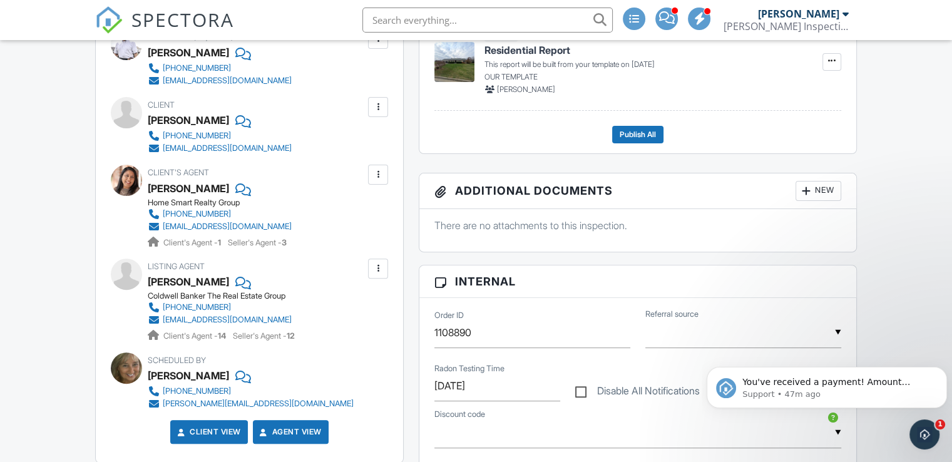
click at [448, 21] on input "text" at bounding box center [488, 20] width 250 height 25
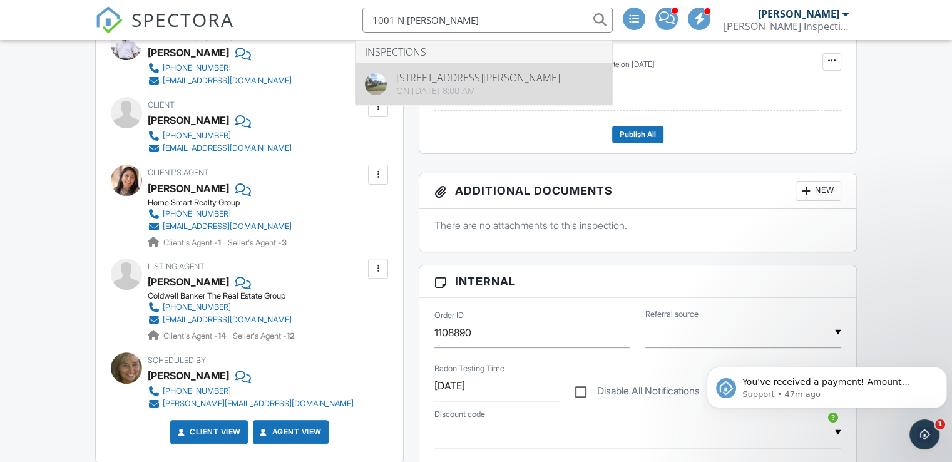
type input "1001 N [PERSON_NAME]"
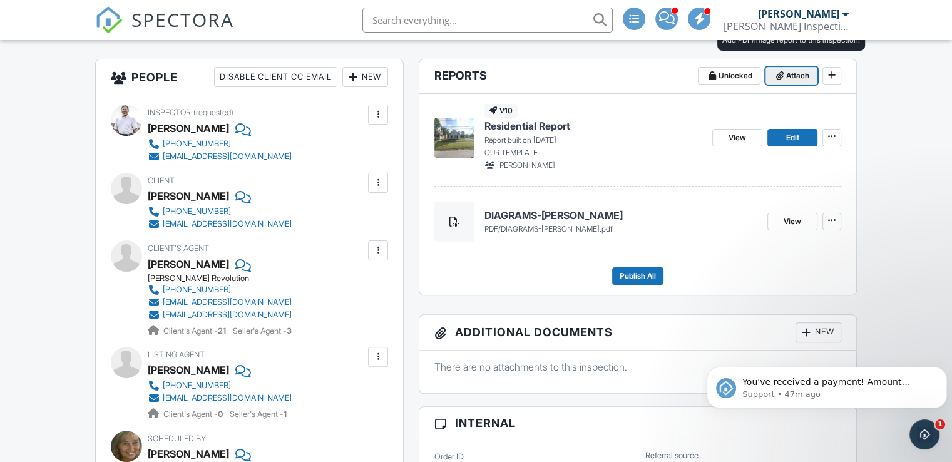
click at [781, 74] on icon at bounding box center [780, 75] width 8 height 9
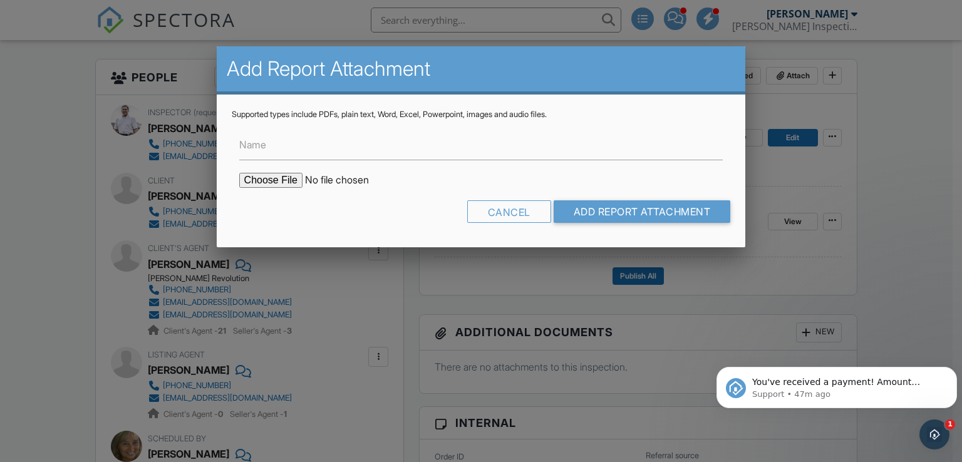
click at [273, 180] on input "file" at bounding box center [345, 180] width 213 height 15
type input "C:\fakepath\1001 N LEE - PARTIAL BASEMENT = 9.1.pdf"
click at [594, 205] on input "Add Report Attachment" at bounding box center [641, 211] width 177 height 23
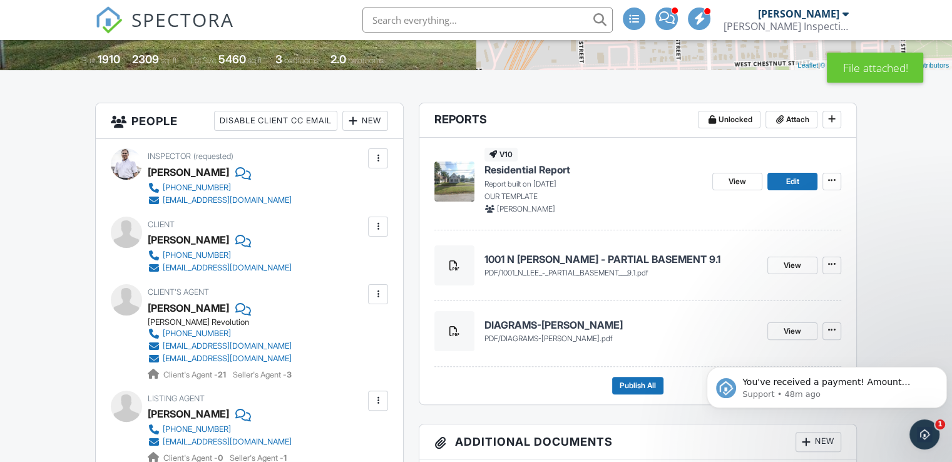
scroll to position [273, 0]
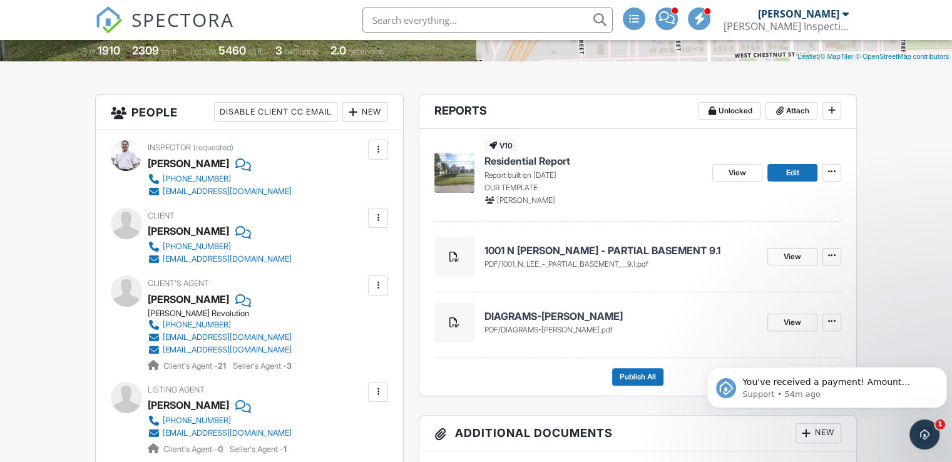
click at [421, 23] on input "text" at bounding box center [488, 20] width 250 height 25
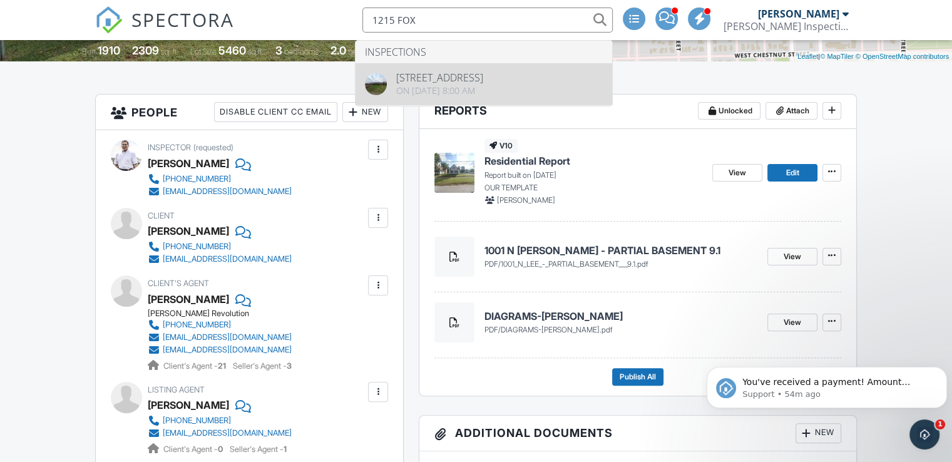
type input "1215 FOX"
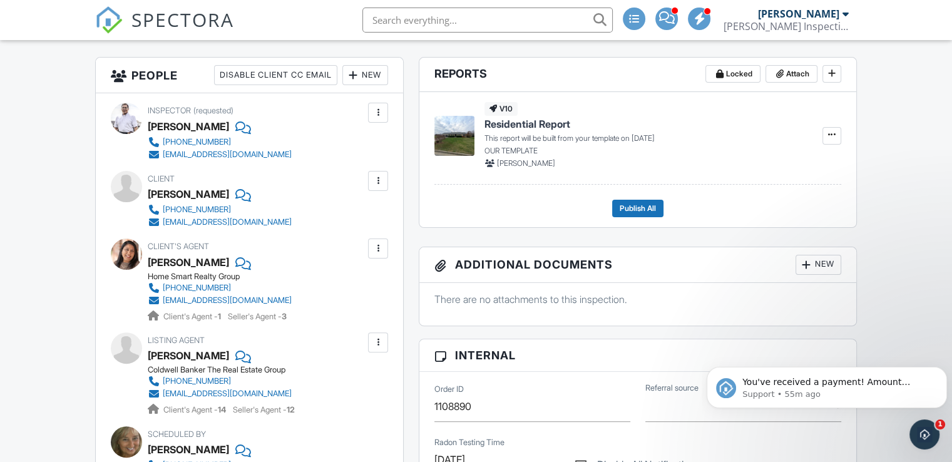
click at [378, 245] on div at bounding box center [378, 248] width 13 height 13
click at [348, 280] on li "Edit" at bounding box center [349, 286] width 64 height 31
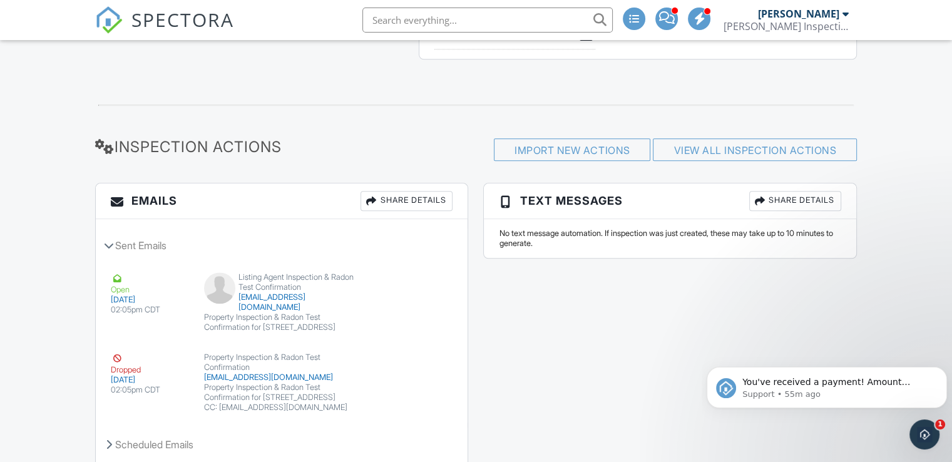
scroll to position [1630, 0]
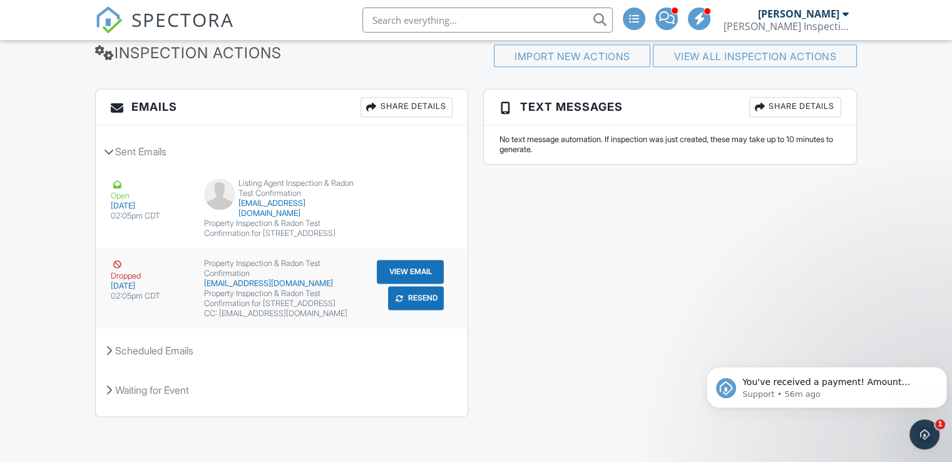
click at [422, 289] on button "Resend" at bounding box center [416, 298] width 56 height 24
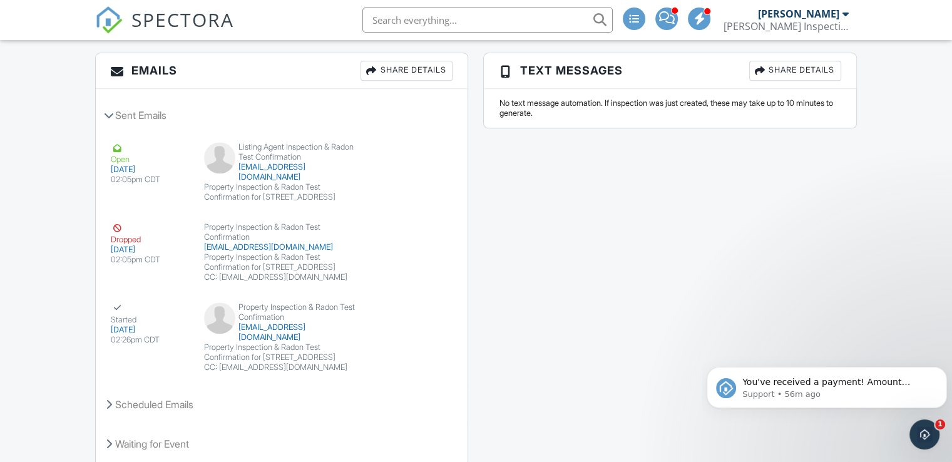
scroll to position [1654, 0]
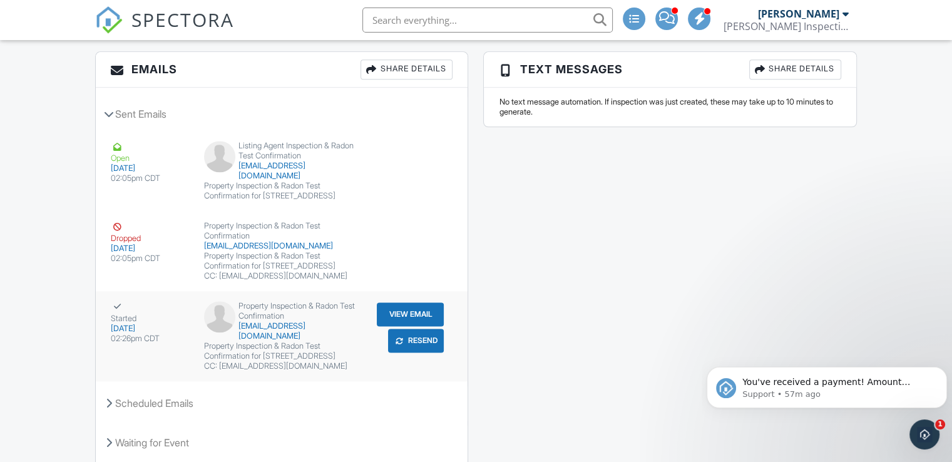
click at [403, 326] on button "View Email" at bounding box center [410, 314] width 67 height 24
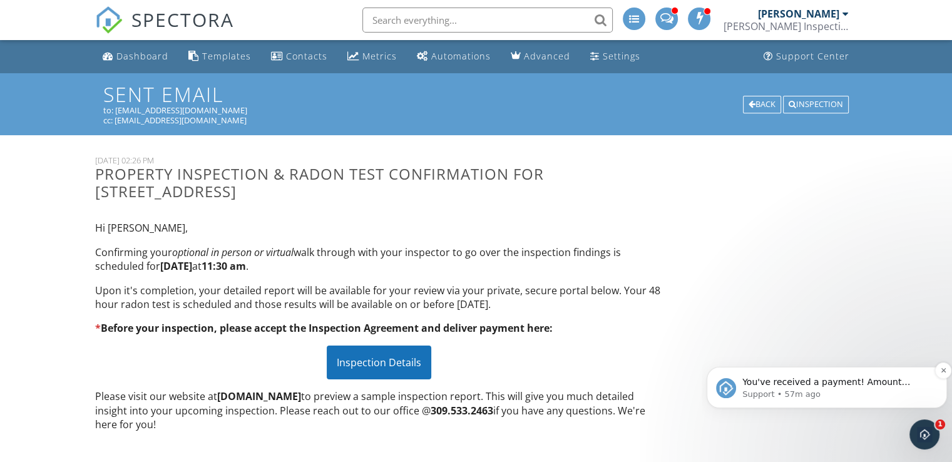
click at [831, 391] on p "Support • 57m ago" at bounding box center [837, 394] width 189 height 11
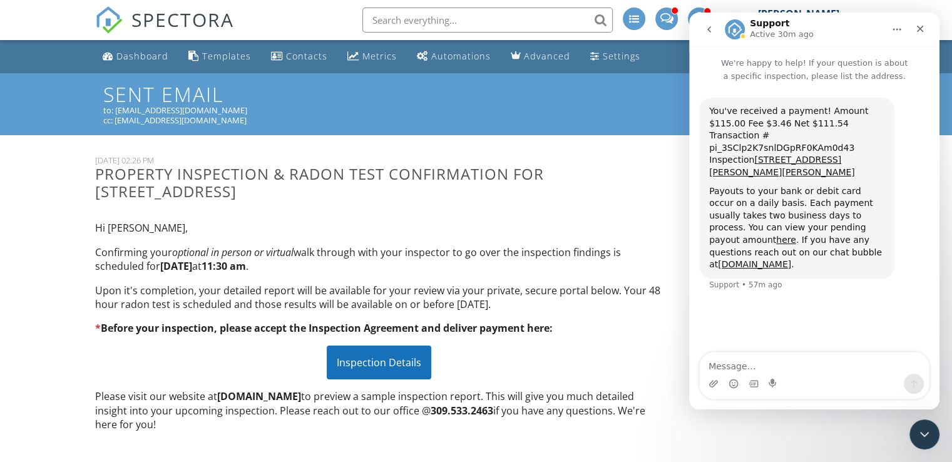
click at [709, 33] on icon "go back" at bounding box center [709, 29] width 10 height 10
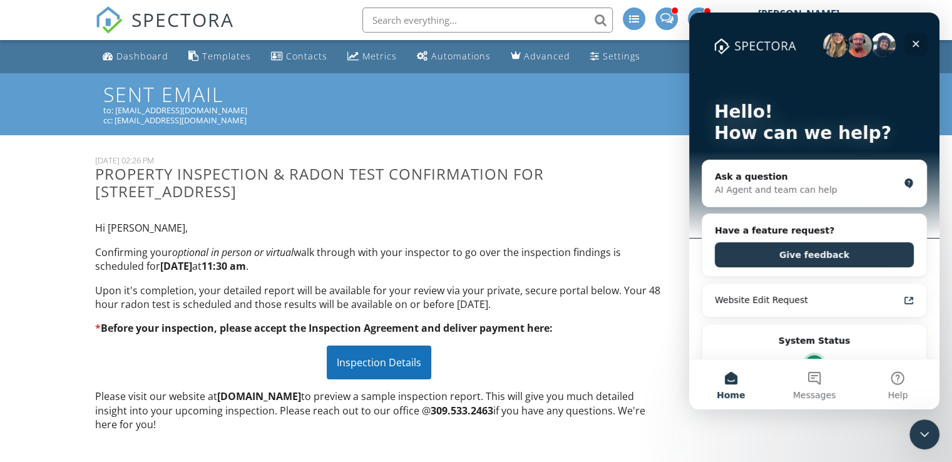
click at [914, 43] on icon "Close" at bounding box center [916, 44] width 10 height 10
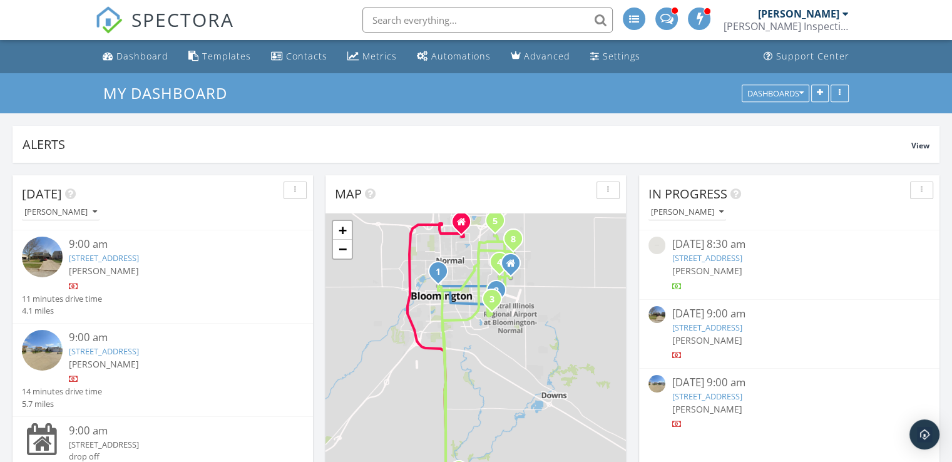
click at [413, 18] on input "text" at bounding box center [488, 20] width 250 height 25
click at [389, 18] on input "text" at bounding box center [488, 20] width 250 height 25
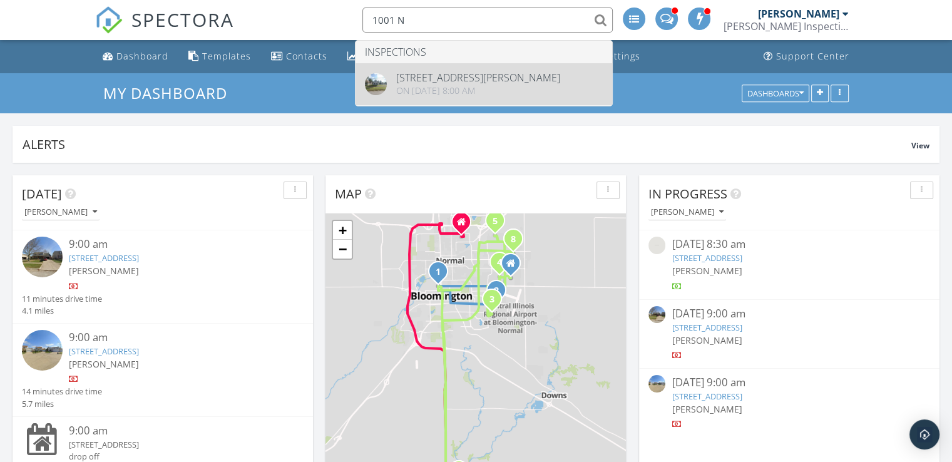
type input "1001 N"
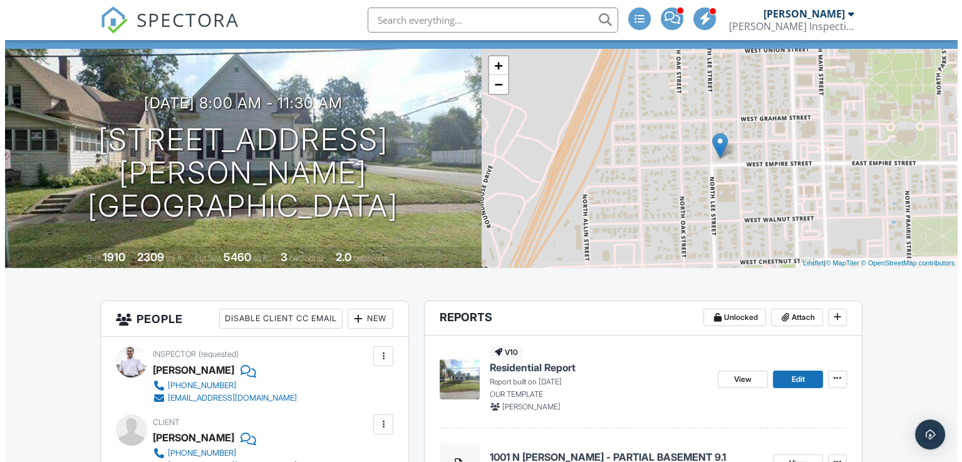
scroll to position [88, 0]
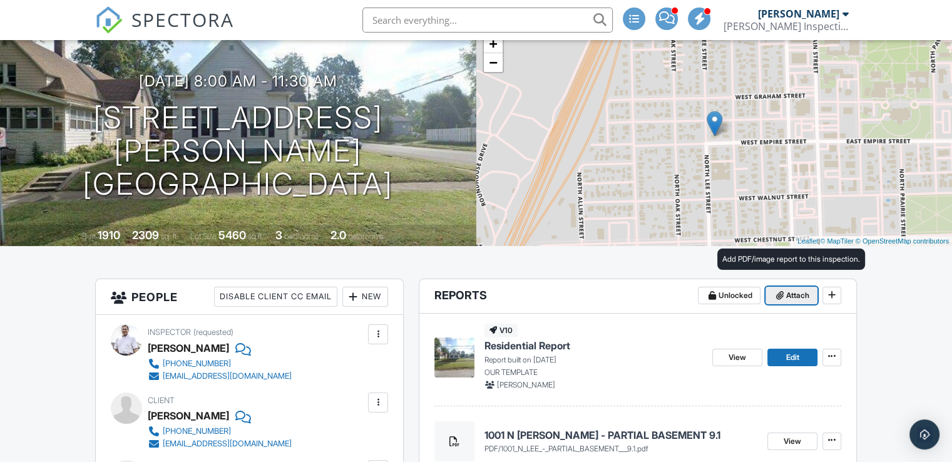
click at [789, 296] on span "Attach" at bounding box center [797, 295] width 23 height 13
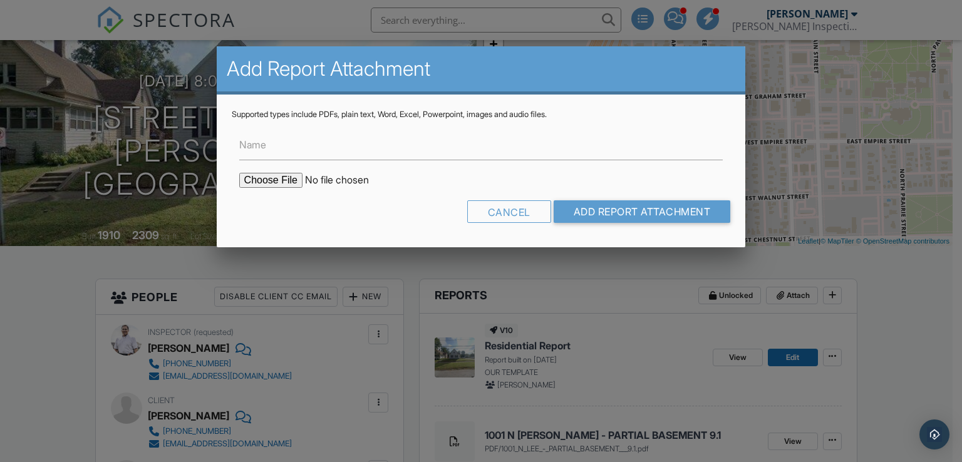
click at [282, 180] on input "file" at bounding box center [345, 180] width 213 height 15
type input "C:\fakepath\1001 N LEE - MAIN LEVEL OVER CRAWL = 8.8.pdf"
click at [608, 208] on input "Add Report Attachment" at bounding box center [641, 211] width 177 height 23
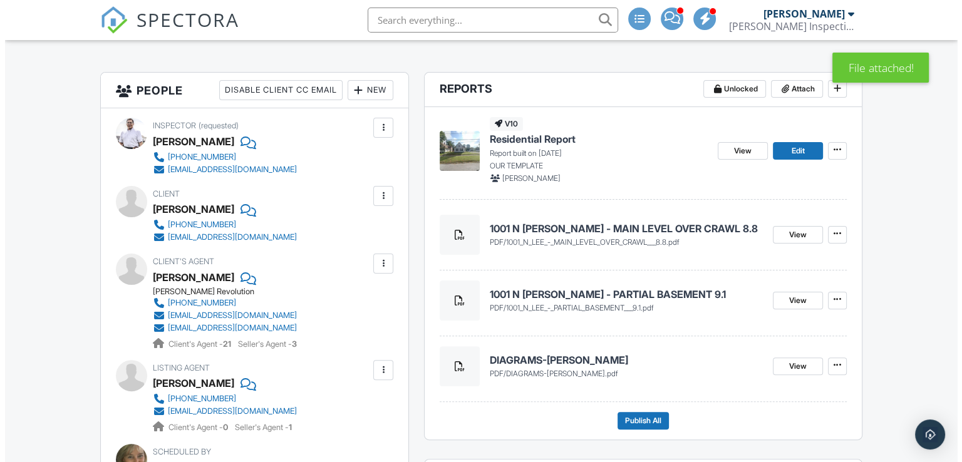
scroll to position [300, 0]
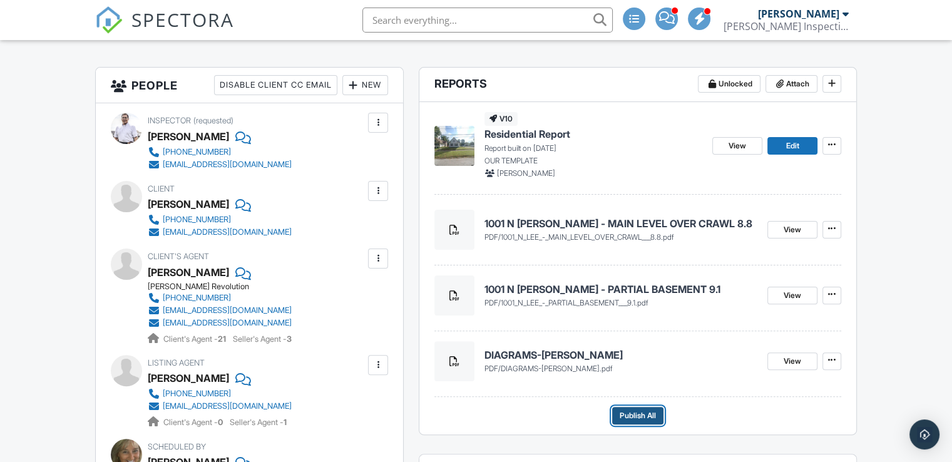
click at [636, 416] on span "Publish All" at bounding box center [638, 415] width 36 height 13
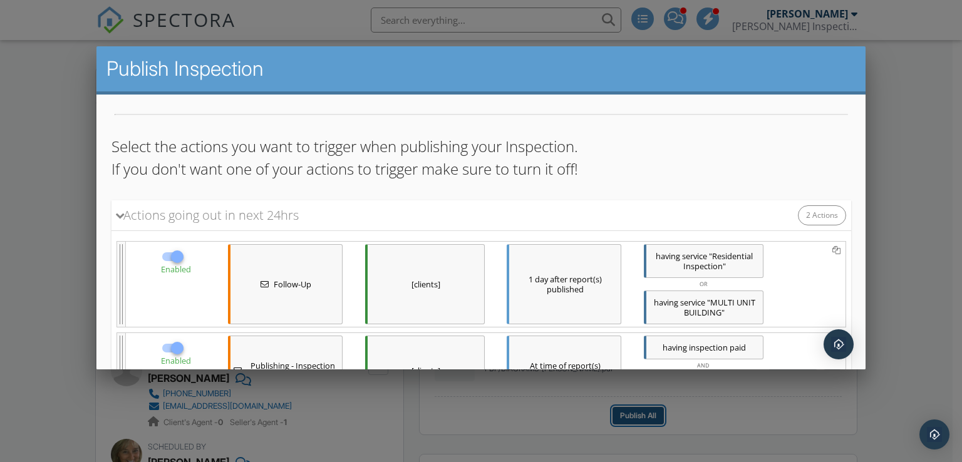
scroll to position [175, 0]
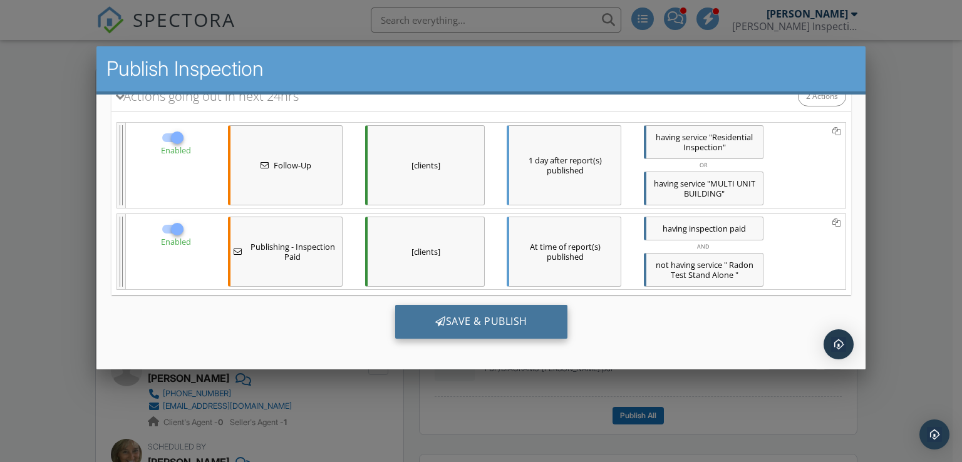
click at [476, 329] on div "Save & Publish" at bounding box center [480, 321] width 172 height 34
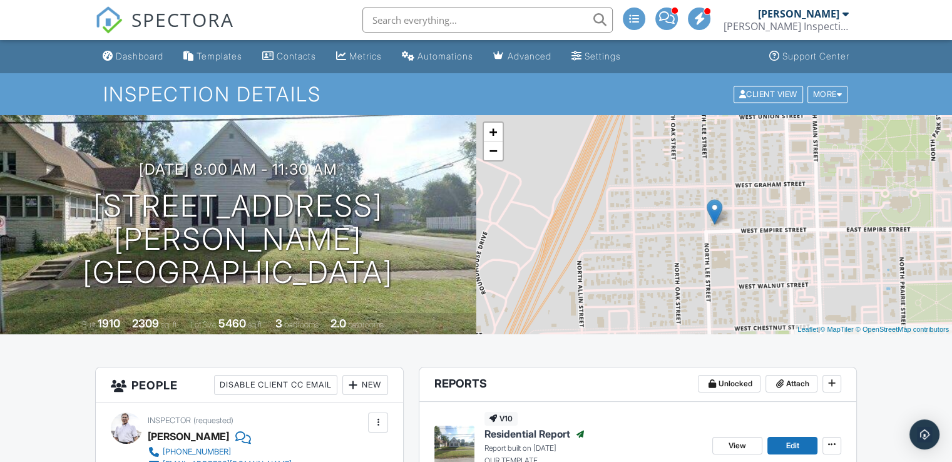
click at [441, 24] on input "text" at bounding box center [488, 20] width 250 height 25
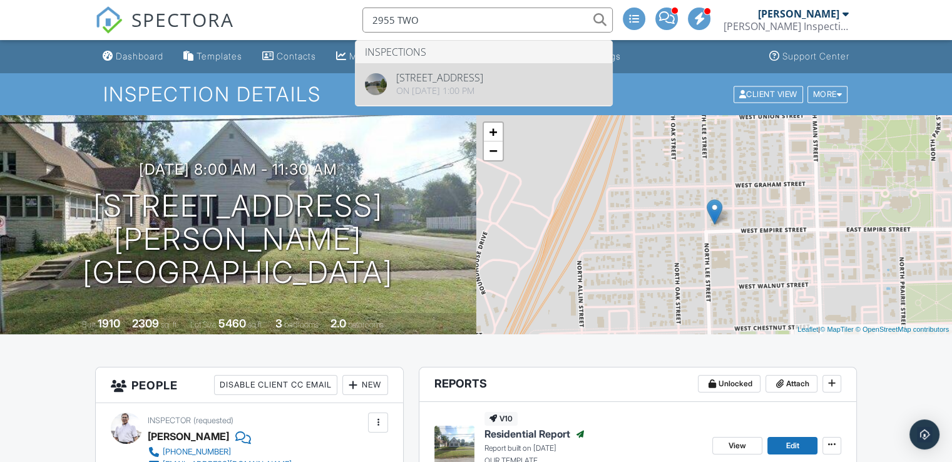
type input "2955 TWO"
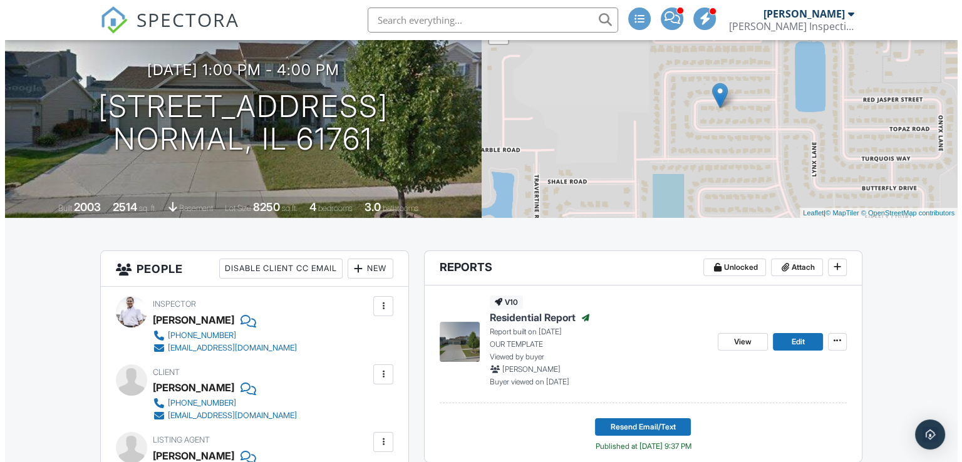
scroll to position [120, 0]
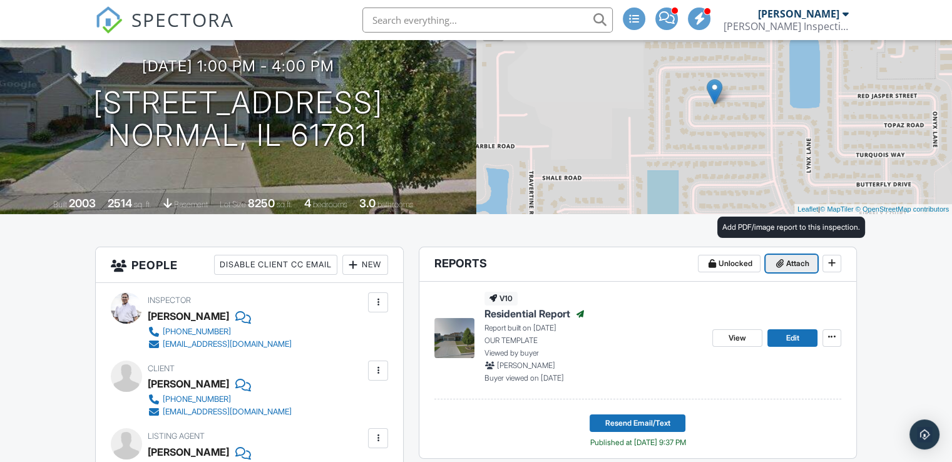
click at [796, 267] on span "Attach" at bounding box center [797, 263] width 23 height 13
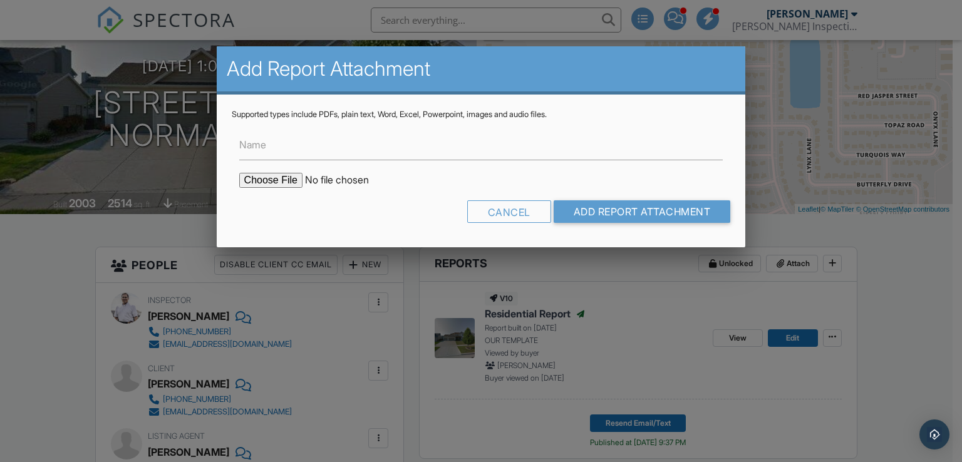
click at [280, 178] on input "file" at bounding box center [345, 180] width 213 height 15
type input "C:\fakepath\DIAGRAM-TWO ELKS.pdf"
click at [674, 216] on input "Add Report Attachment" at bounding box center [641, 211] width 177 height 23
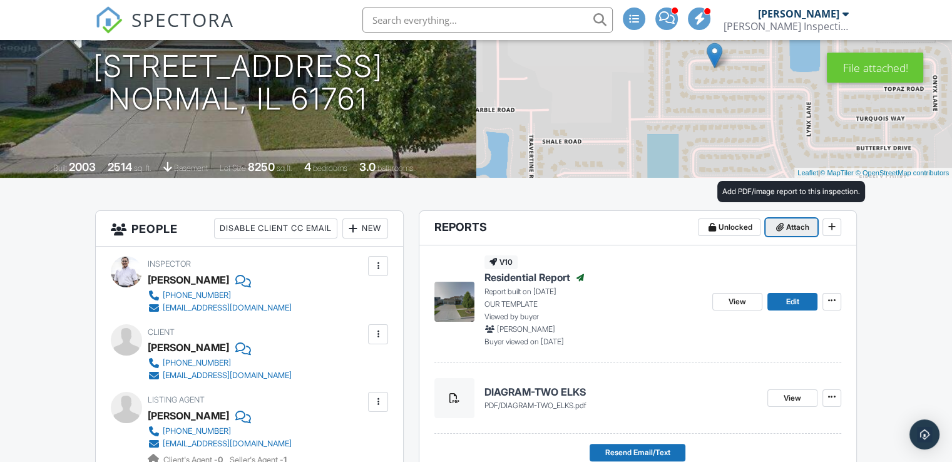
click at [790, 228] on span "Attach" at bounding box center [797, 227] width 23 height 13
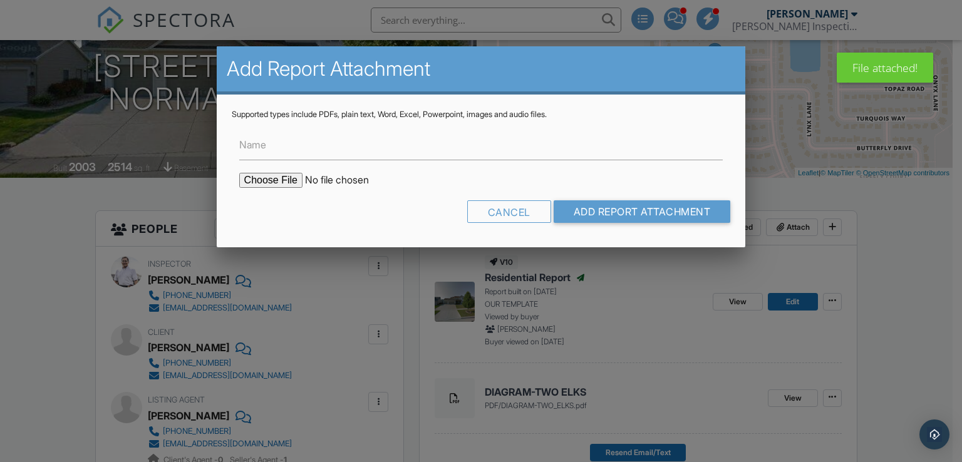
click at [290, 176] on input "file" at bounding box center [345, 180] width 213 height 15
type input "C:\fakepath\2955 TWO ELKS - LOWER LEVEL BONUS ROOM.pdf"
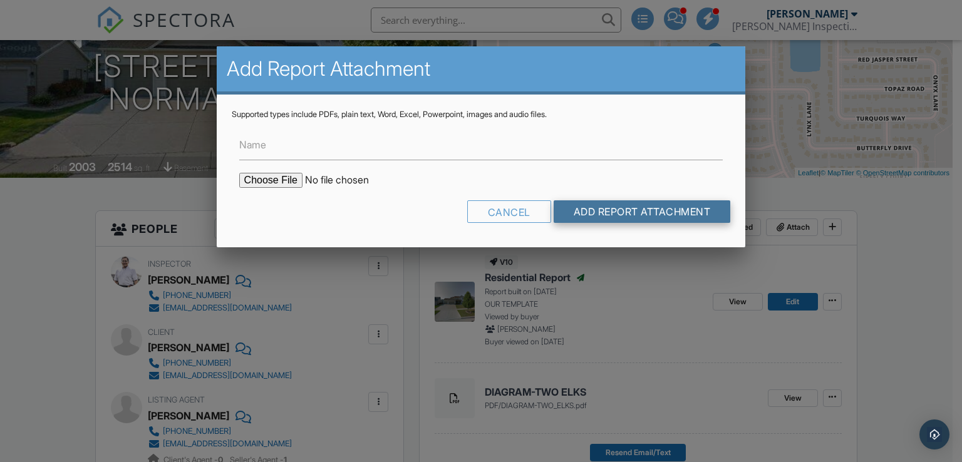
click at [591, 207] on input "Add Report Attachment" at bounding box center [641, 211] width 177 height 23
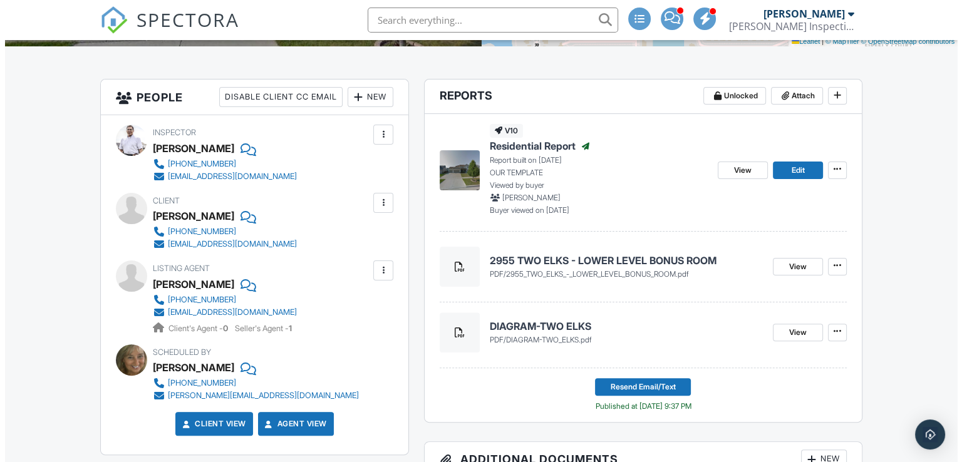
scroll to position [290, 0]
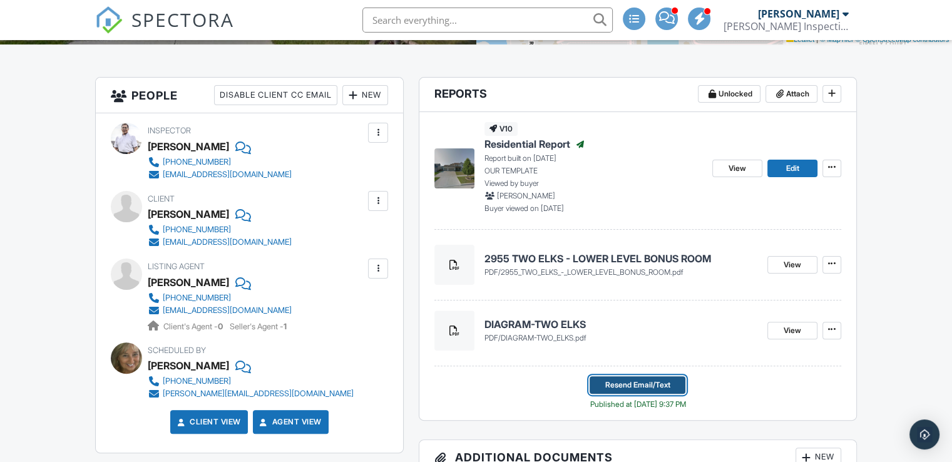
click at [641, 381] on span "Resend Email/Text" at bounding box center [637, 385] width 65 height 13
click at [792, 324] on span "View" at bounding box center [793, 330] width 18 height 13
click at [832, 327] on icon at bounding box center [832, 329] width 8 height 9
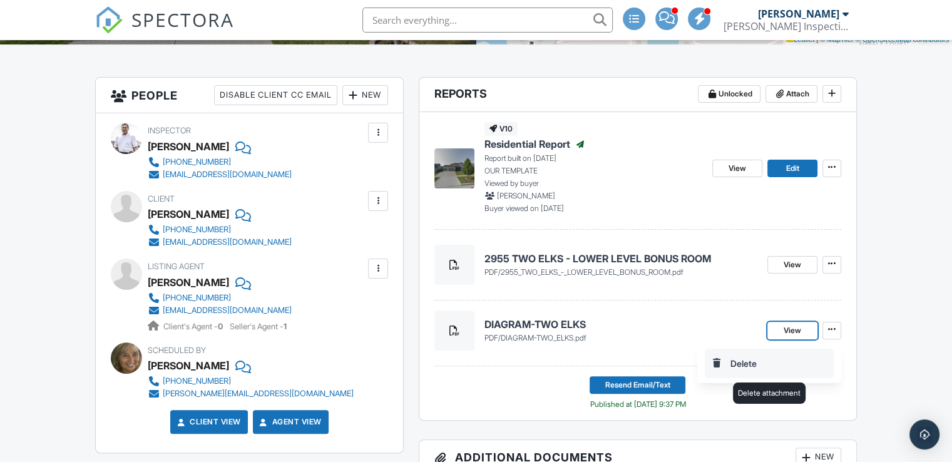
click at [755, 362] on input "Delete" at bounding box center [770, 363] width 128 height 28
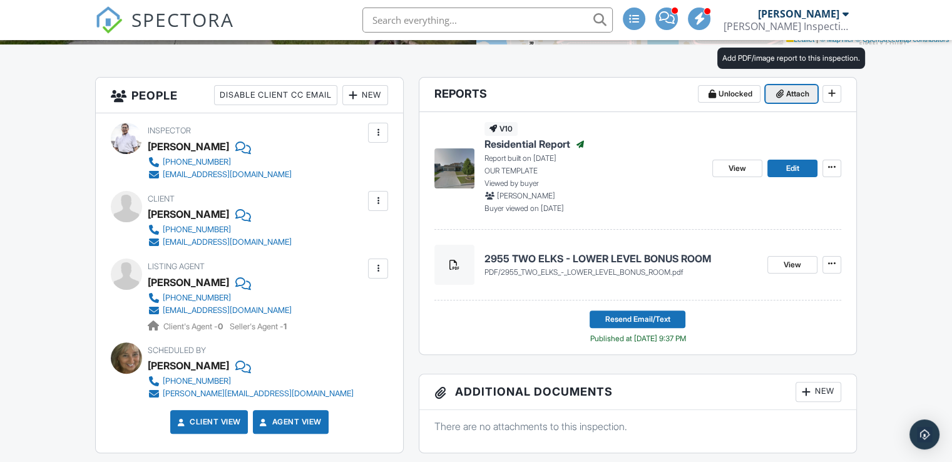
click at [794, 93] on span "Attach" at bounding box center [797, 94] width 23 height 13
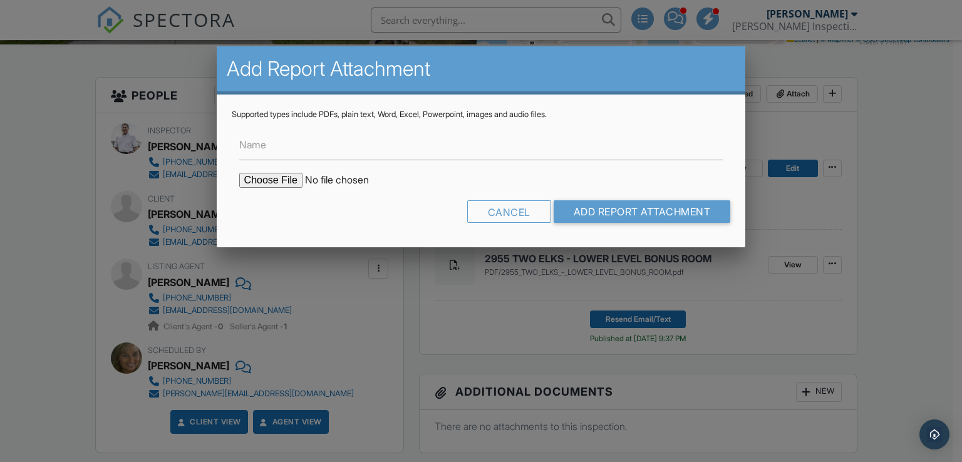
click at [892, 123] on div at bounding box center [481, 226] width 962 height 578
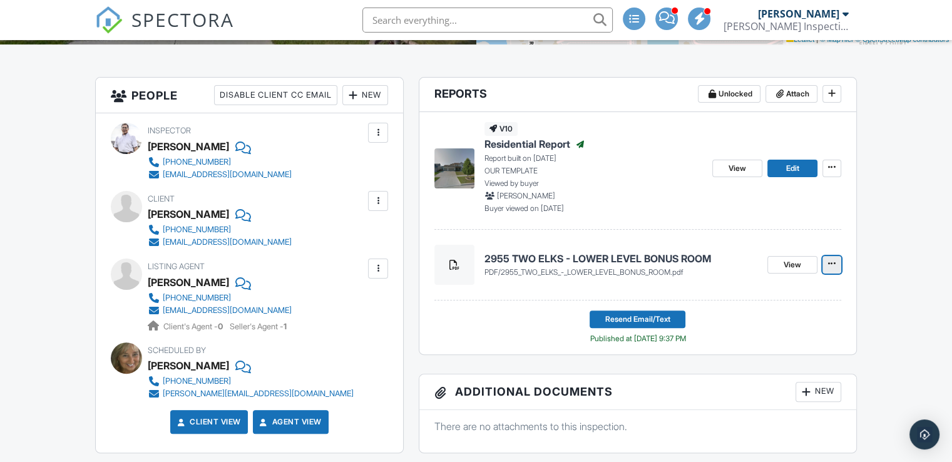
click at [828, 265] on icon at bounding box center [832, 263] width 8 height 9
click at [740, 294] on input "Delete" at bounding box center [770, 298] width 128 height 28
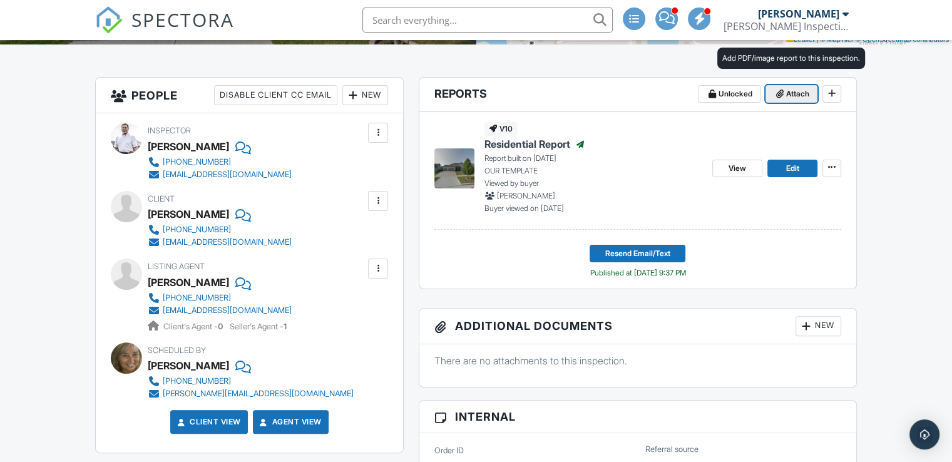
click at [786, 86] on button "Attach" at bounding box center [792, 94] width 52 height 18
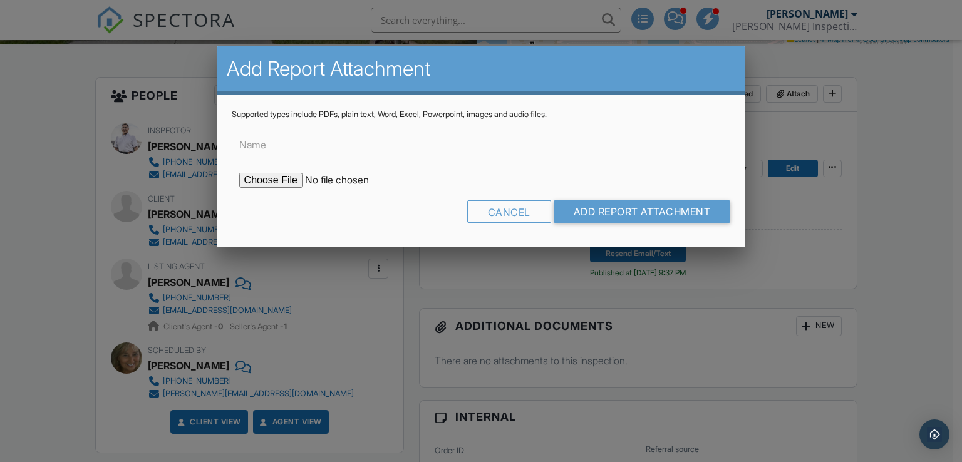
click at [275, 178] on input "file" at bounding box center [345, 180] width 213 height 15
type input "C:\fakepath\DIAGRAM-TWO ELKS.pdf"
click at [624, 210] on input "Add Report Attachment" at bounding box center [641, 211] width 177 height 23
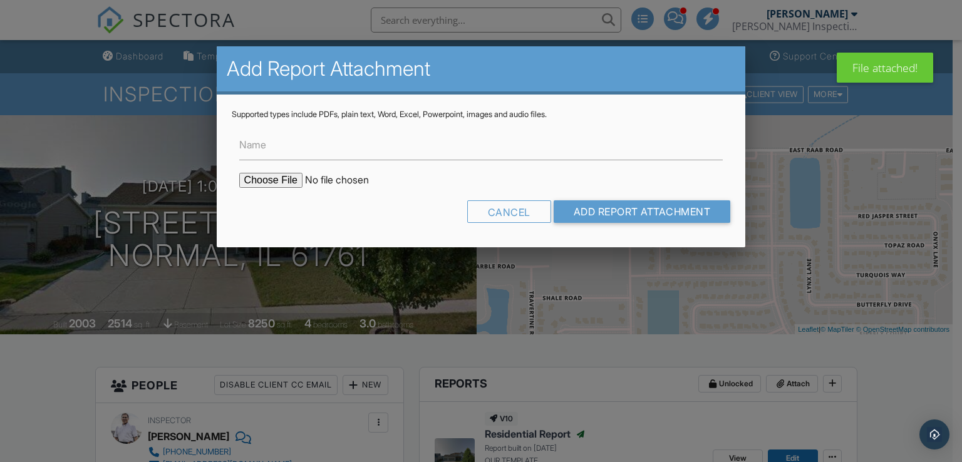
click at [267, 177] on input "file" at bounding box center [345, 180] width 213 height 15
type input "C:\fakepath\2955 TWO ELKS - LOWER LEVEL BONUS ROOM.pdf"
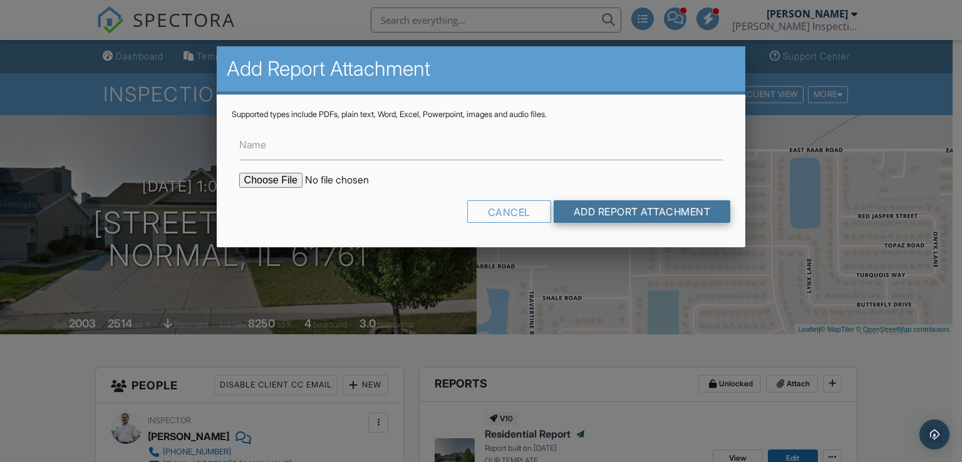
click at [606, 212] on input "Add Report Attachment" at bounding box center [641, 211] width 177 height 23
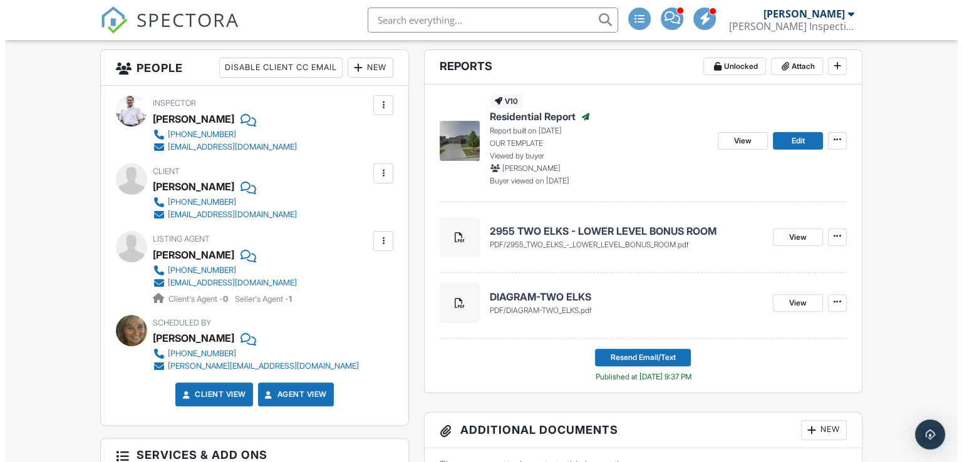
scroll to position [324, 0]
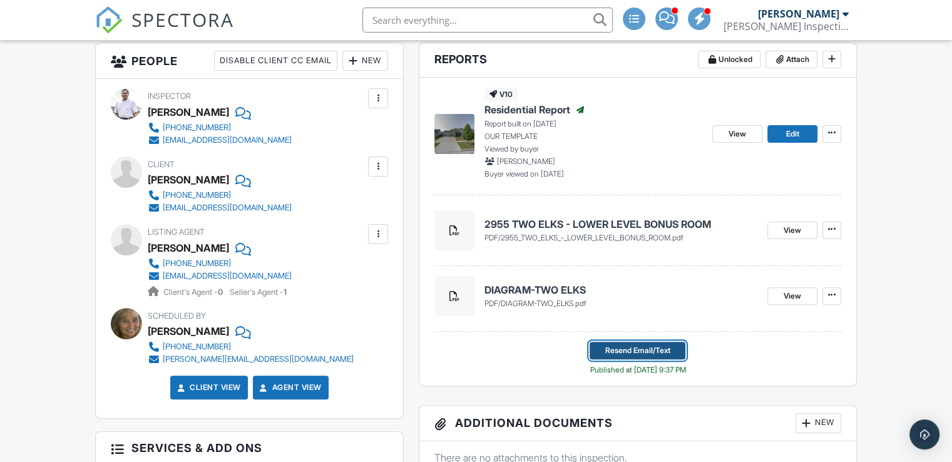
click at [629, 353] on span "Resend Email/Text" at bounding box center [637, 350] width 65 height 13
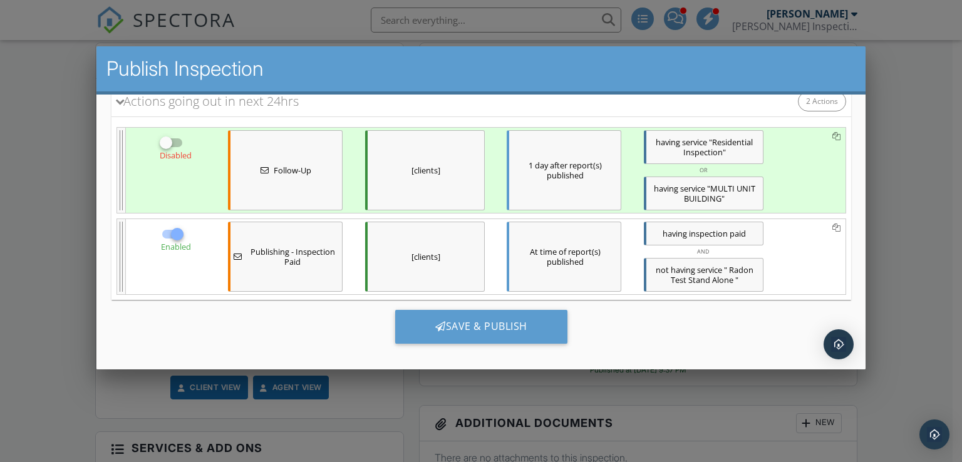
scroll to position [175, 0]
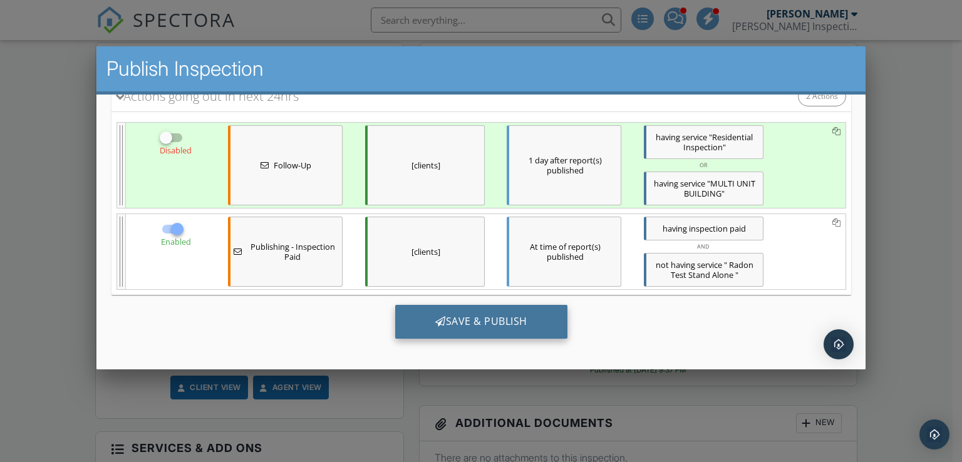
click at [486, 317] on div "Save & Publish" at bounding box center [480, 321] width 172 height 34
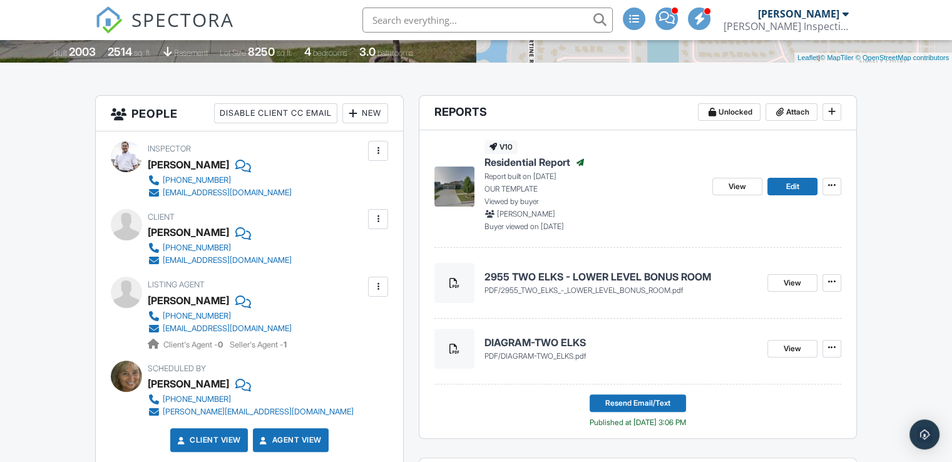
scroll to position [276, 0]
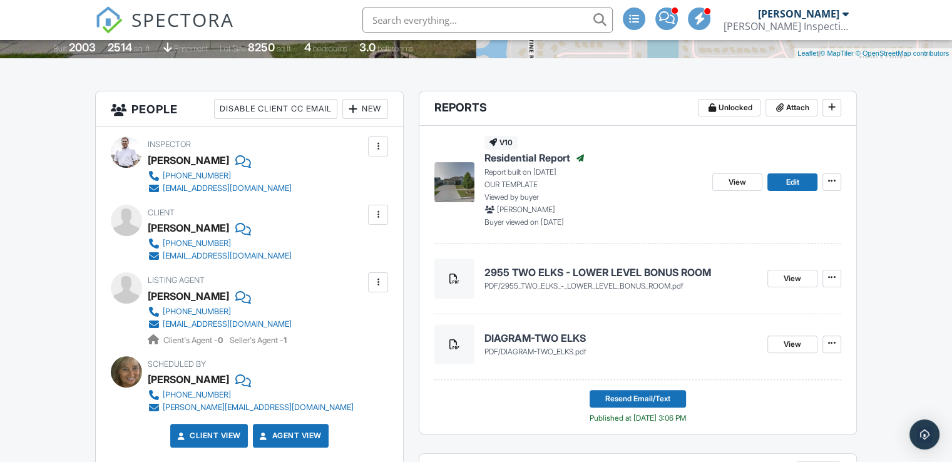
click at [429, 21] on input "text" at bounding box center [488, 20] width 250 height 25
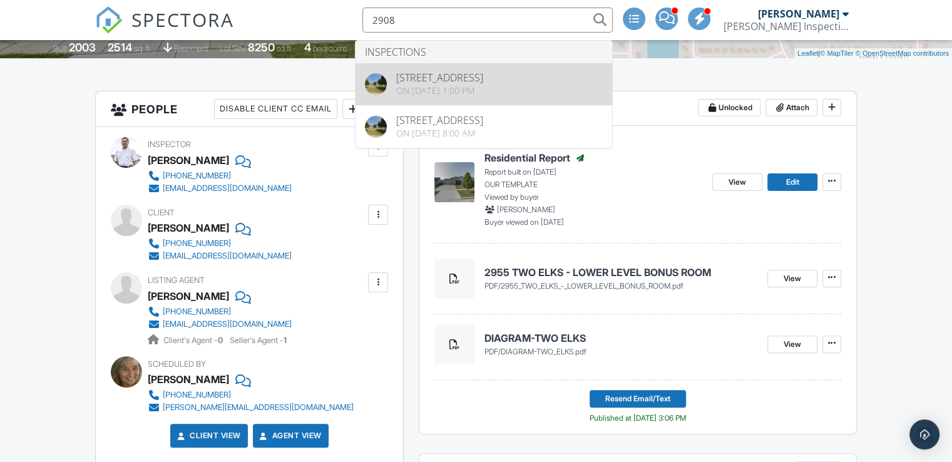
type input "2908"
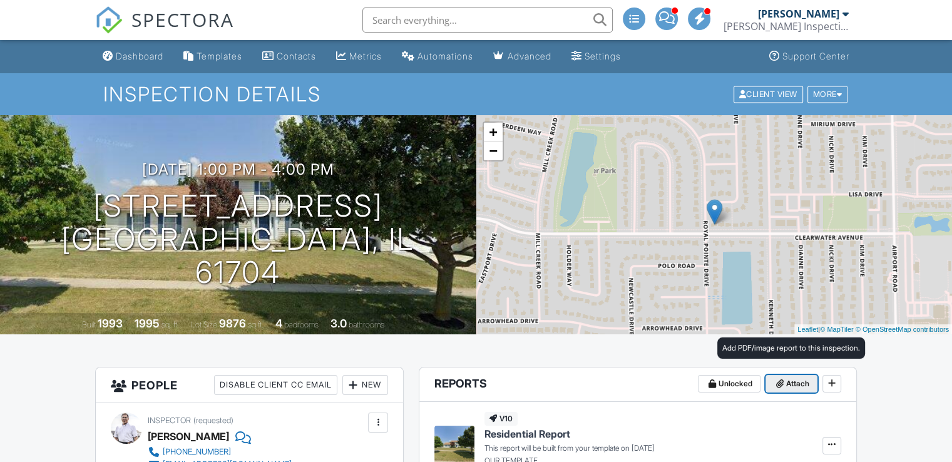
click at [791, 388] on span "Attach" at bounding box center [797, 384] width 23 height 13
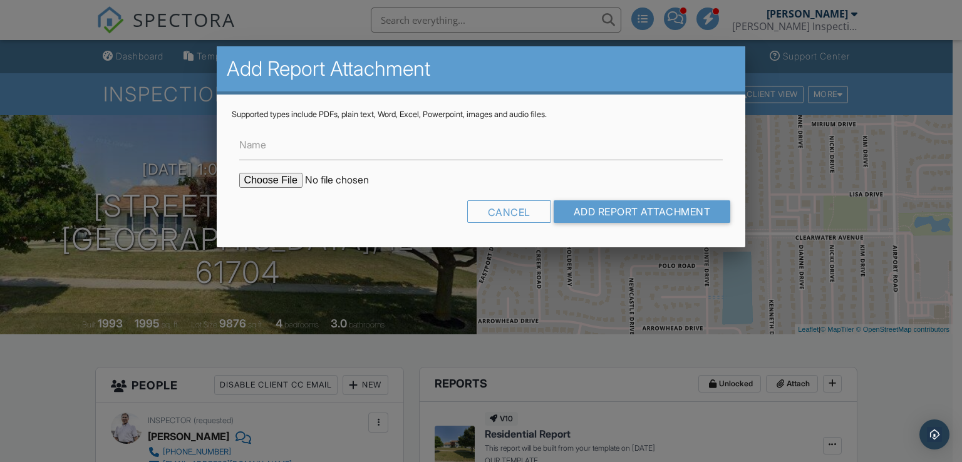
click at [257, 177] on input "file" at bounding box center [345, 180] width 213 height 15
type input "C:\fakepath\DIAGRAM-CLEARWATER.pdf"
click at [587, 204] on input "Add Report Attachment" at bounding box center [641, 211] width 177 height 23
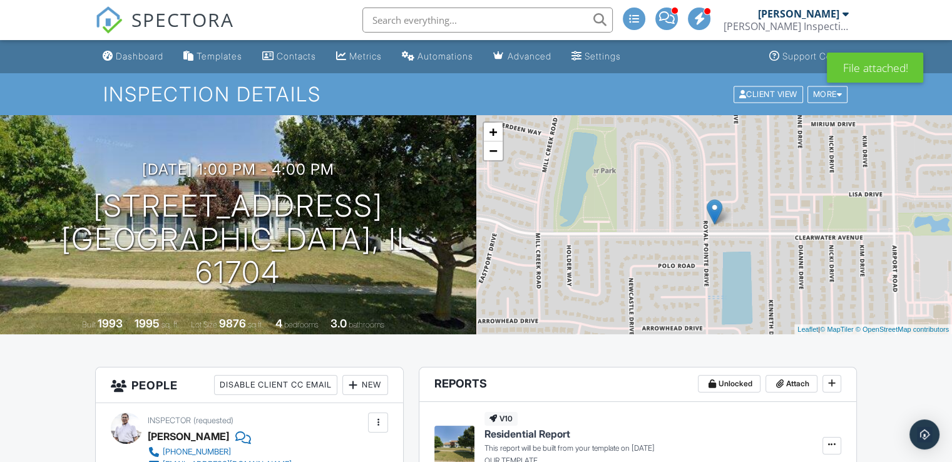
click at [438, 23] on input "text" at bounding box center [488, 20] width 250 height 25
type input "2"
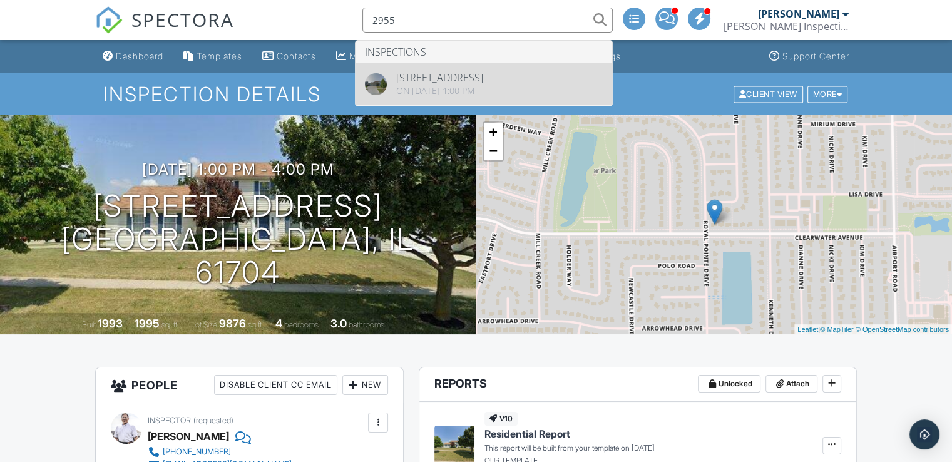
type input "2955"
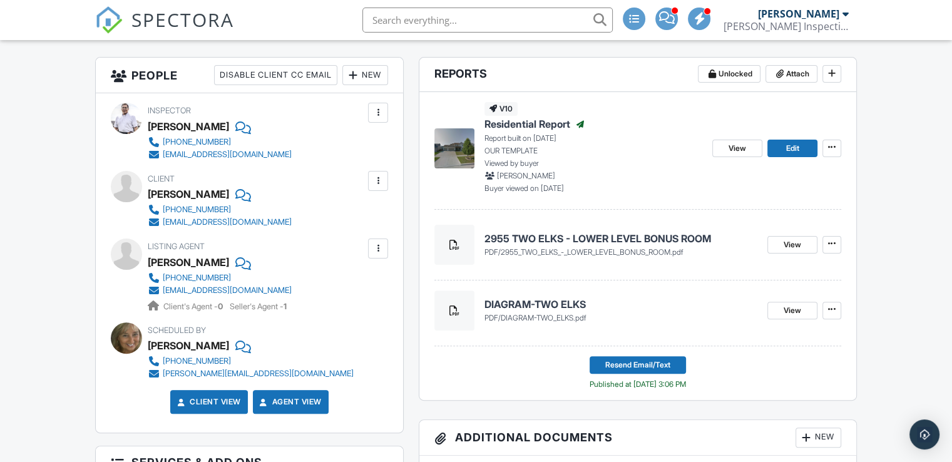
scroll to position [308, 0]
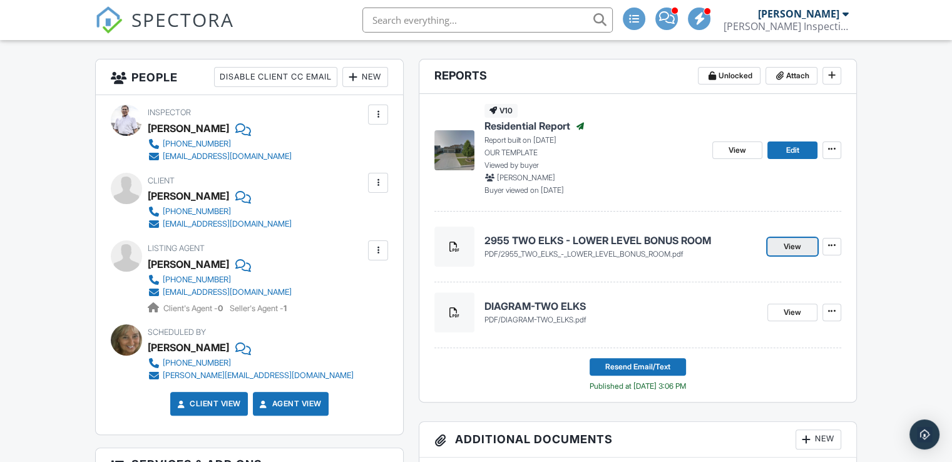
click at [799, 246] on span "View" at bounding box center [793, 246] width 18 height 13
click at [408, 23] on input "text" at bounding box center [488, 20] width 250 height 25
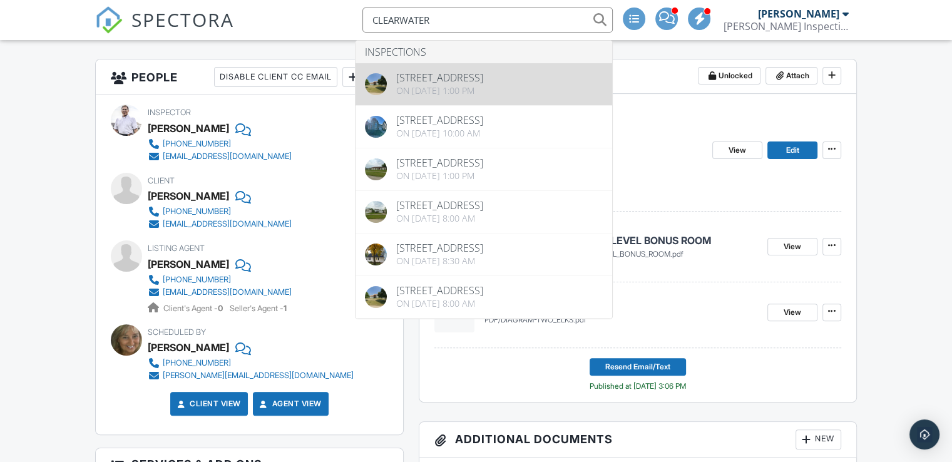
type input "CLEARWATER"
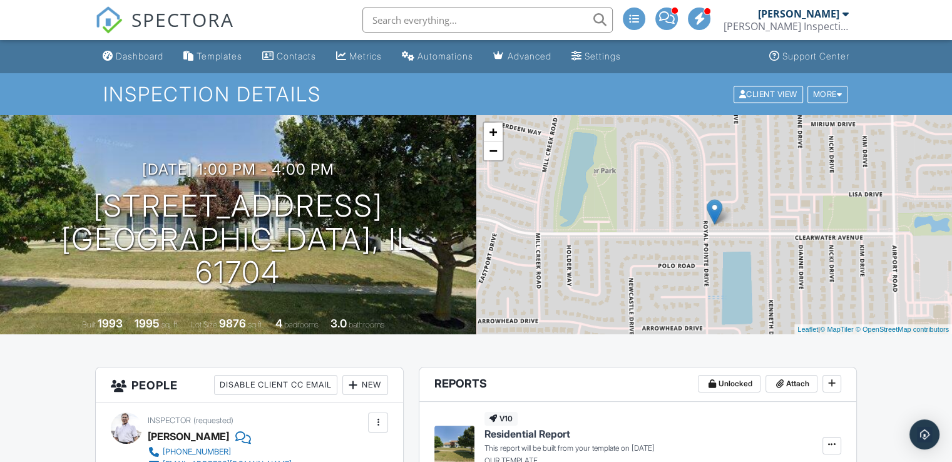
click at [533, 15] on input "text" at bounding box center [488, 20] width 250 height 25
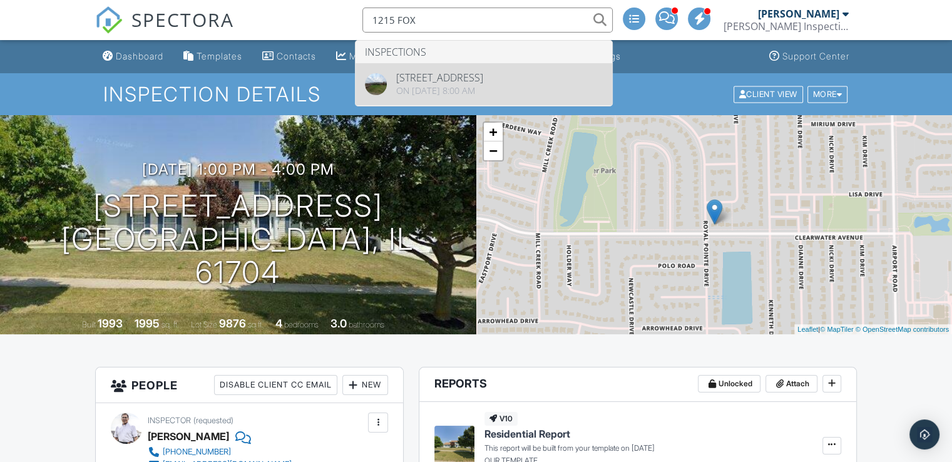
type input "1215 FOX"
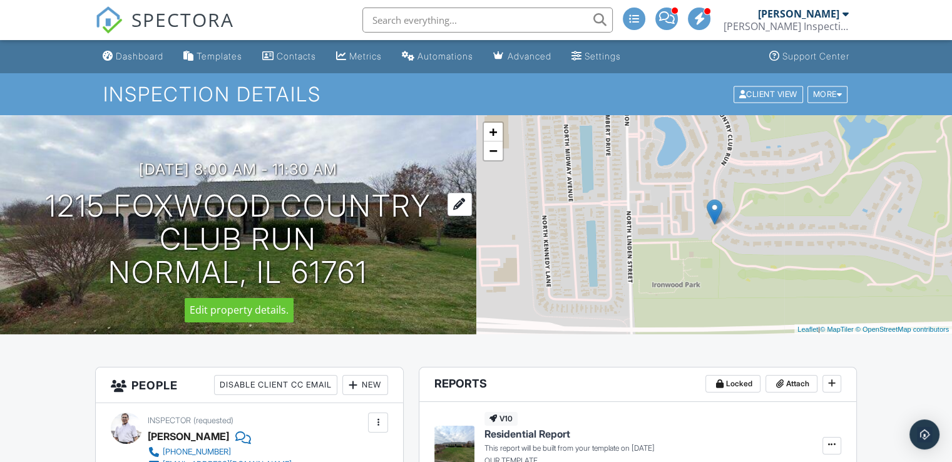
click at [455, 200] on div at bounding box center [460, 204] width 24 height 23
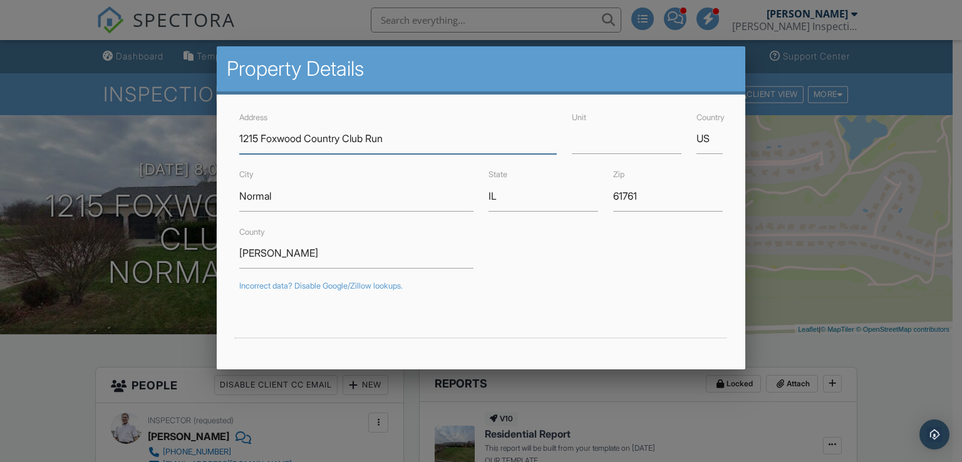
click at [414, 132] on input "1215 Foxwood Country Club Run" at bounding box center [397, 138] width 317 height 31
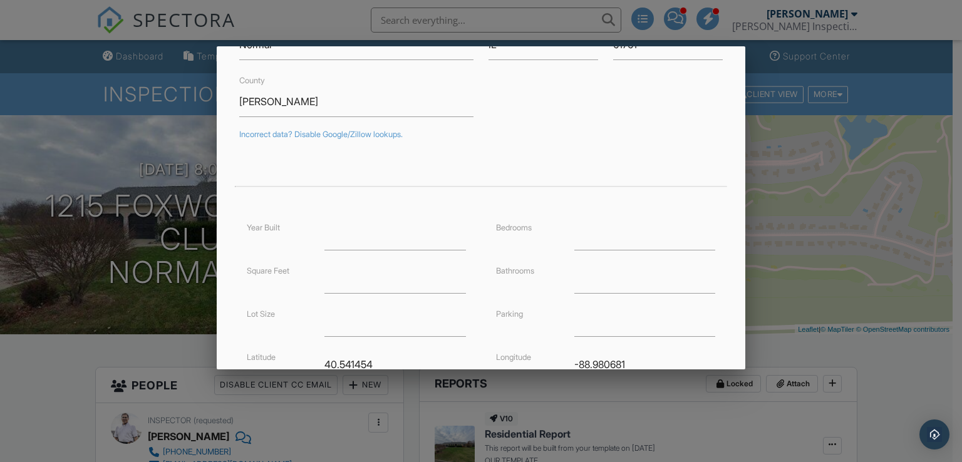
scroll to position [301, 0]
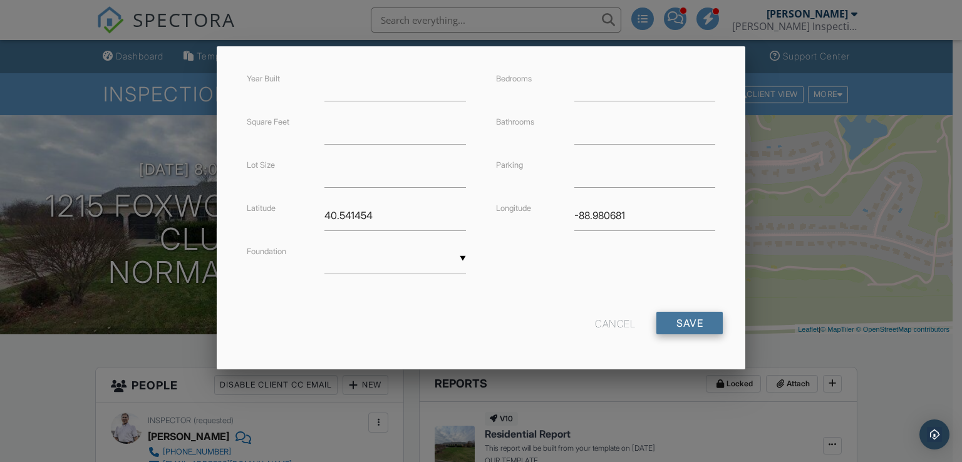
type input "2015 Foxwood Country Club Run"
click at [683, 323] on input "Save" at bounding box center [689, 323] width 66 height 23
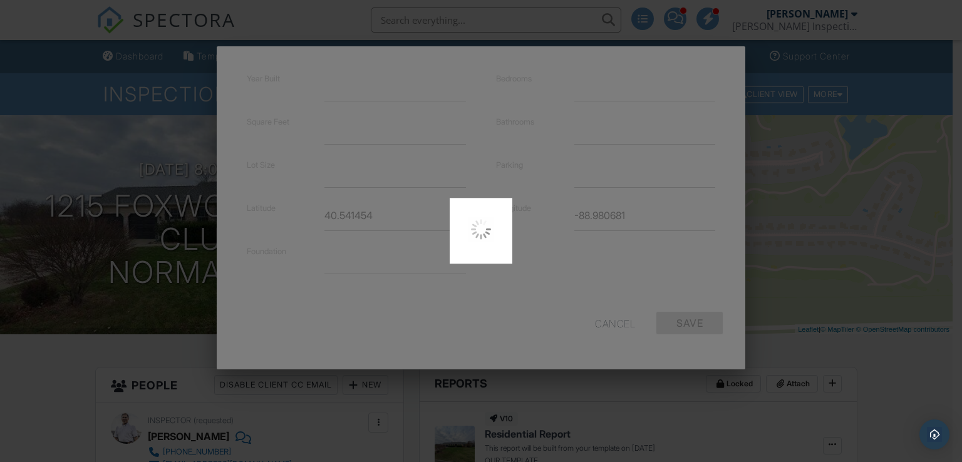
type input "40.5451062"
type input "-88.981"
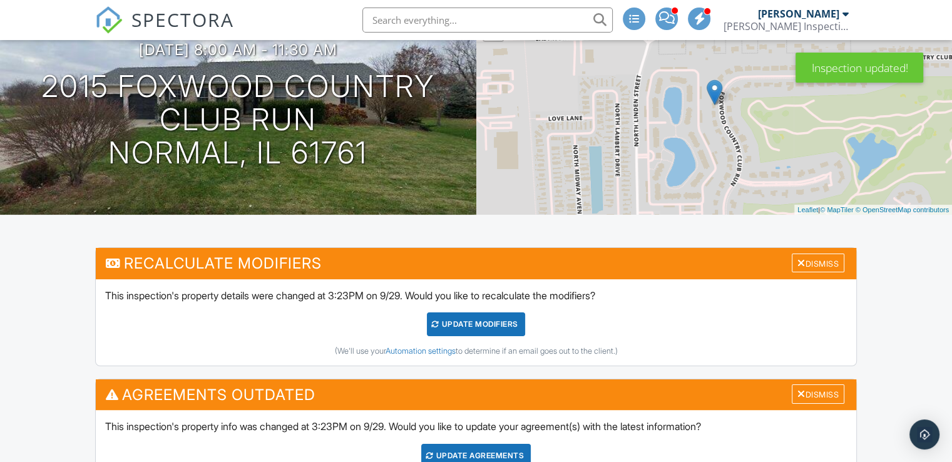
click at [487, 329] on div "UPDATE Modifiers" at bounding box center [476, 324] width 98 height 24
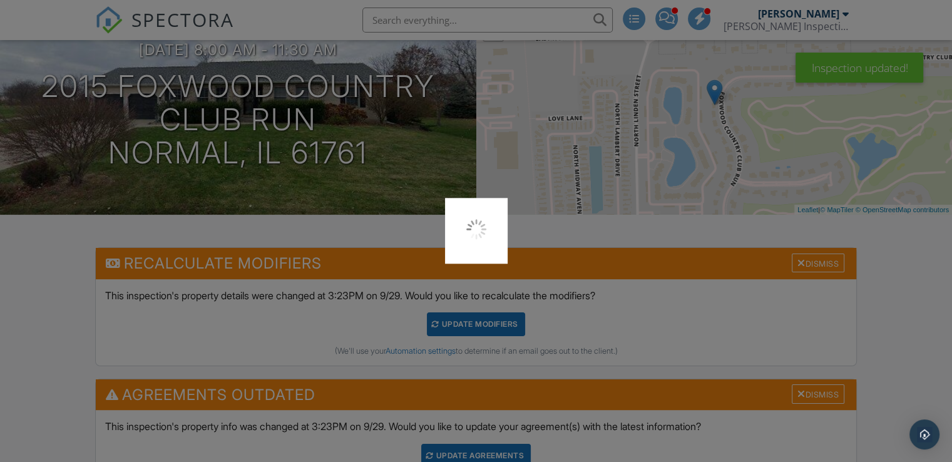
click at [483, 458] on div at bounding box center [476, 231] width 952 height 462
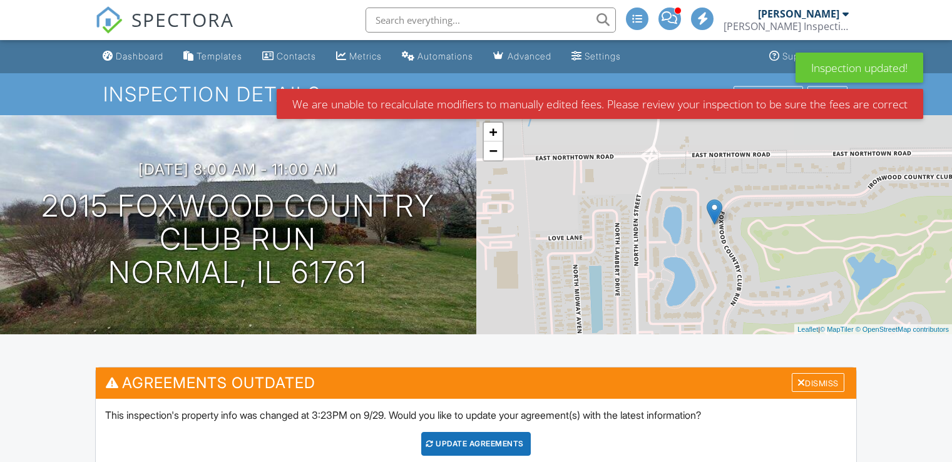
click at [476, 441] on div "Update Agreements" at bounding box center [476, 444] width 110 height 24
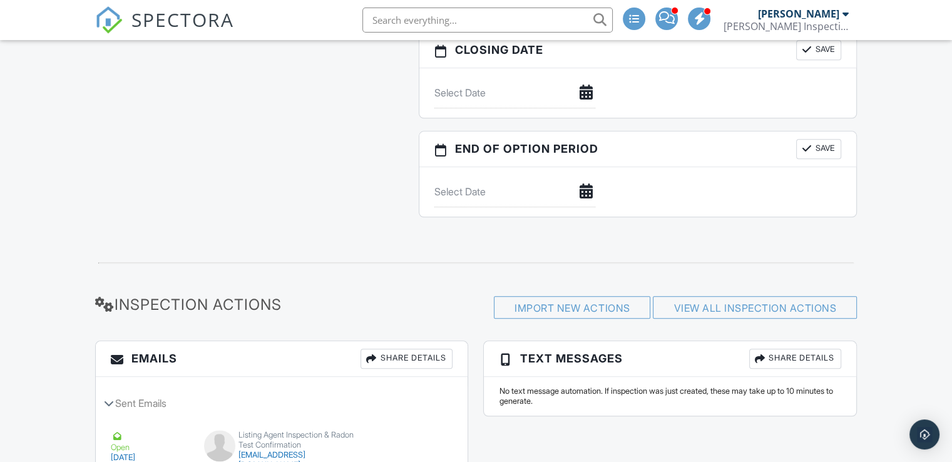
scroll to position [1793, 0]
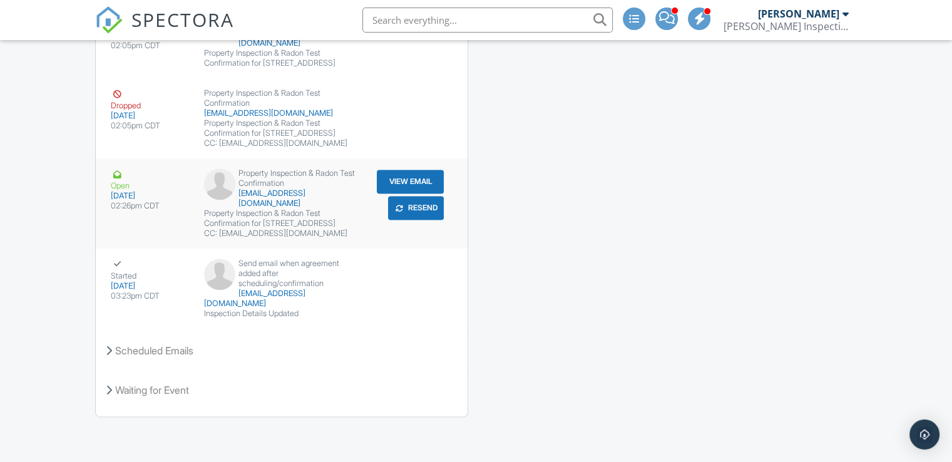
click at [428, 212] on button "Resend" at bounding box center [416, 208] width 56 height 24
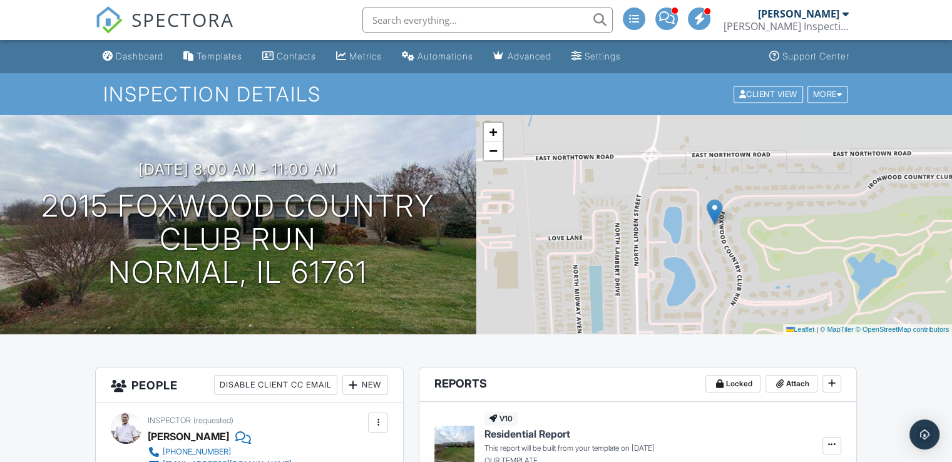
click at [465, 28] on input "text" at bounding box center [488, 20] width 250 height 25
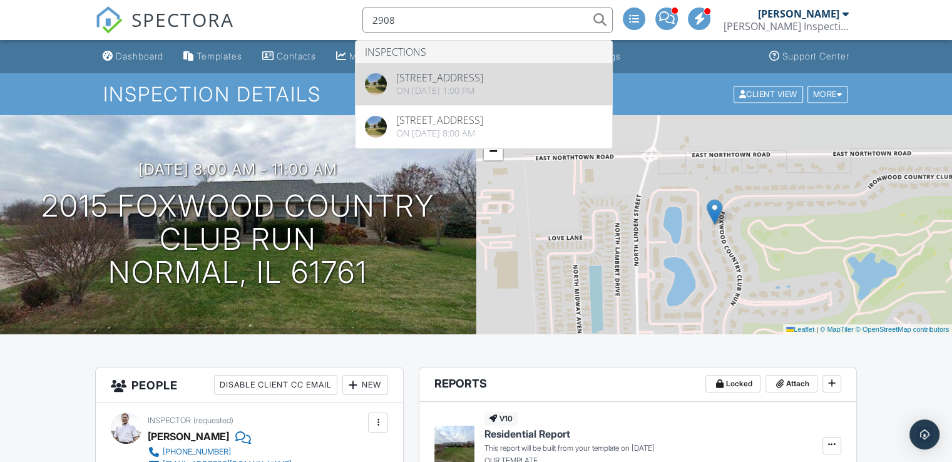
type input "2908"
